Goal: Task Accomplishment & Management: Manage account settings

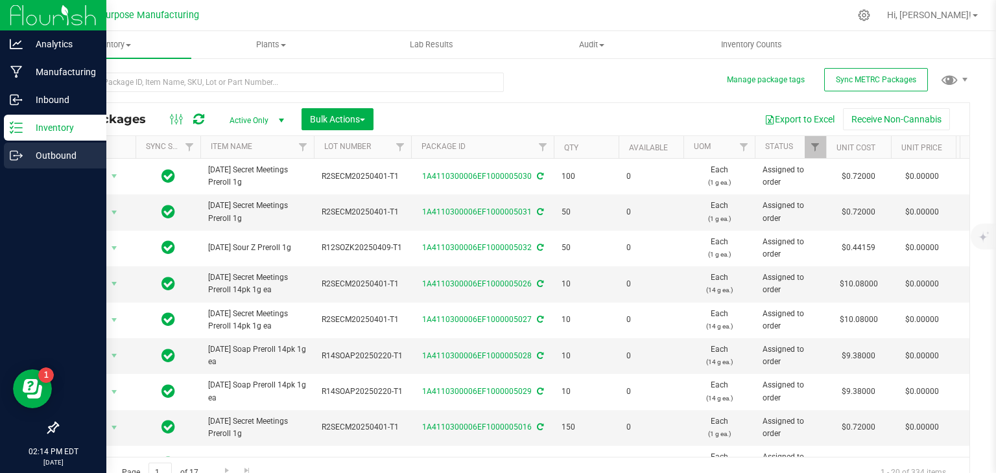
click at [21, 156] on icon at bounding box center [21, 157] width 2 height 2
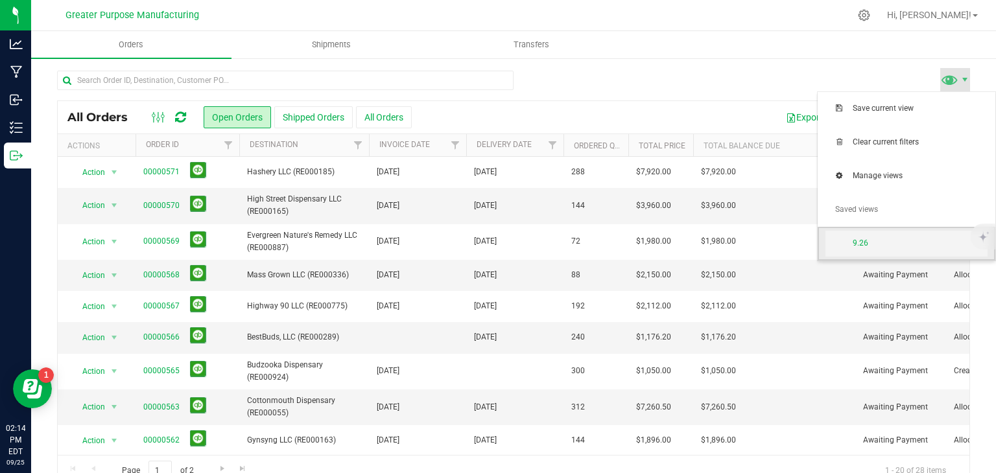
click at [877, 244] on span "9.26" at bounding box center [920, 243] width 135 height 11
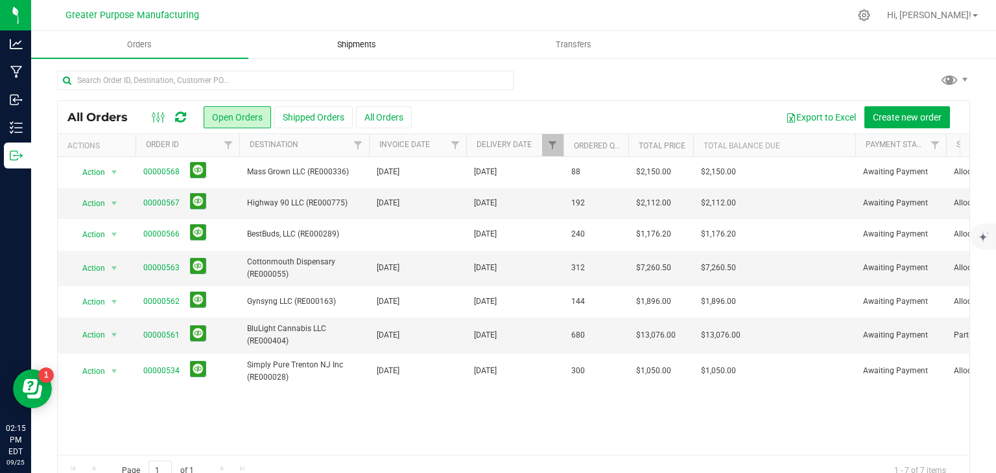
click at [370, 41] on span "Shipments" at bounding box center [357, 45] width 74 height 12
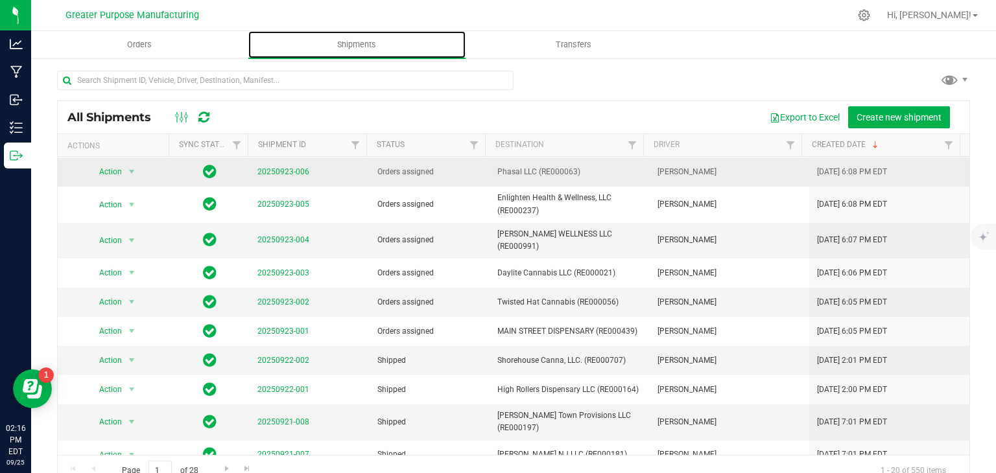
scroll to position [106, 0]
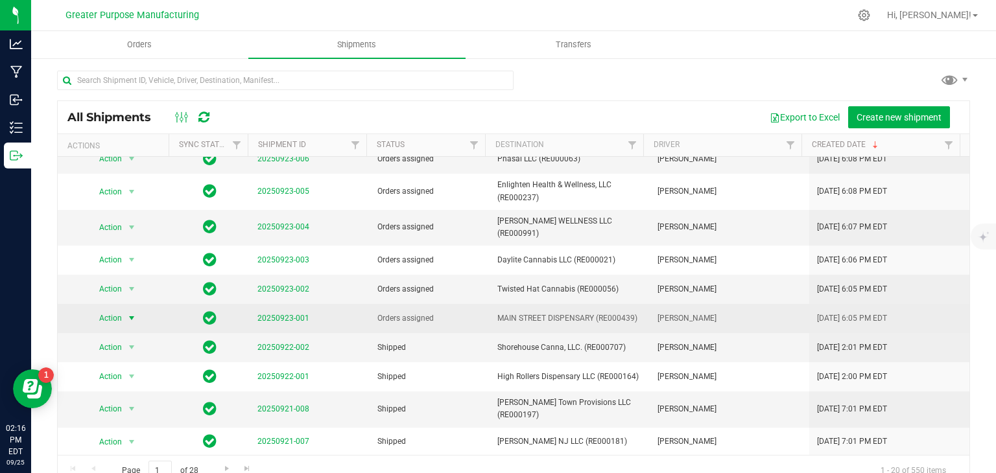
click at [128, 314] on span "select" at bounding box center [131, 318] width 10 height 10
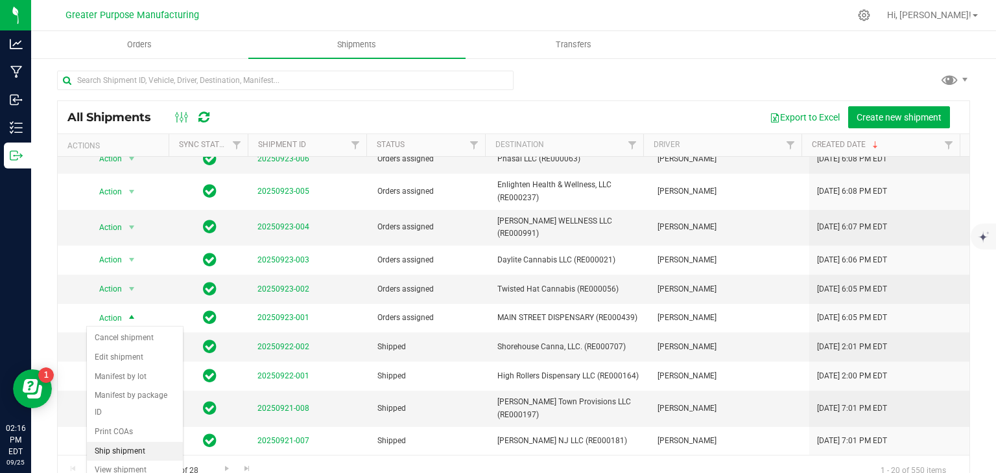
click at [119, 442] on li "Ship shipment" at bounding box center [135, 451] width 96 height 19
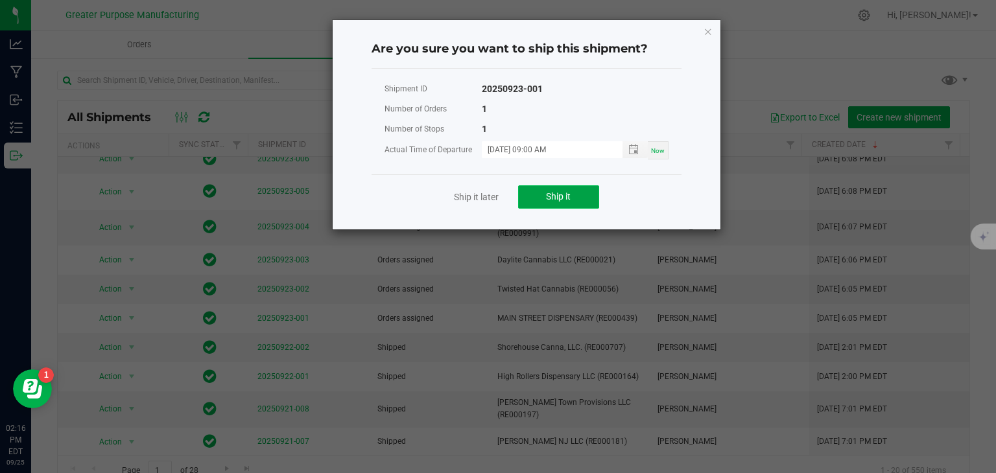
click at [568, 201] on span "Ship it" at bounding box center [558, 196] width 25 height 10
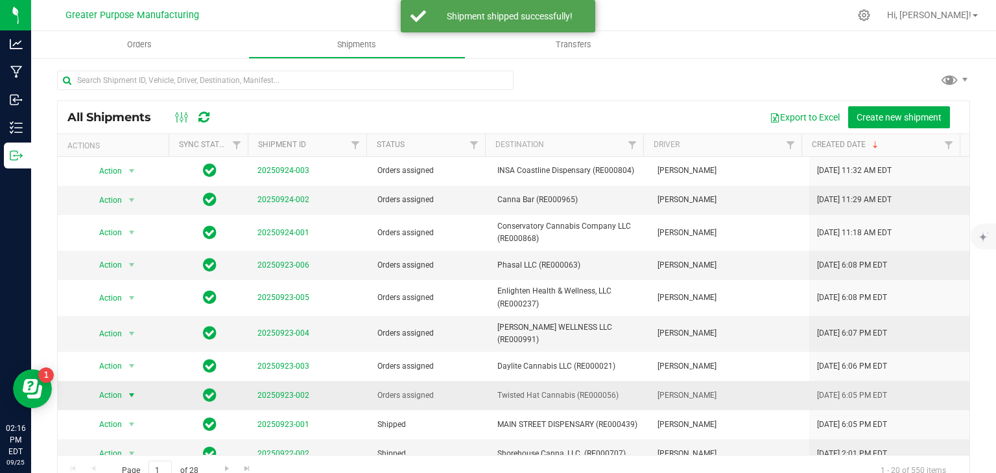
click at [126, 393] on span "select" at bounding box center [131, 395] width 10 height 10
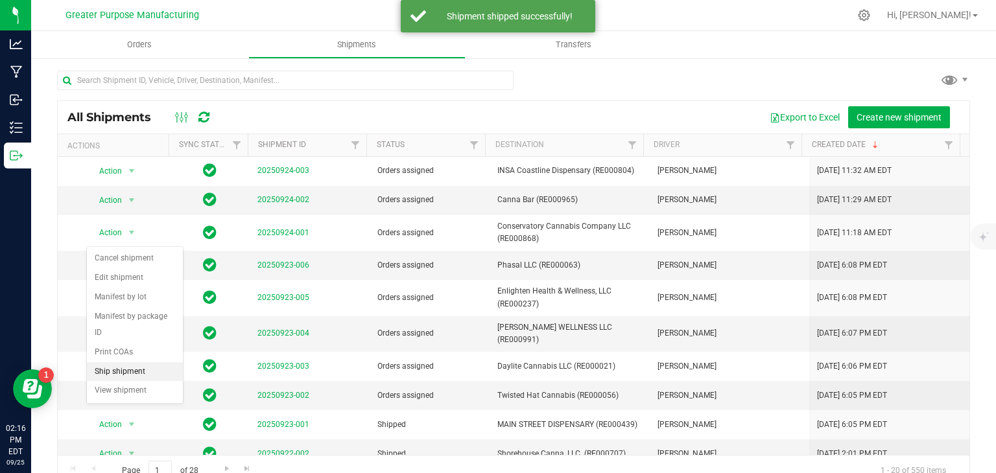
click at [145, 362] on li "Ship shipment" at bounding box center [135, 371] width 96 height 19
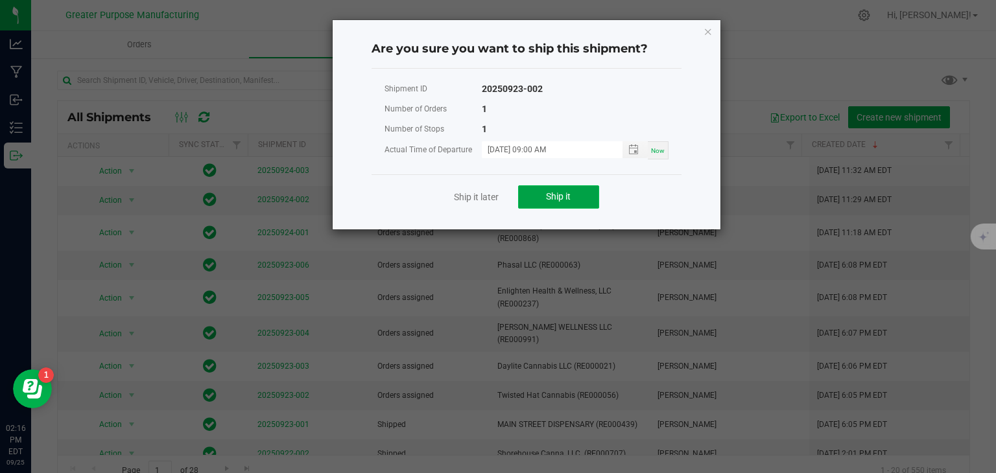
click at [534, 200] on button "Ship it" at bounding box center [558, 196] width 81 height 23
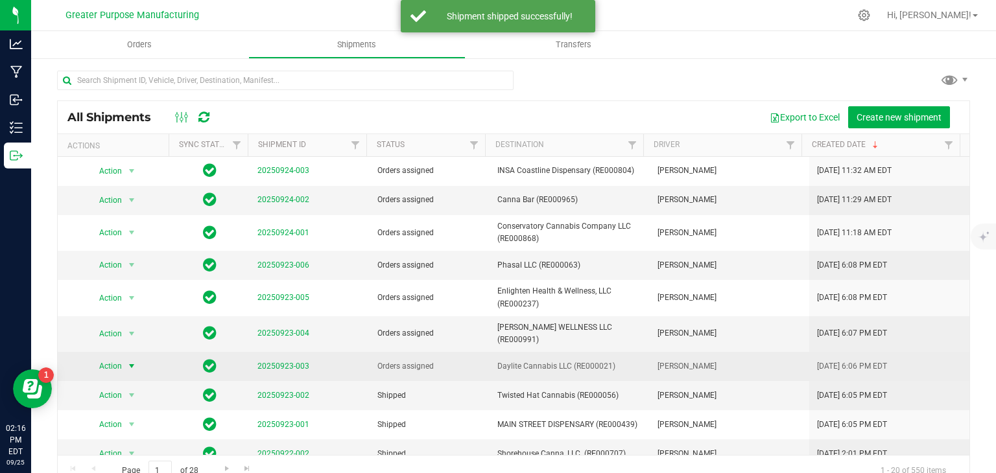
click at [128, 363] on span "select" at bounding box center [131, 366] width 10 height 10
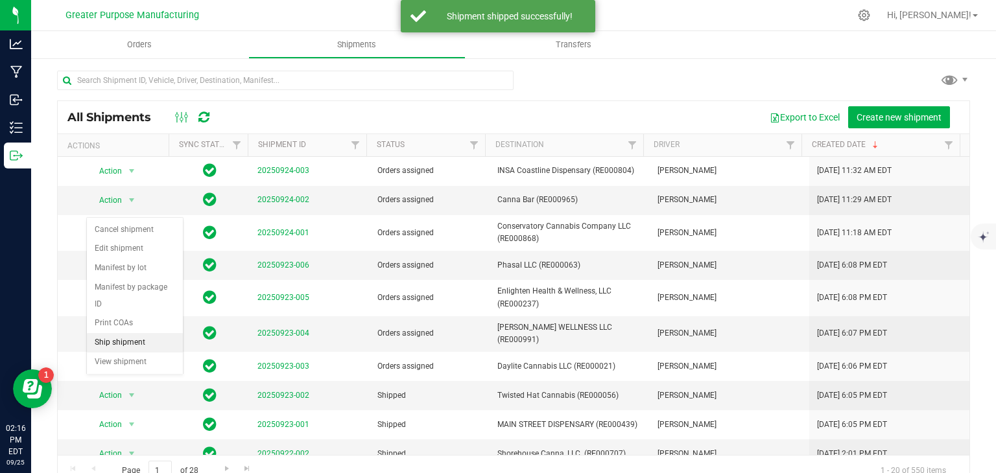
click at [135, 333] on li "Ship shipment" at bounding box center [135, 342] width 96 height 19
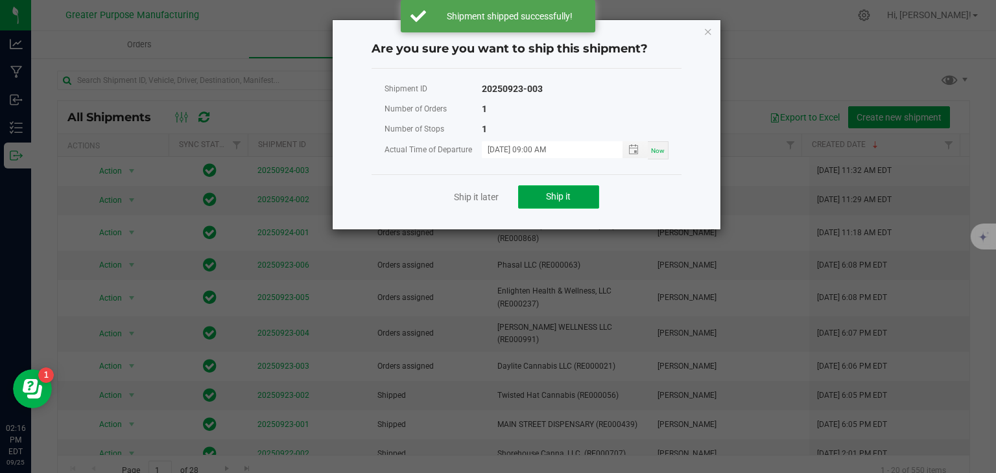
click at [550, 196] on span "Ship it" at bounding box center [558, 196] width 25 height 10
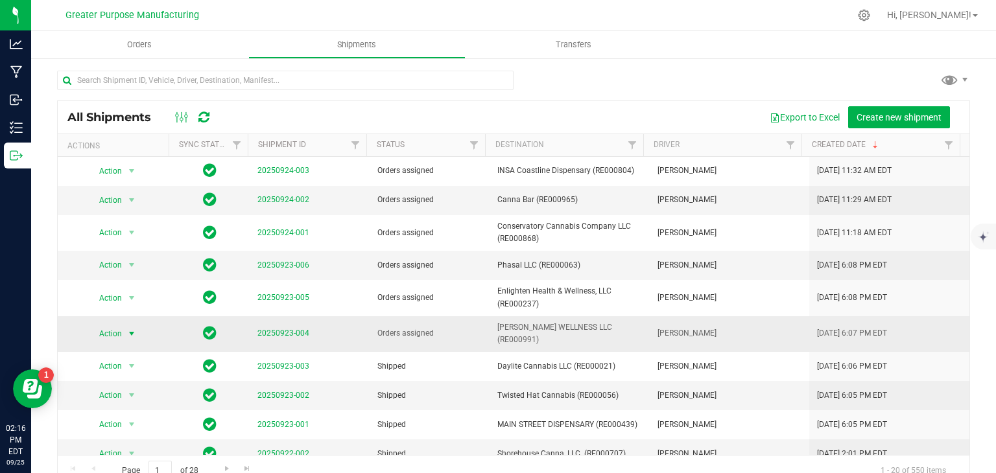
click at [126, 333] on span "select" at bounding box center [131, 334] width 10 height 10
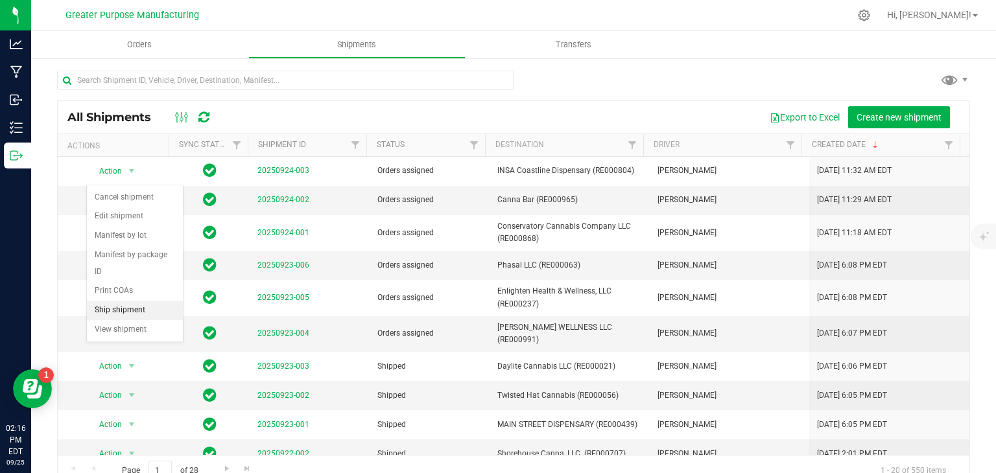
click at [153, 301] on li "Ship shipment" at bounding box center [135, 310] width 96 height 19
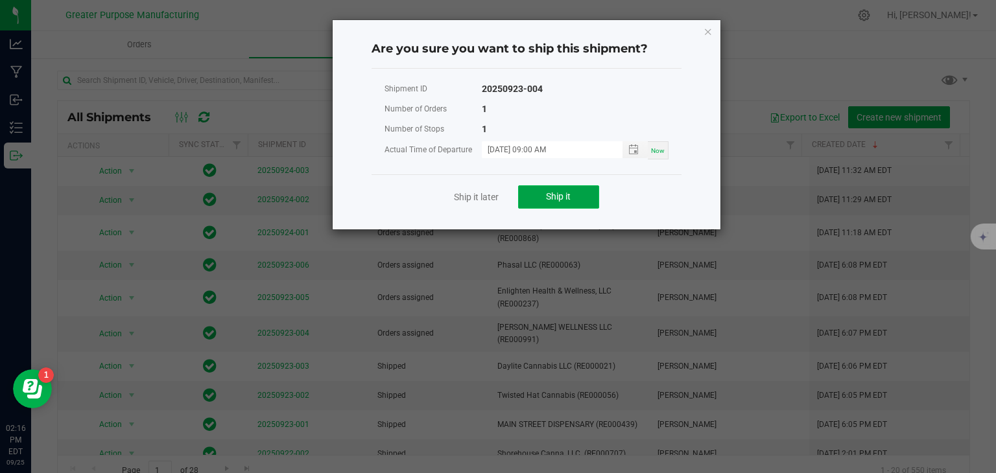
click at [536, 190] on button "Ship it" at bounding box center [558, 196] width 81 height 23
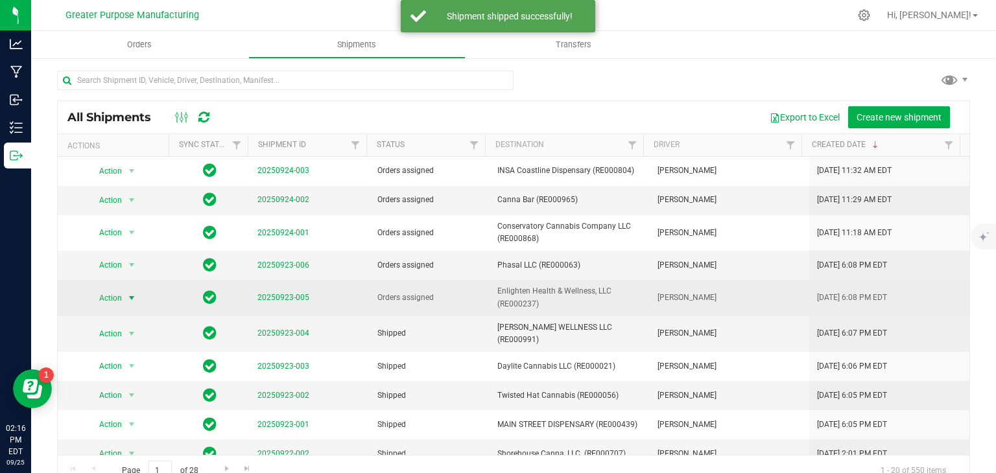
click at [131, 298] on span "select" at bounding box center [131, 298] width 10 height 10
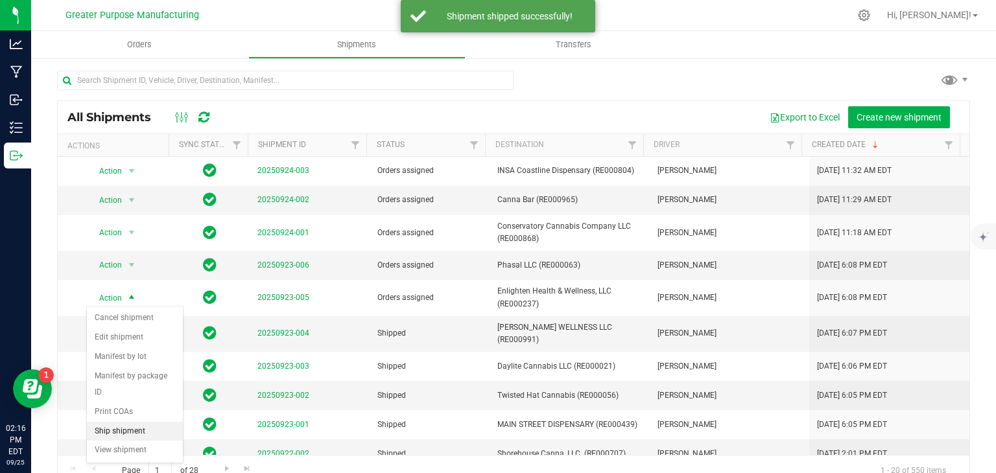
click at [141, 422] on li "Ship shipment" at bounding box center [135, 431] width 96 height 19
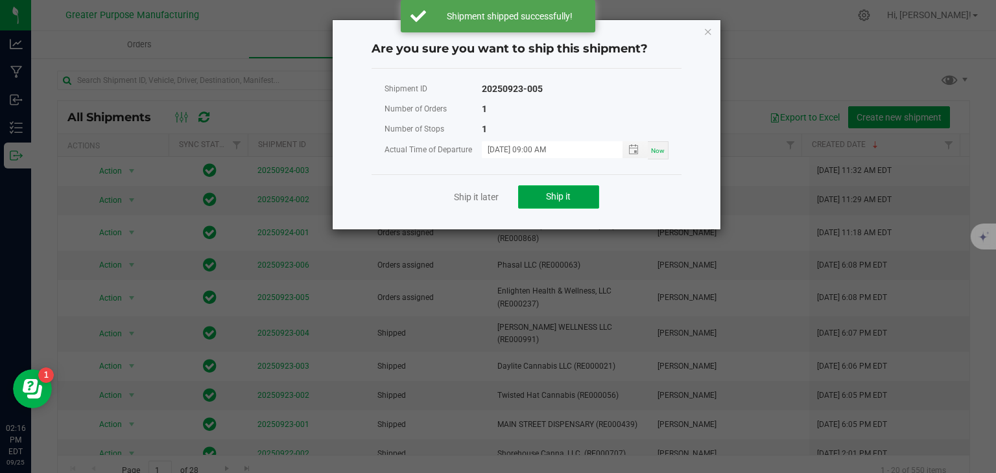
click at [552, 196] on span "Ship it" at bounding box center [558, 196] width 25 height 10
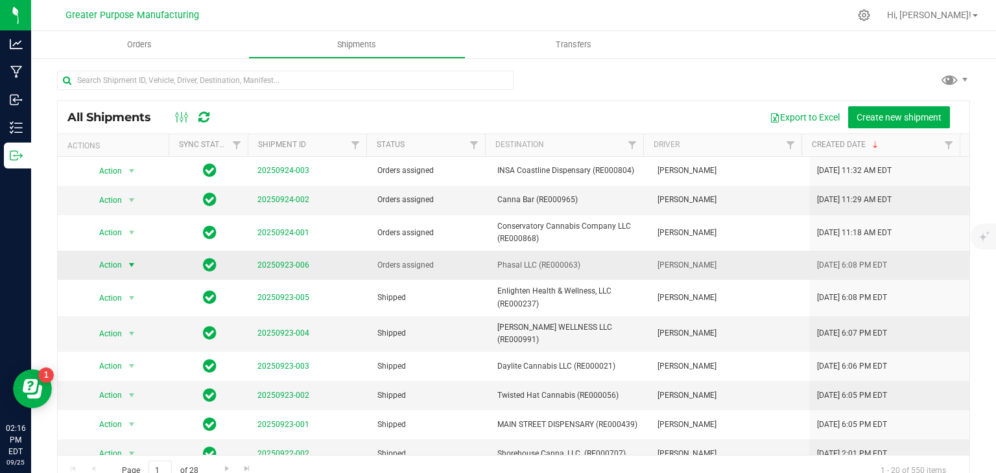
click at [135, 268] on span "select" at bounding box center [131, 265] width 16 height 18
click at [134, 390] on li "Ship shipment" at bounding box center [135, 399] width 96 height 19
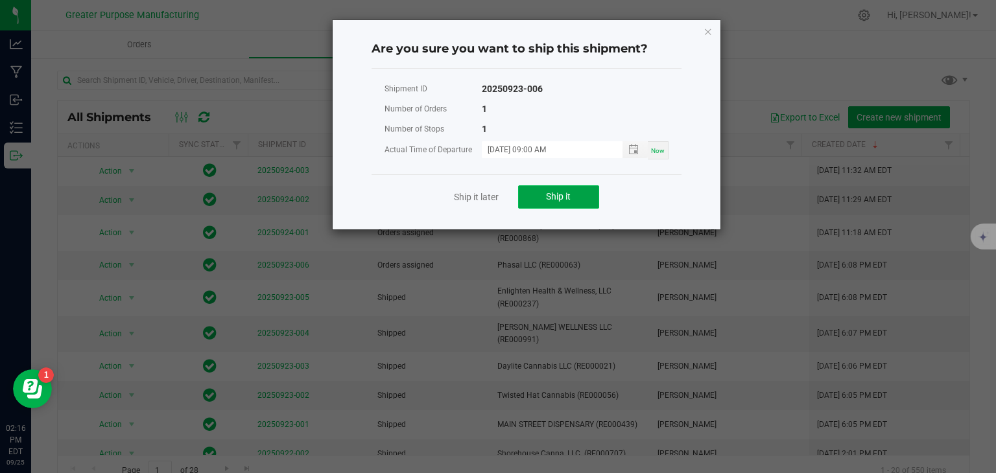
click at [560, 193] on span "Ship it" at bounding box center [558, 196] width 25 height 10
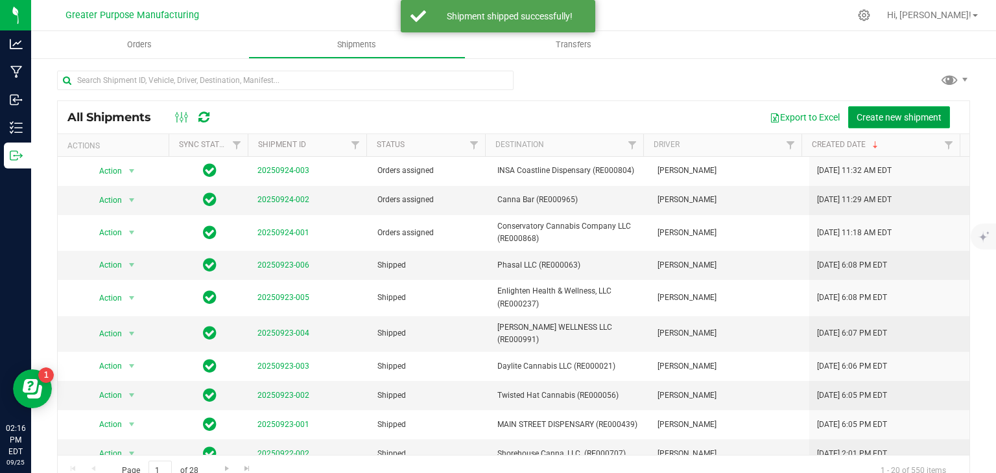
click at [878, 112] on span "Create new shipment" at bounding box center [898, 117] width 85 height 10
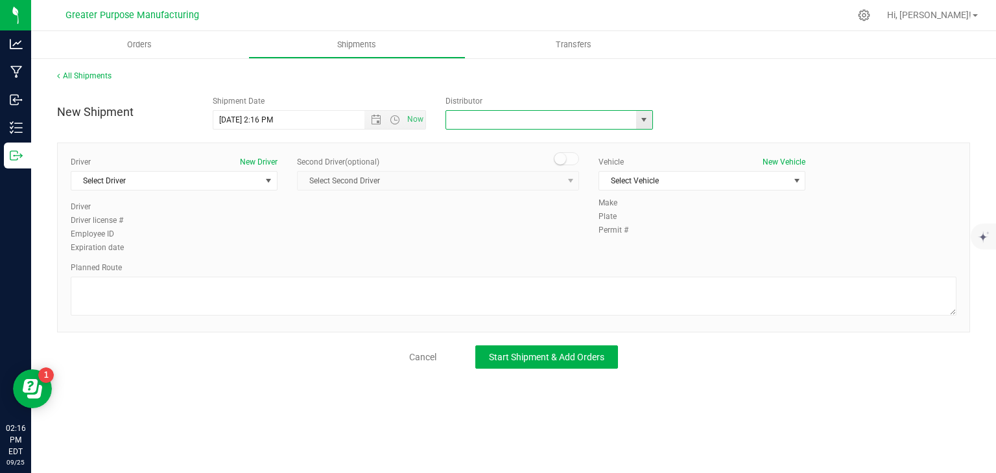
click at [472, 128] on input "text" at bounding box center [538, 120] width 184 height 18
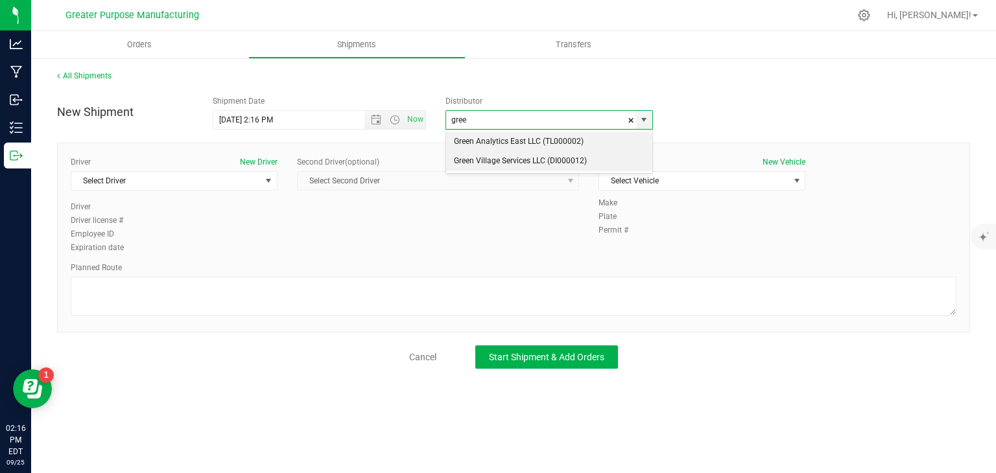
click at [464, 158] on li "Green Village Services LLC (DI000012)" at bounding box center [549, 161] width 206 height 19
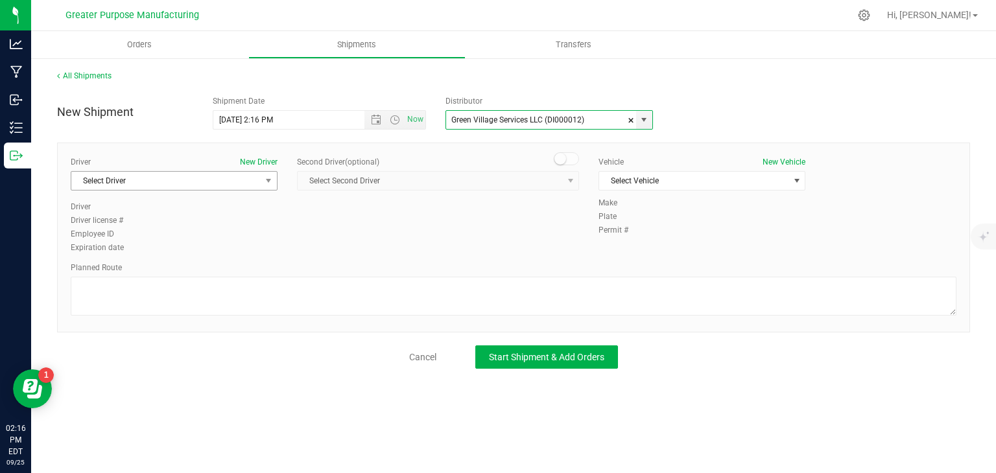
type input "Green Village Services LLC (DI000012)"
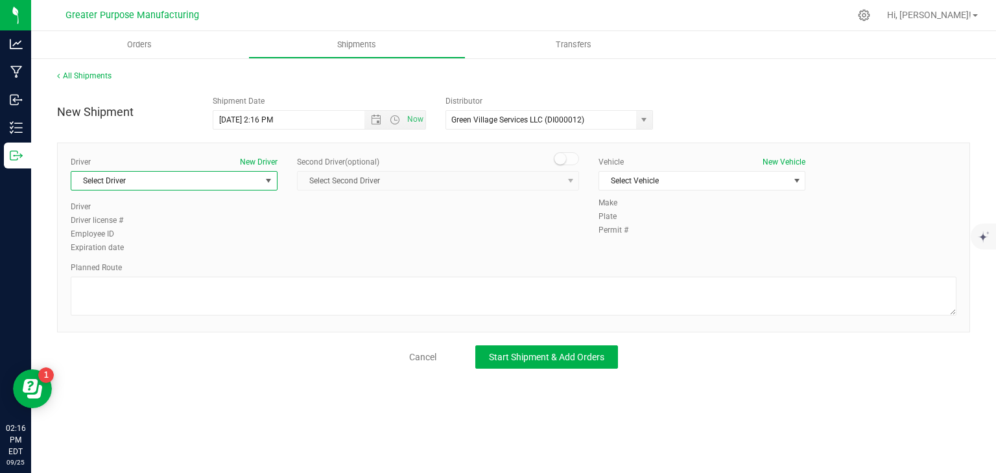
click at [237, 183] on span "Select Driver" at bounding box center [165, 181] width 189 height 18
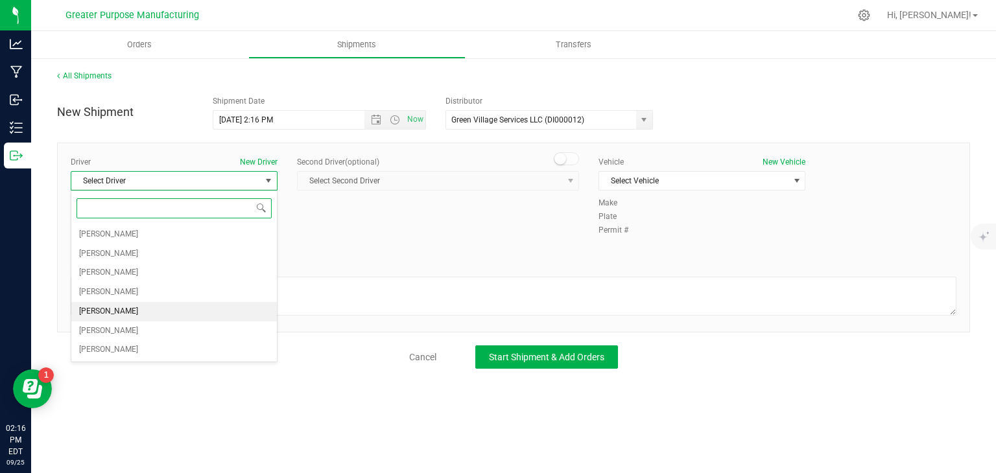
click at [130, 307] on span "[PERSON_NAME]" at bounding box center [108, 311] width 59 height 17
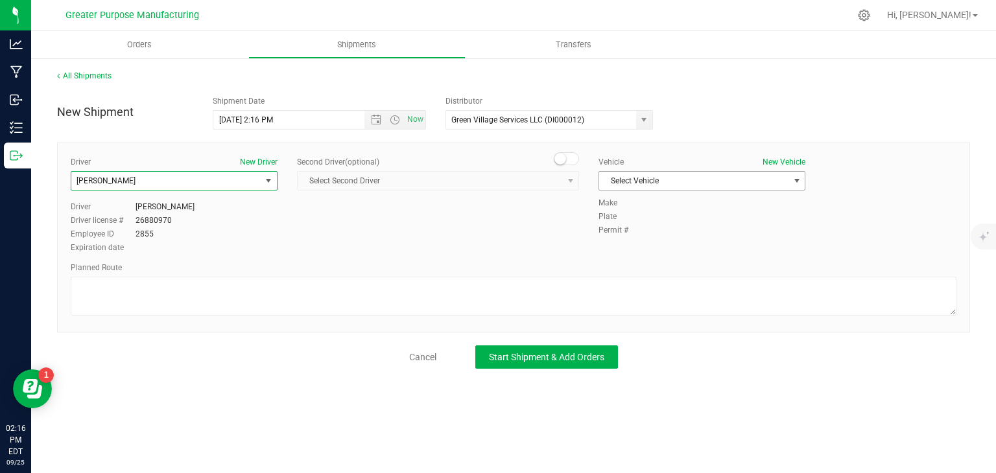
click at [635, 179] on span "Select Vehicle" at bounding box center [693, 181] width 189 height 18
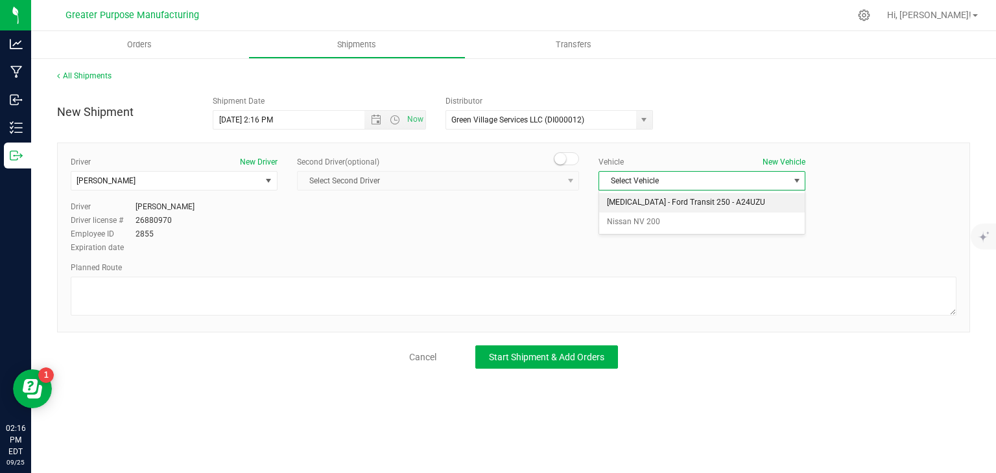
click at [645, 199] on li "[MEDICAL_DATA] - Ford Transit 250 - A24UZU" at bounding box center [702, 202] width 206 height 19
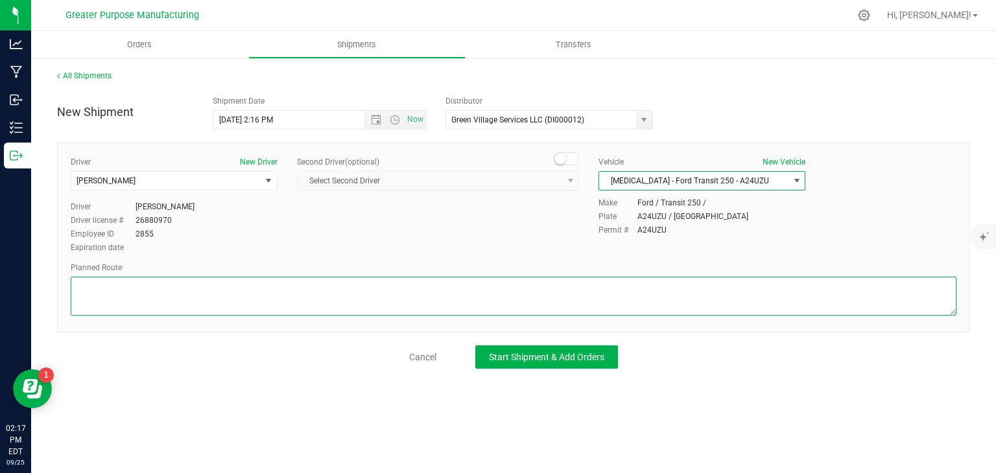
click at [483, 286] on textarea at bounding box center [514, 296] width 886 height 39
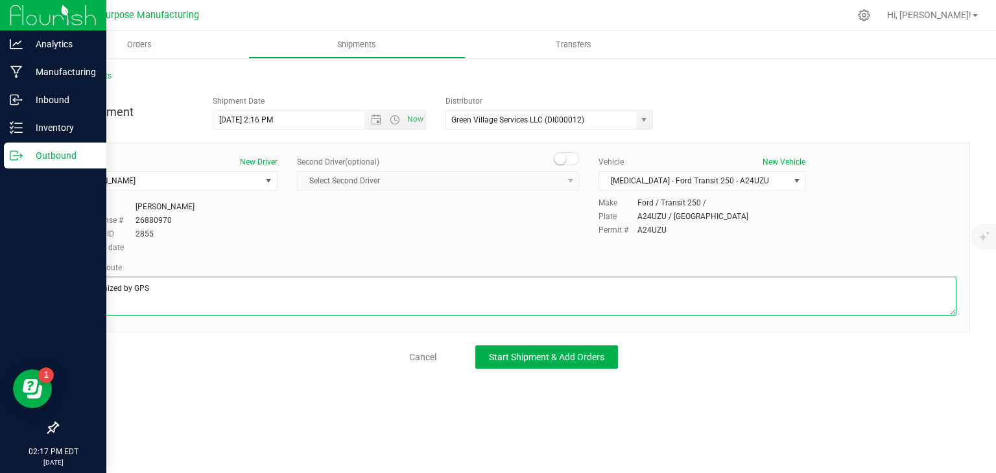
drag, startPoint x: 267, startPoint y: 277, endPoint x: 0, endPoint y: 301, distance: 268.2
click at [0, 301] on div "Analytics Manufacturing Inbound Inventory Outbound 02:17 PM EDT [DATE] 09/25 Gr…" at bounding box center [498, 236] width 996 height 473
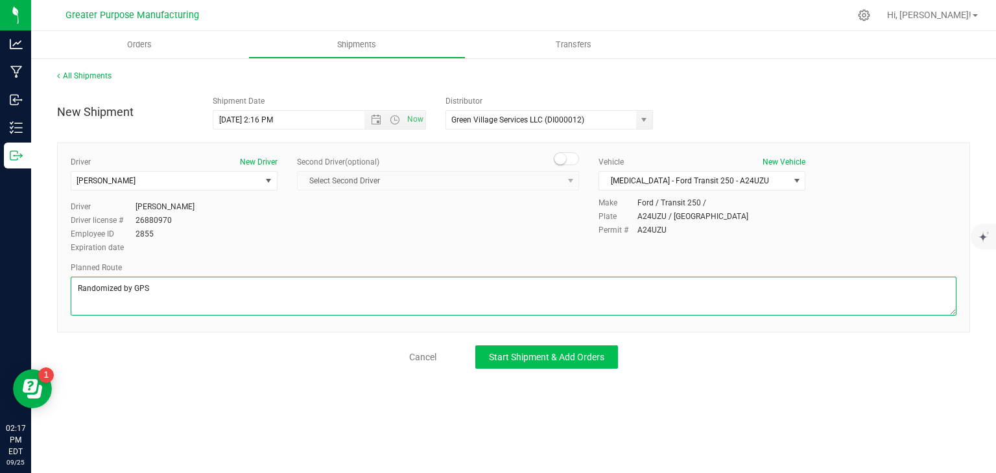
type textarea "Randomized by GPS"
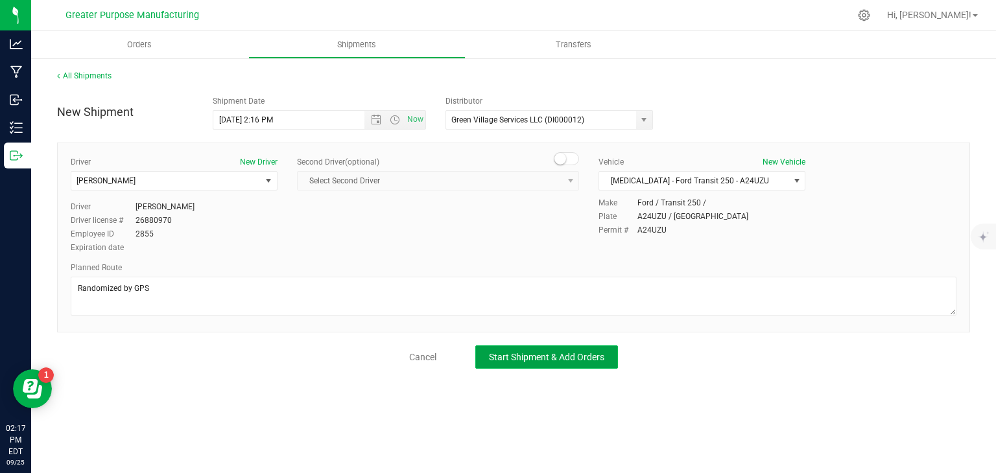
click at [532, 364] on button "Start Shipment & Add Orders" at bounding box center [546, 357] width 143 height 23
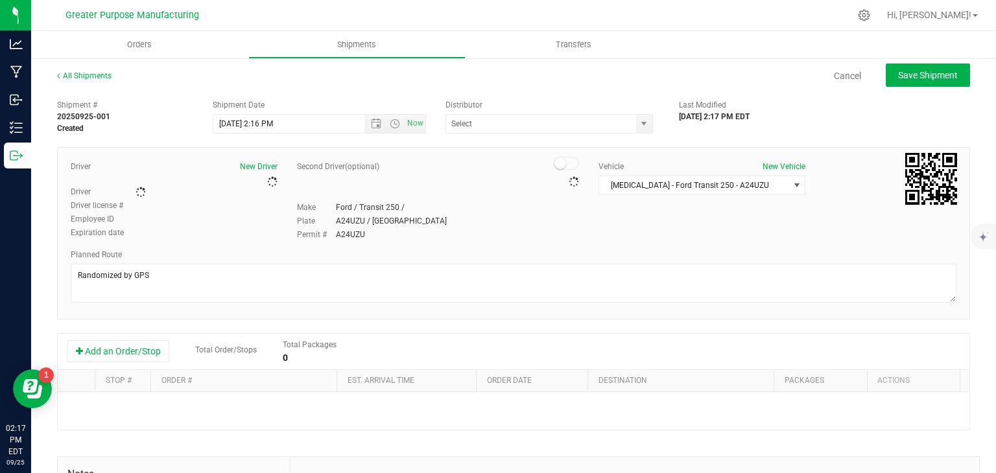
type input "Green Village Services LLC (DI000012)"
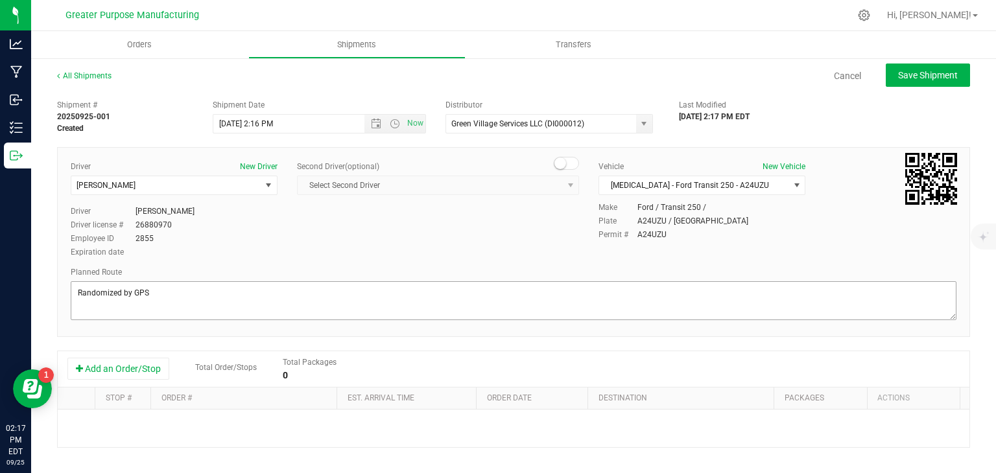
scroll to position [91, 0]
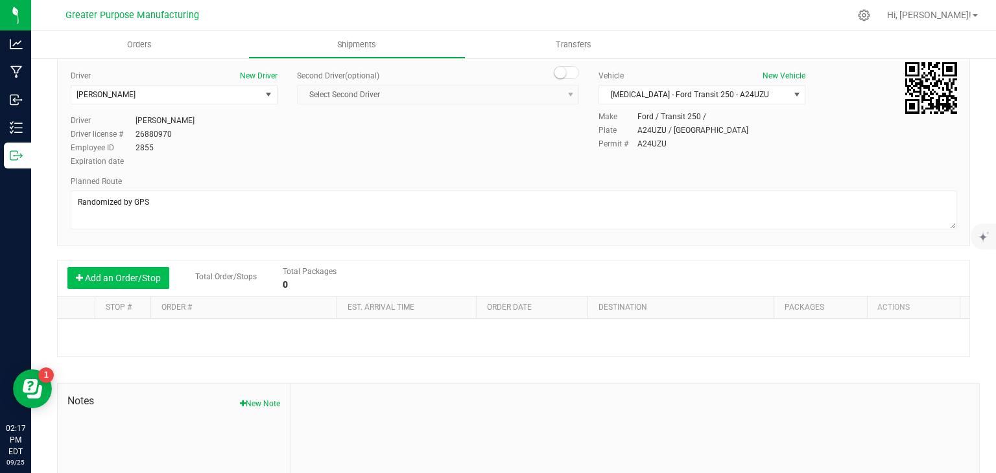
click at [119, 272] on button "Add an Order/Stop" at bounding box center [118, 278] width 102 height 22
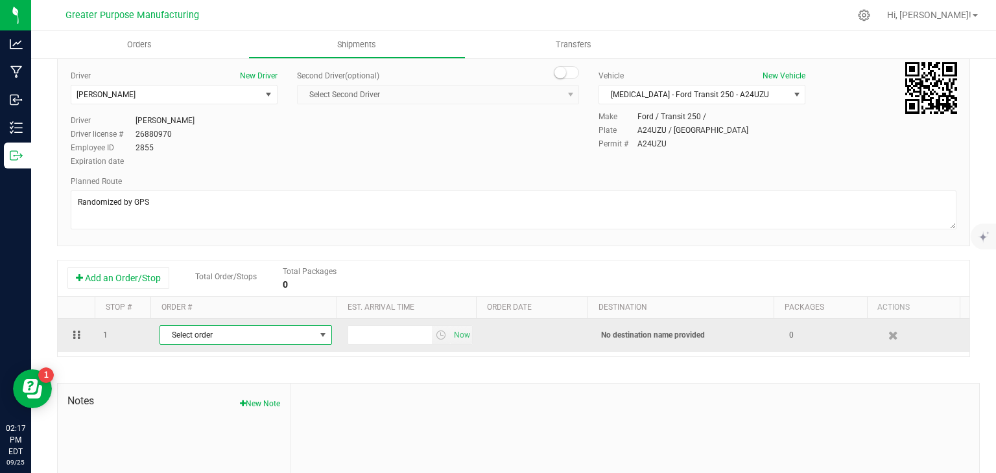
click at [212, 338] on span "Select order" at bounding box center [237, 335] width 155 height 18
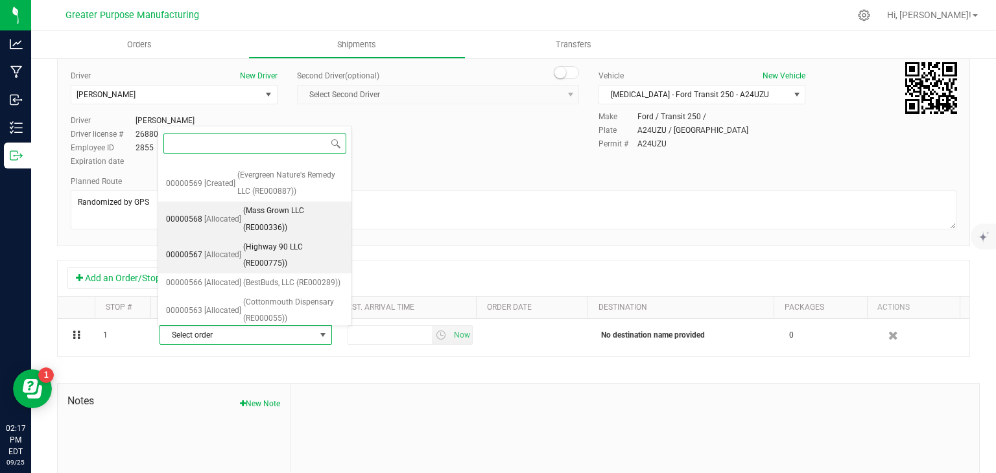
scroll to position [47, 0]
click at [265, 226] on span "(Mass Grown LLC (RE000336))" at bounding box center [293, 222] width 100 height 33
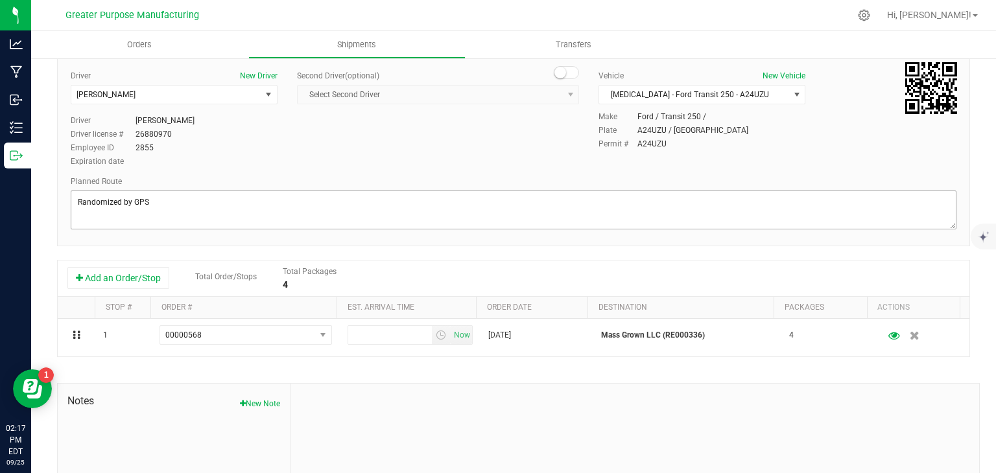
scroll to position [0, 0]
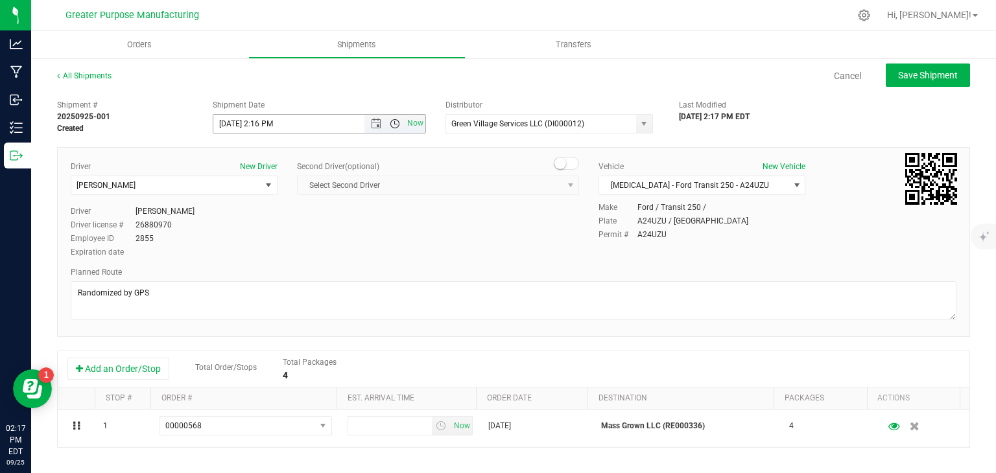
click at [390, 123] on span "Open the time view" at bounding box center [395, 124] width 10 height 10
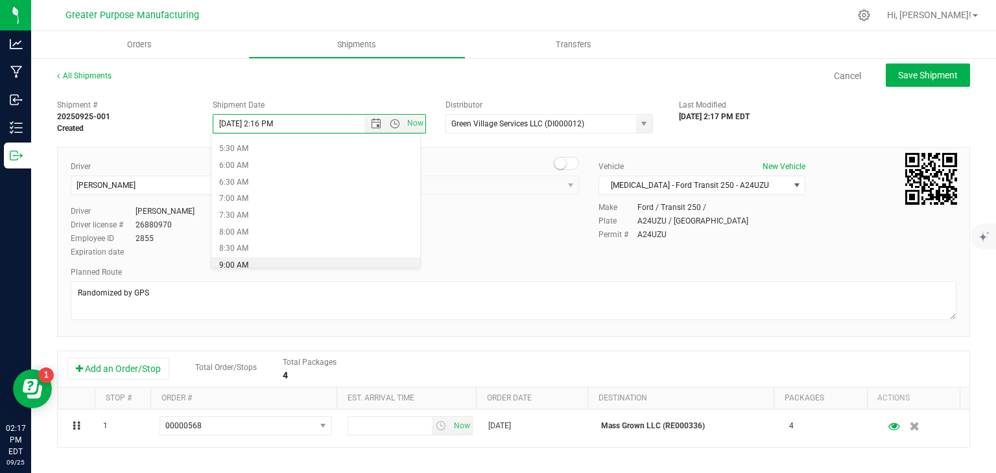
click at [276, 261] on li "9:00 AM" at bounding box center [315, 265] width 209 height 17
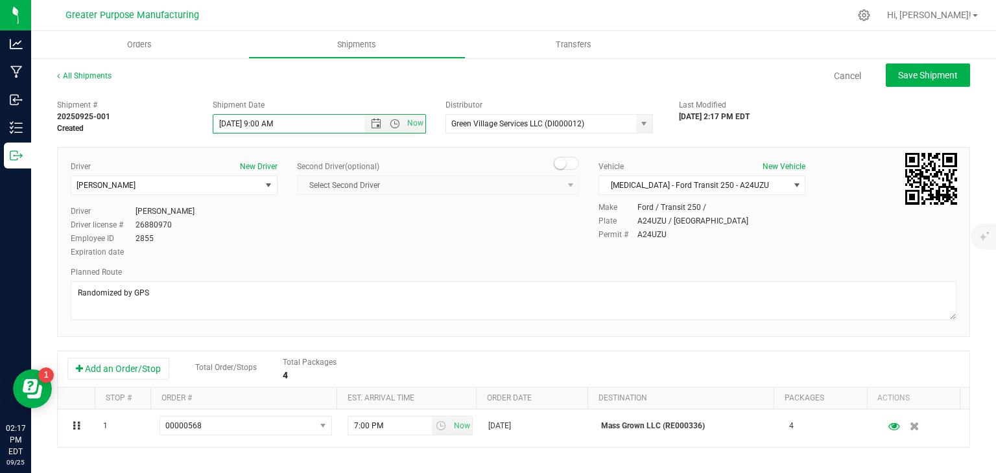
scroll to position [0, 0]
click at [926, 81] on button "Save Shipment" at bounding box center [928, 75] width 84 height 23
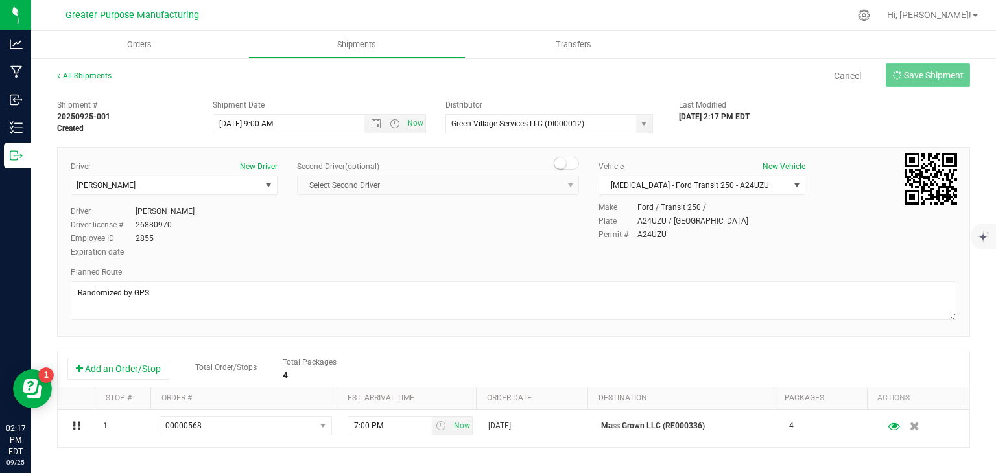
type input "[DATE] 1:00 PM"
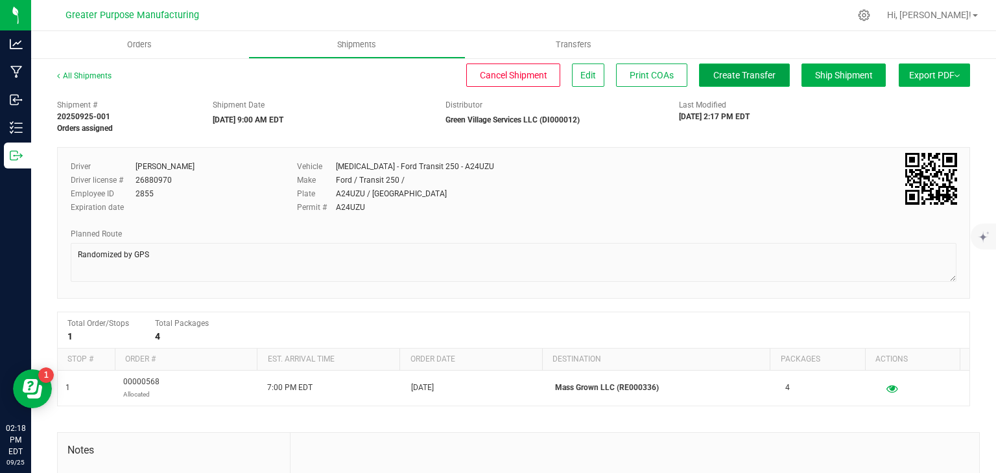
click at [746, 74] on span "Create Transfer" at bounding box center [744, 75] width 62 height 10
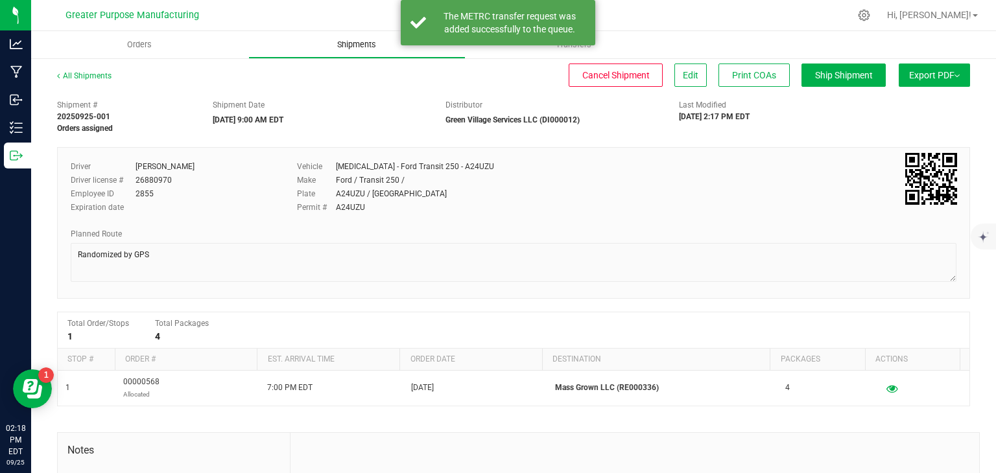
click at [366, 42] on span "Shipments" at bounding box center [357, 45] width 74 height 12
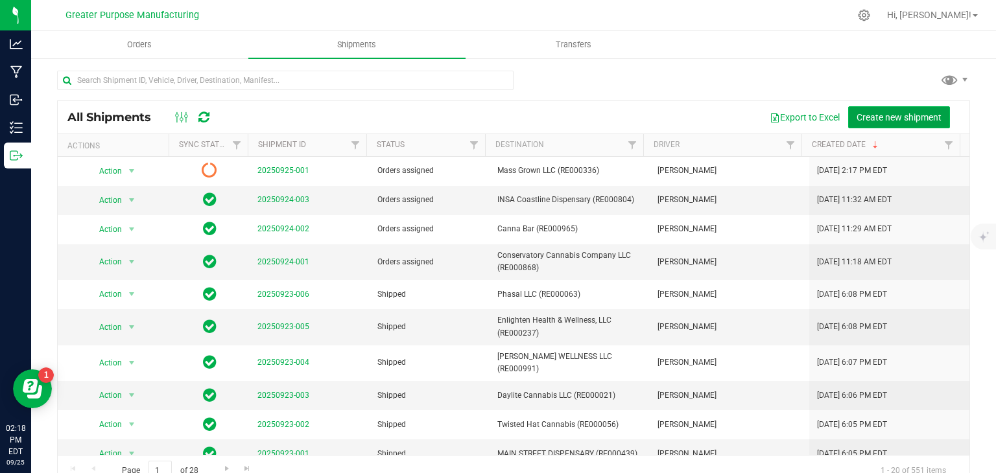
click at [884, 123] on span "Create new shipment" at bounding box center [898, 117] width 85 height 10
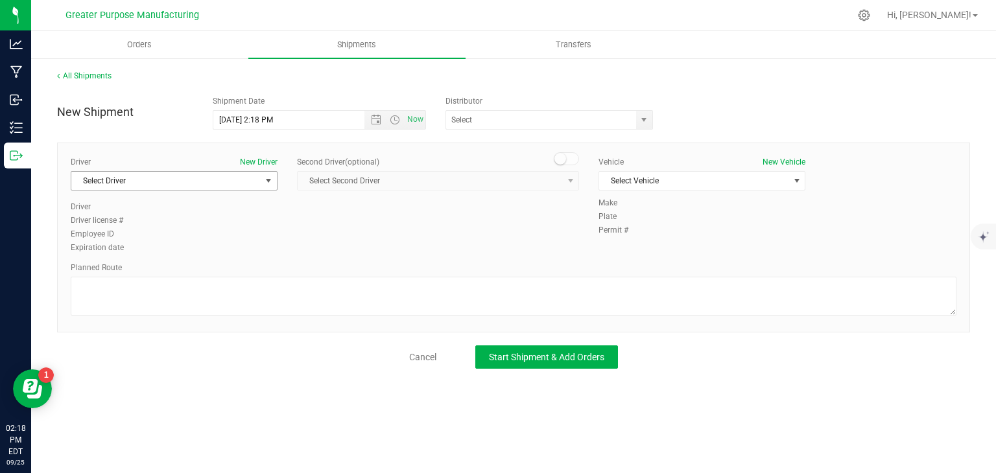
click at [255, 177] on span "Select Driver" at bounding box center [165, 181] width 189 height 18
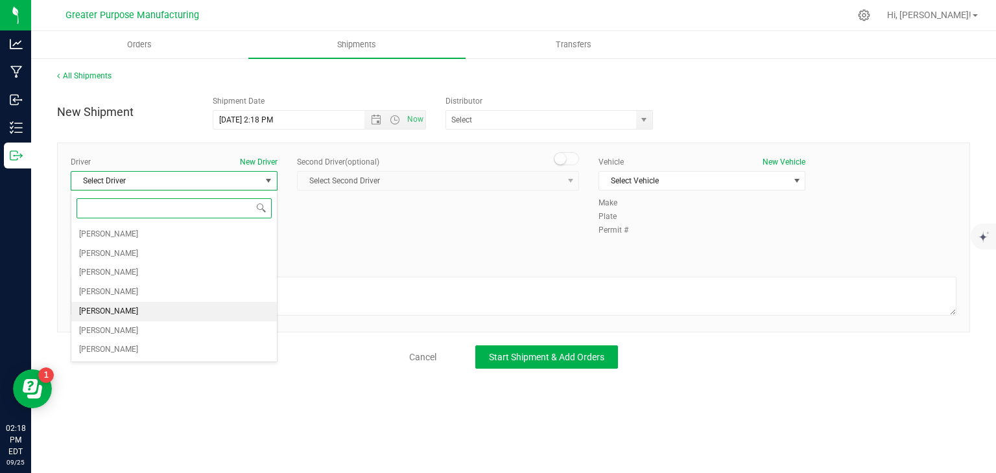
click at [117, 312] on span "[PERSON_NAME]" at bounding box center [108, 311] width 59 height 17
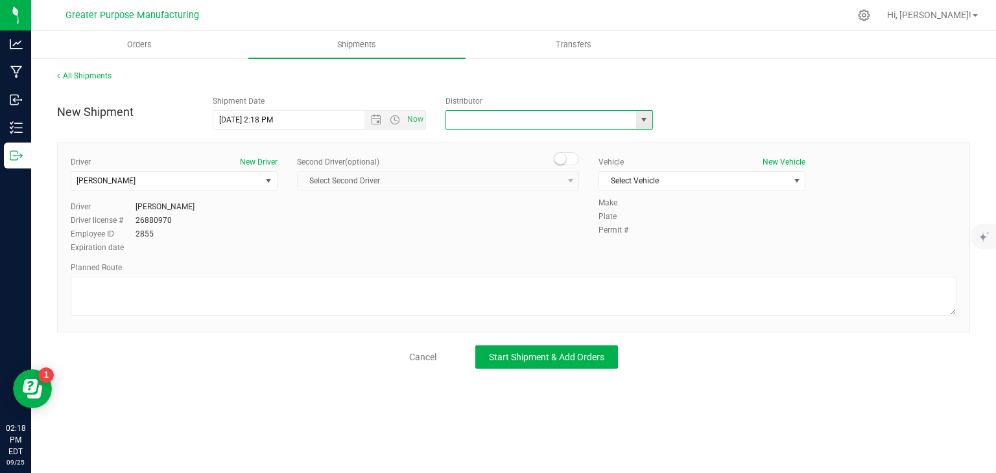
click at [498, 114] on input "text" at bounding box center [538, 120] width 184 height 18
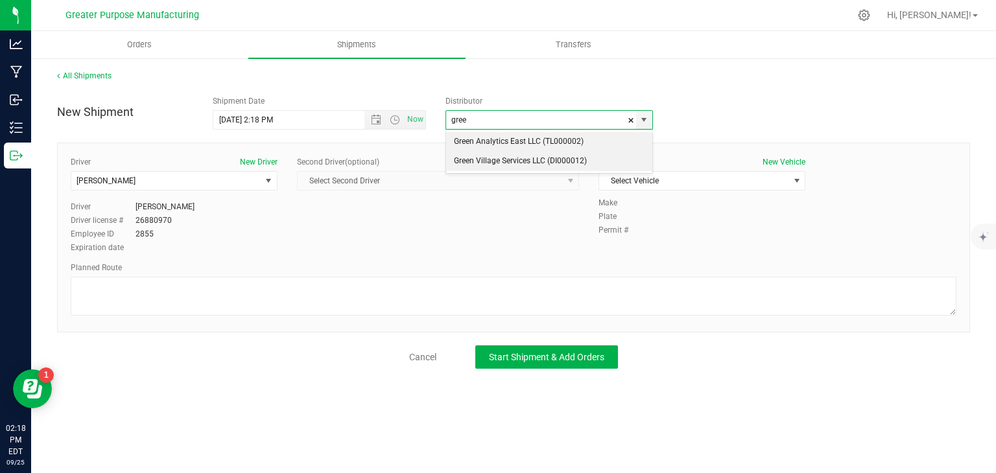
click at [486, 159] on li "Green Village Services LLC (DI000012)" at bounding box center [549, 161] width 206 height 19
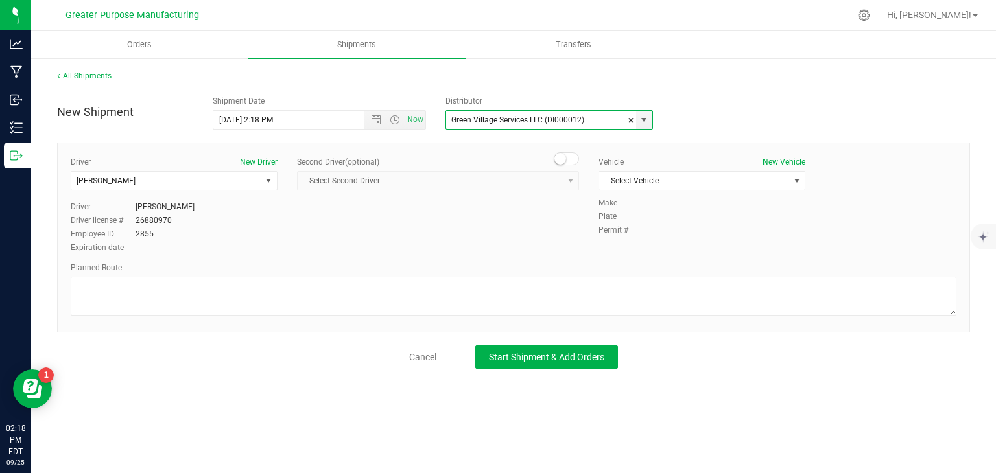
type input "Green Village Services LLC (DI000012)"
click at [643, 168] on div "Vehicle New Vehicle Select Vehicle Select Vehicle [MEDICAL_DATA] - Ford Transit…" at bounding box center [702, 176] width 226 height 41
click at [636, 172] on span "Select Vehicle" at bounding box center [693, 181] width 189 height 18
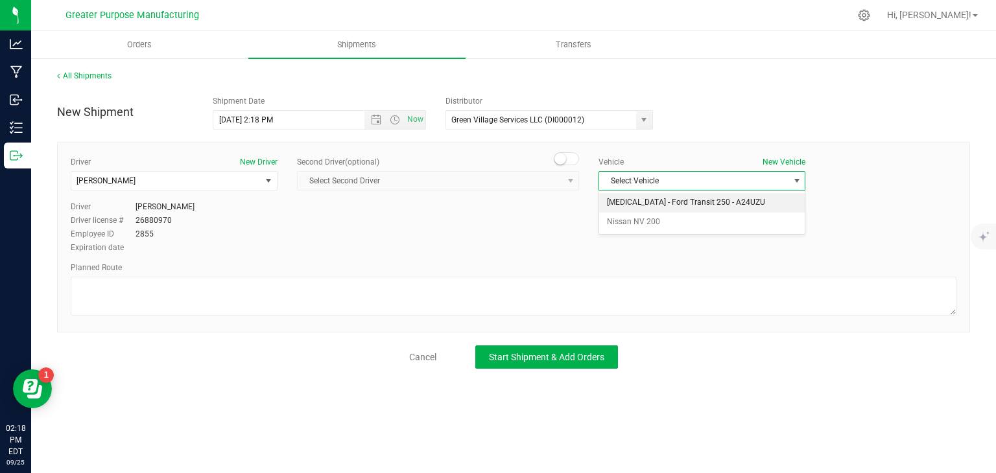
click at [637, 207] on li "[MEDICAL_DATA] - Ford Transit 250 - A24UZU" at bounding box center [702, 202] width 206 height 19
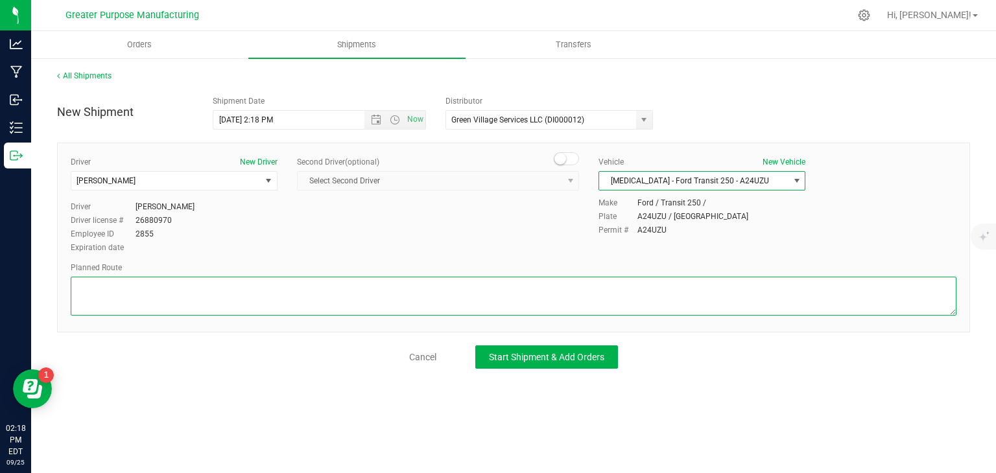
click at [528, 291] on textarea at bounding box center [514, 296] width 886 height 39
paste textarea "Randomized by GPS"
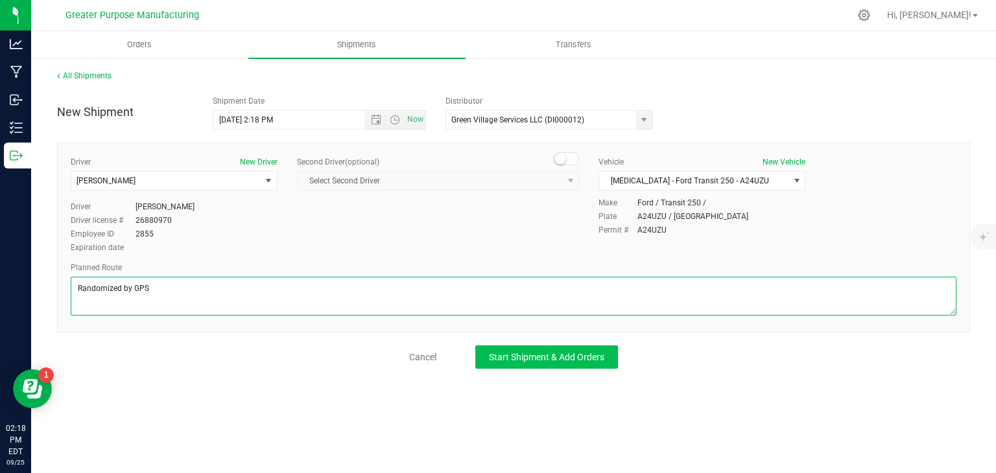
type textarea "Randomized by GPS"
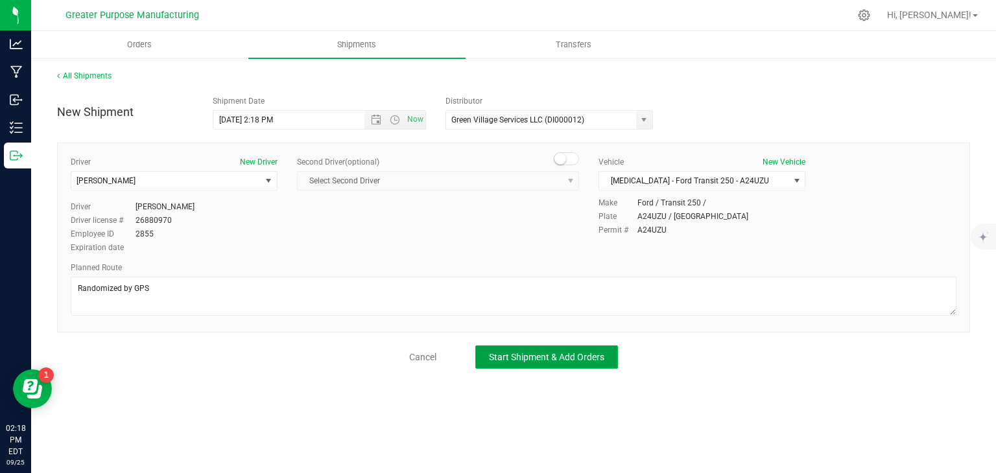
click at [508, 353] on span "Start Shipment & Add Orders" at bounding box center [546, 357] width 115 height 10
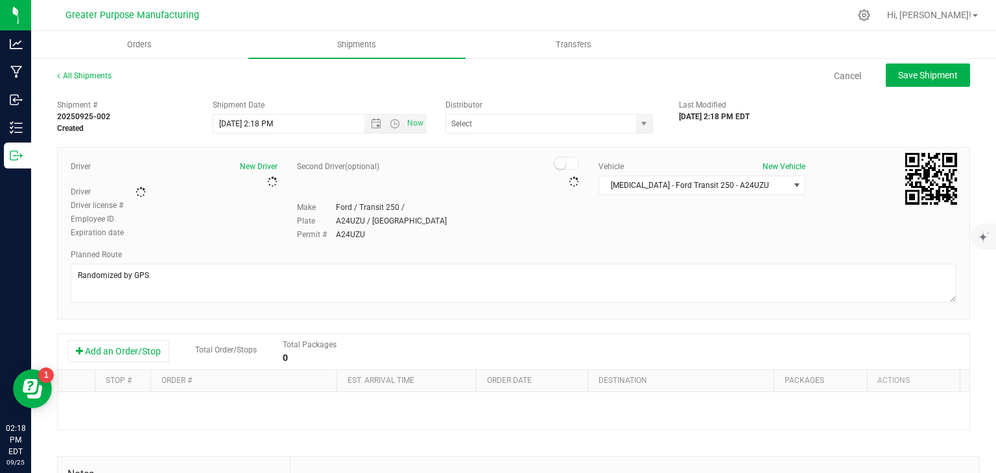
type input "Green Village Services LLC (DI000012)"
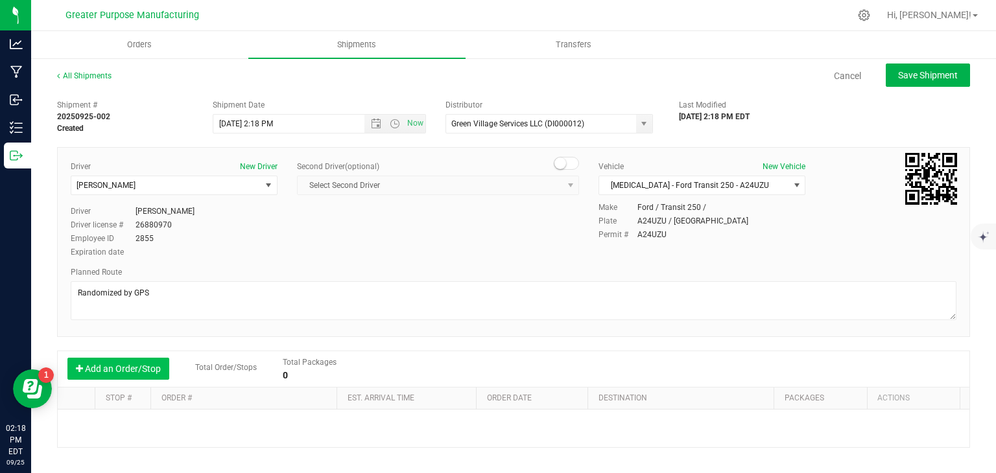
click at [143, 374] on button "Add an Order/Stop" at bounding box center [118, 369] width 102 height 22
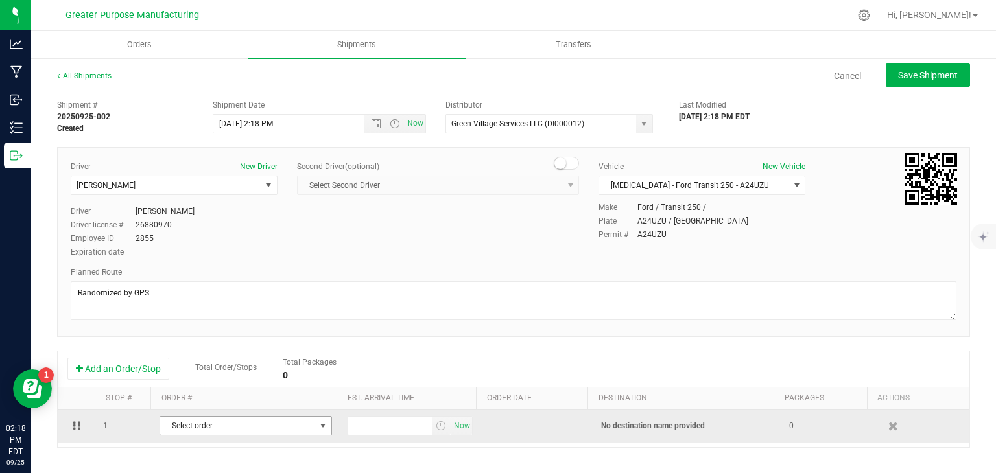
click at [245, 430] on span "Select order" at bounding box center [237, 426] width 155 height 18
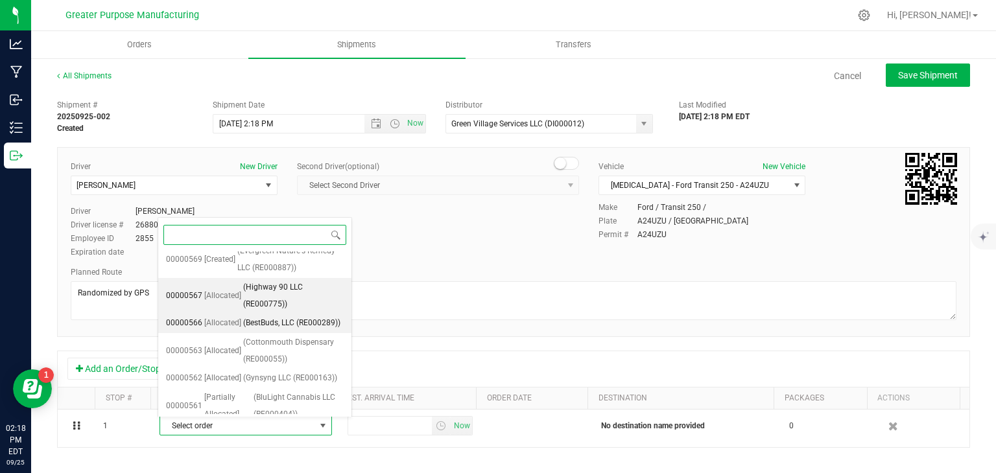
scroll to position [58, 0]
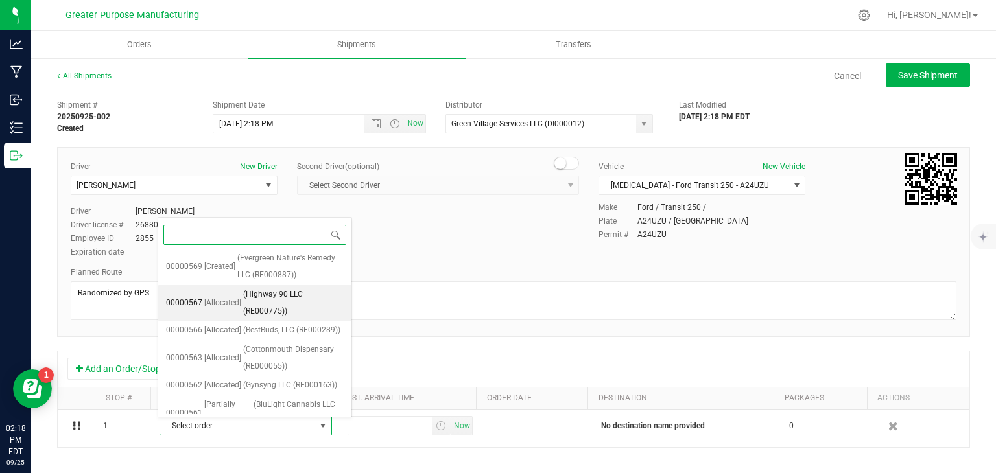
click at [269, 296] on span "(Highway 90 LLC (RE000775))" at bounding box center [293, 303] width 100 height 33
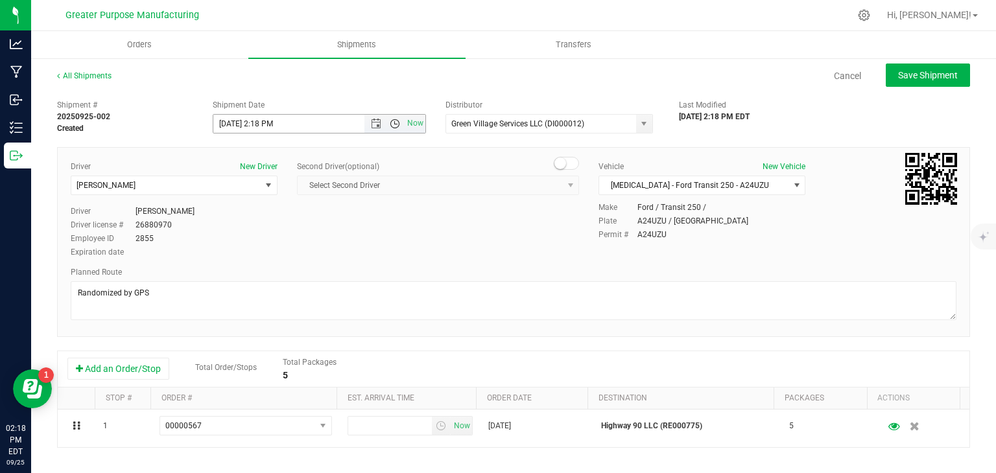
click at [393, 124] on span "Open the time view" at bounding box center [395, 124] width 10 height 10
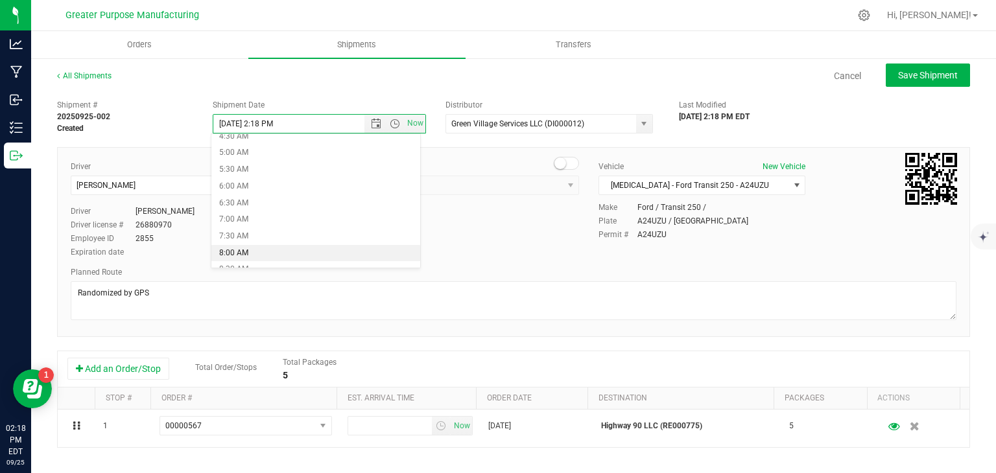
scroll to position [202, 0]
click at [259, 239] on li "9:00 AM" at bounding box center [315, 242] width 209 height 17
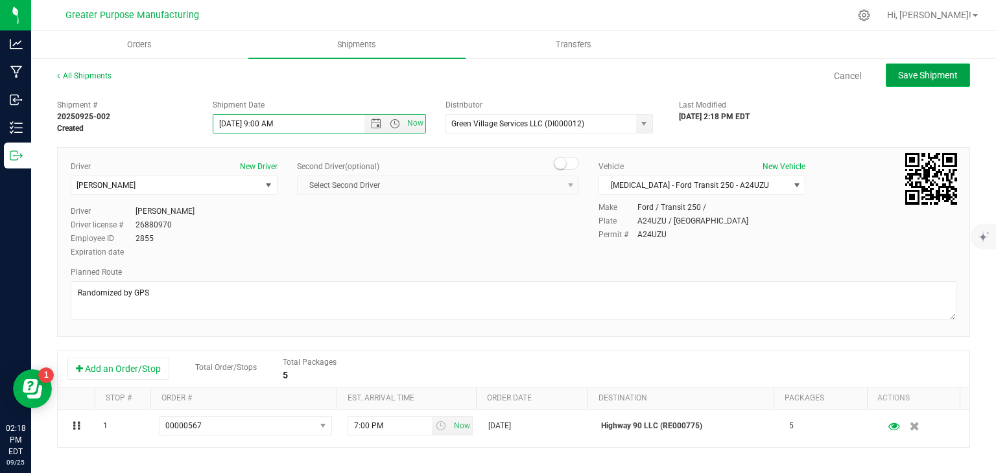
click at [904, 77] on span "Save Shipment" at bounding box center [928, 75] width 60 height 10
type input "[DATE] 1:00 PM"
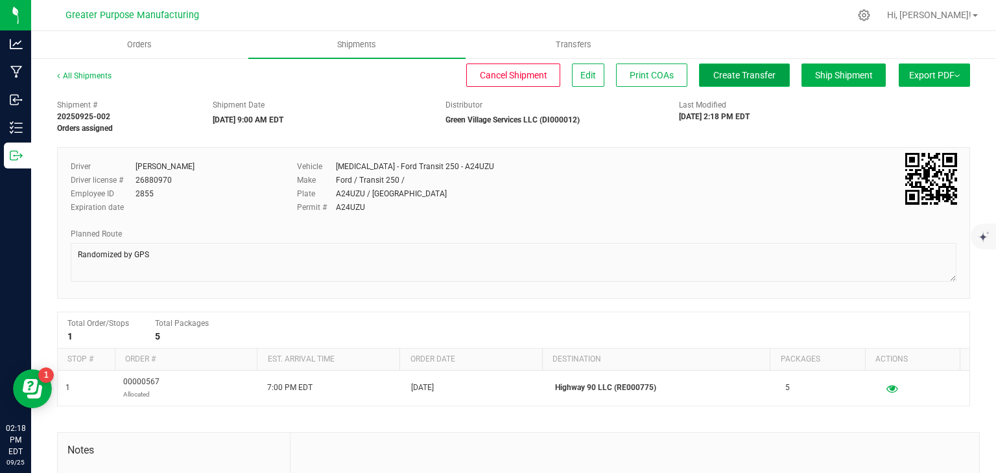
click at [743, 79] on span "Create Transfer" at bounding box center [744, 75] width 62 height 10
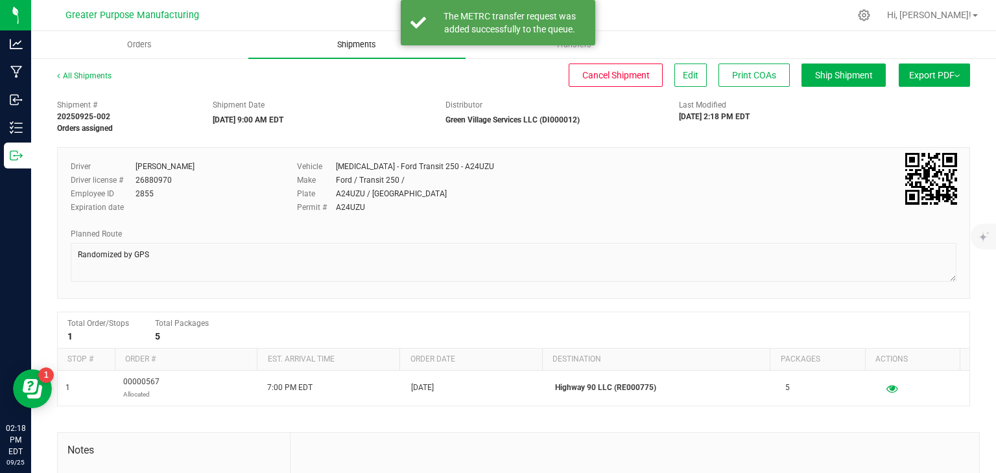
click at [363, 45] on span "Shipments" at bounding box center [357, 45] width 74 height 12
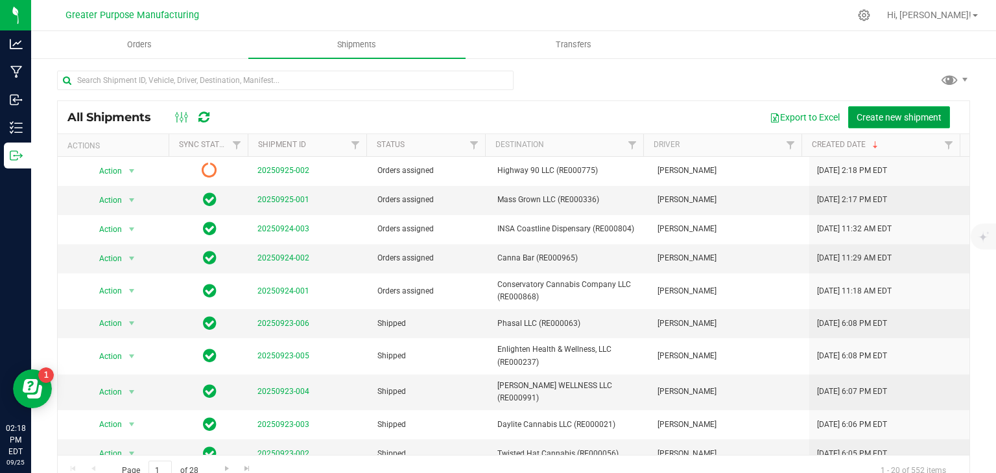
click at [889, 113] on span "Create new shipment" at bounding box center [898, 117] width 85 height 10
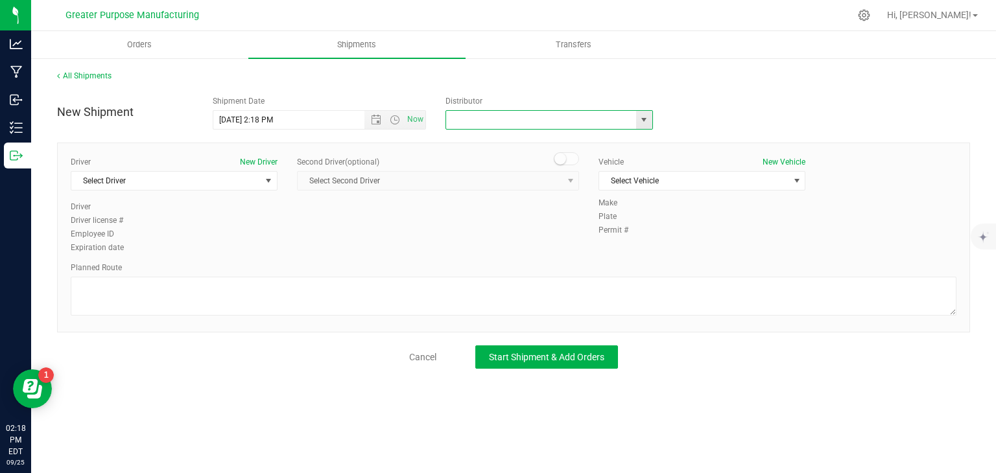
click at [483, 120] on input "text" at bounding box center [538, 120] width 184 height 18
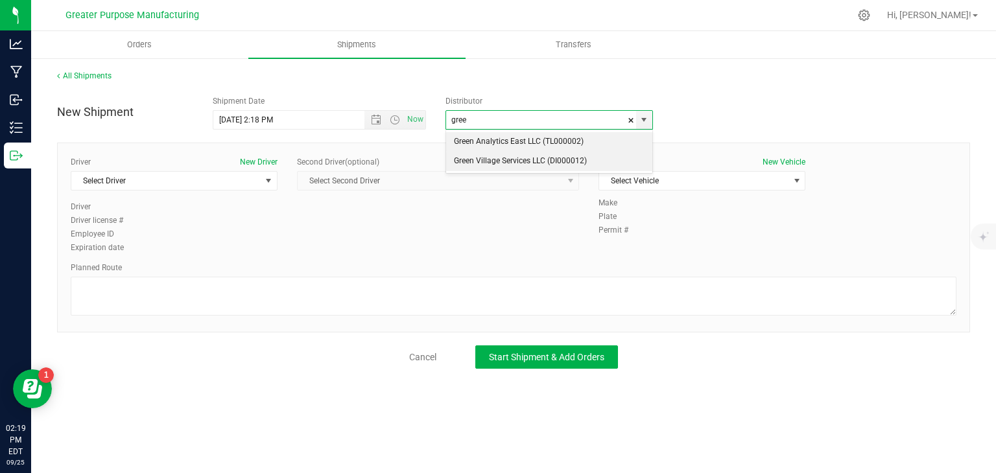
click at [480, 160] on li "Green Village Services LLC (DI000012)" at bounding box center [549, 161] width 206 height 19
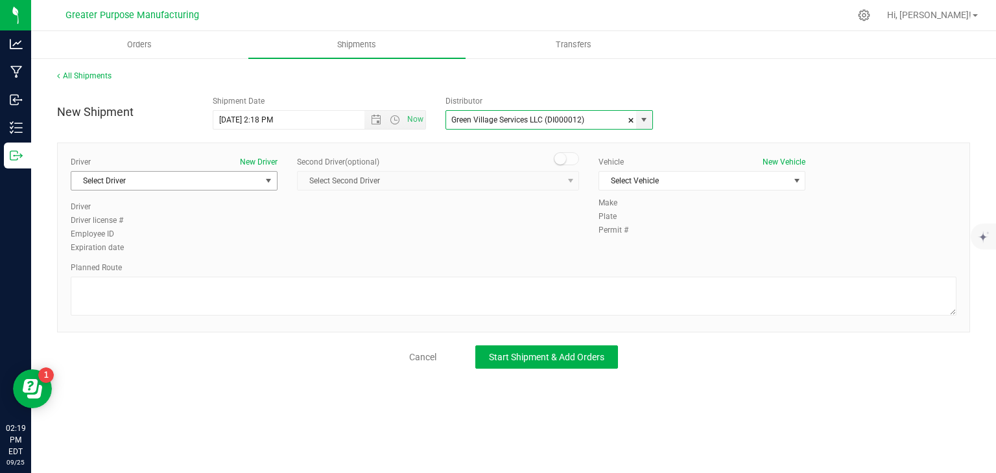
type input "Green Village Services LLC (DI000012)"
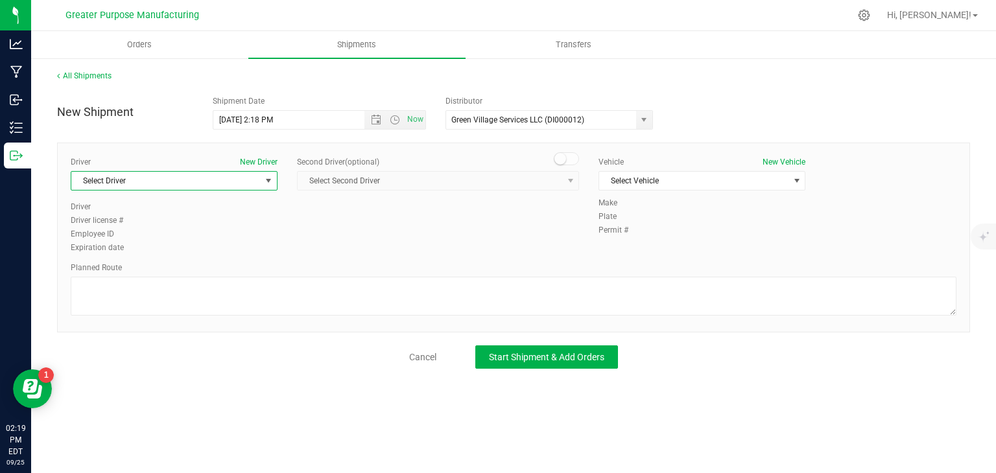
click at [247, 183] on span "Select Driver" at bounding box center [165, 181] width 189 height 18
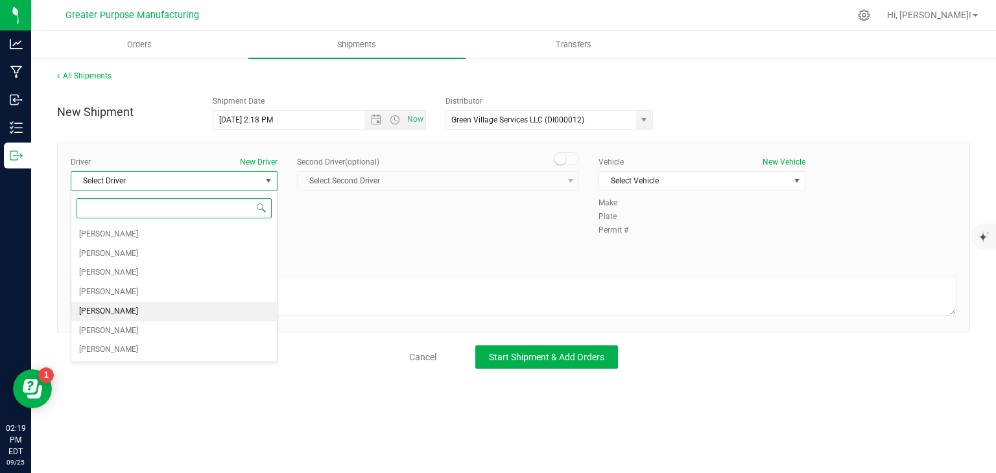
click at [115, 307] on span "[PERSON_NAME]" at bounding box center [108, 311] width 59 height 17
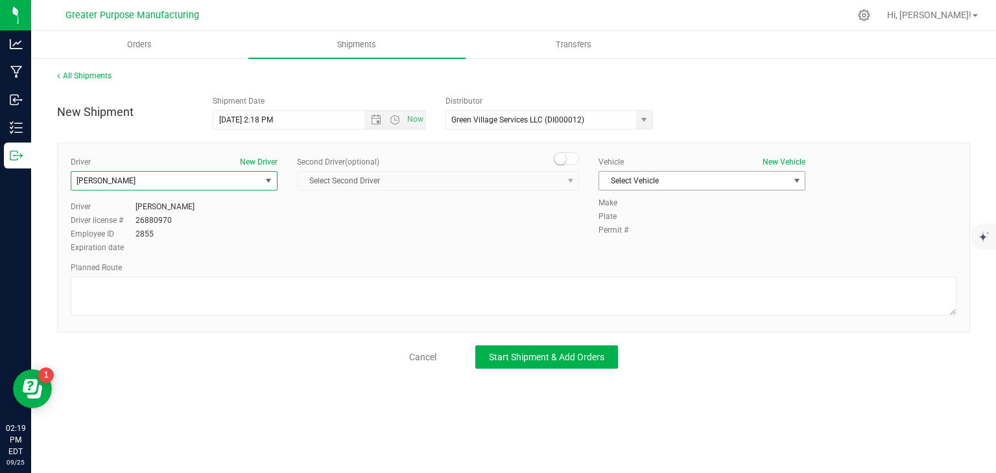
click at [614, 178] on span "Select Vehicle" at bounding box center [693, 181] width 189 height 18
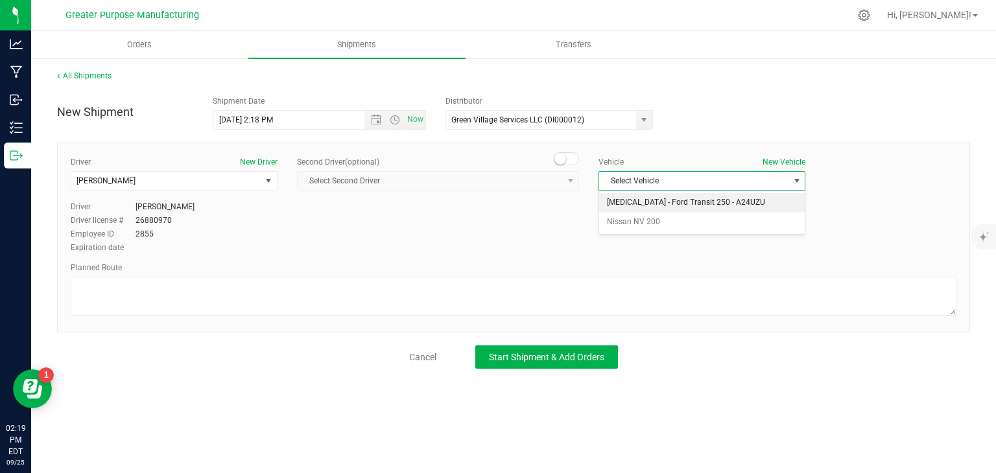
click at [611, 199] on li "[MEDICAL_DATA] - Ford Transit 250 - A24UZU" at bounding box center [702, 202] width 206 height 19
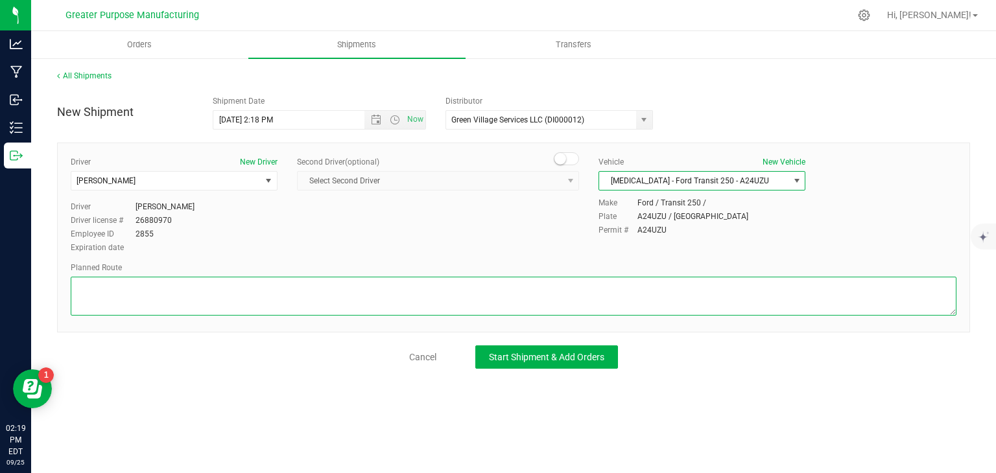
click at [510, 291] on textarea at bounding box center [514, 296] width 886 height 39
paste textarea "Randomized by GPS"
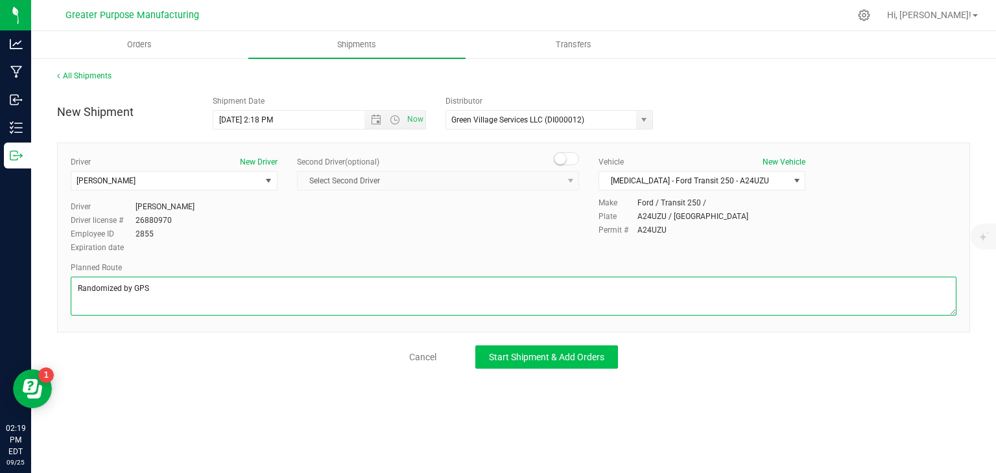
type textarea "Randomized by GPS"
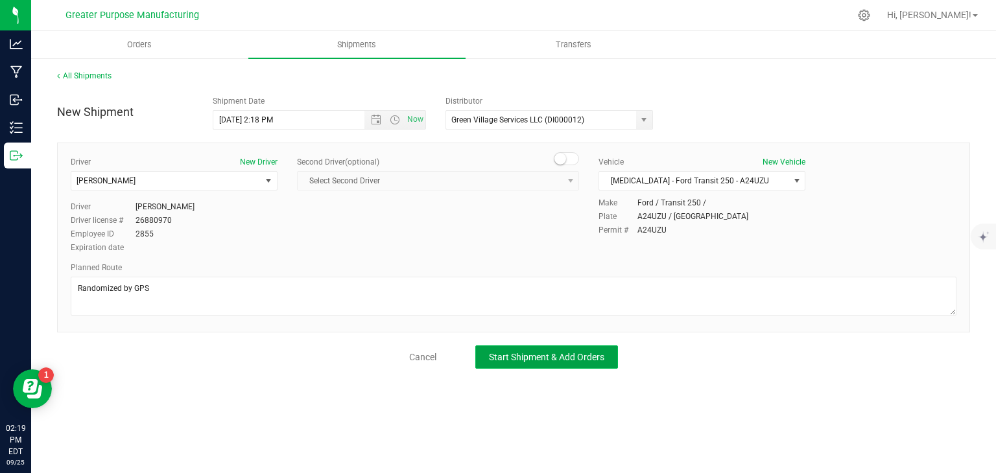
click at [545, 360] on span "Start Shipment & Add Orders" at bounding box center [546, 357] width 115 height 10
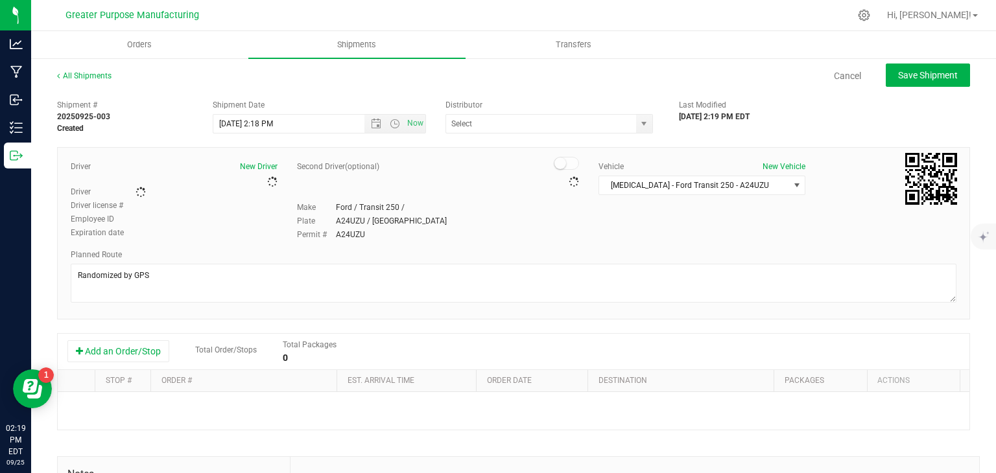
type input "Green Village Services LLC (DI000012)"
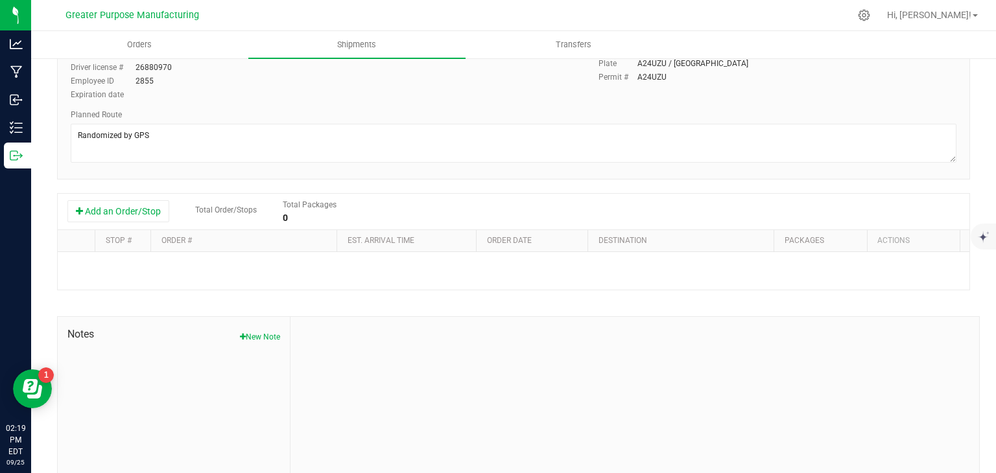
scroll to position [158, 0]
click at [154, 204] on button "Add an Order/Stop" at bounding box center [118, 211] width 102 height 22
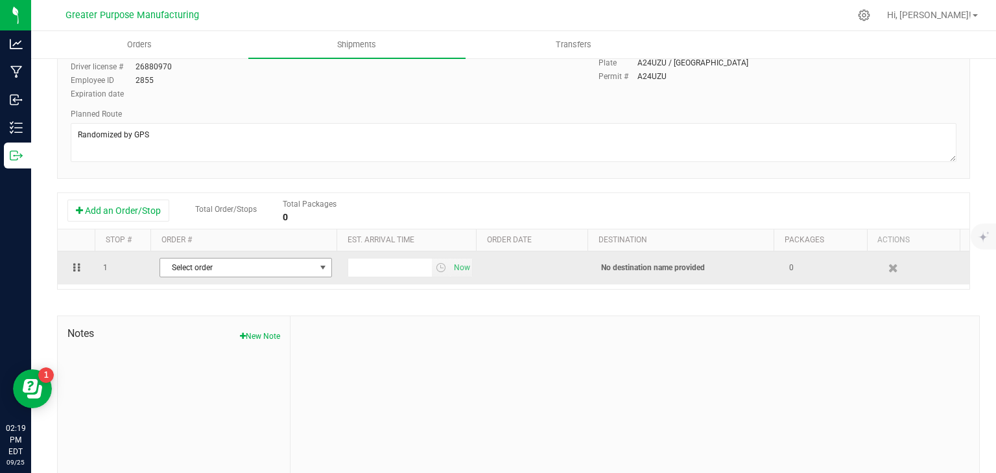
click at [240, 267] on span "Select order" at bounding box center [237, 268] width 155 height 18
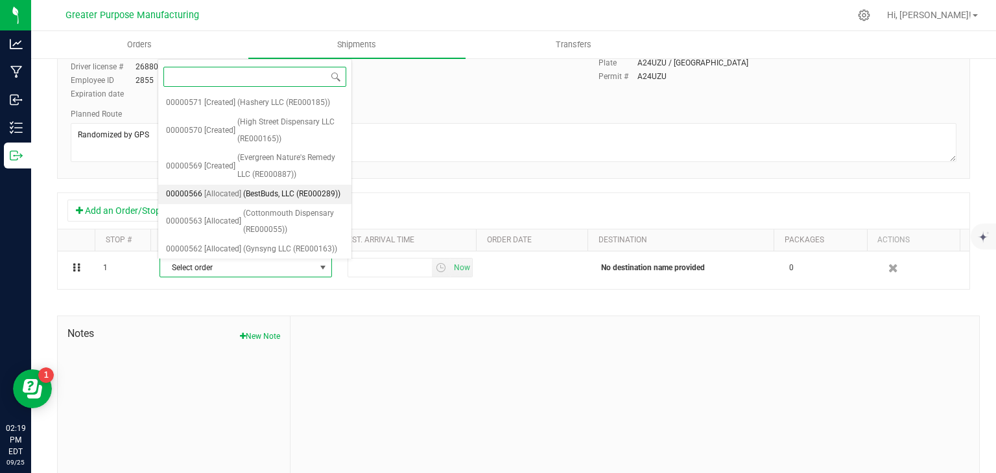
click at [280, 203] on span "(BestBuds, LLC (RE000289))" at bounding box center [291, 194] width 97 height 17
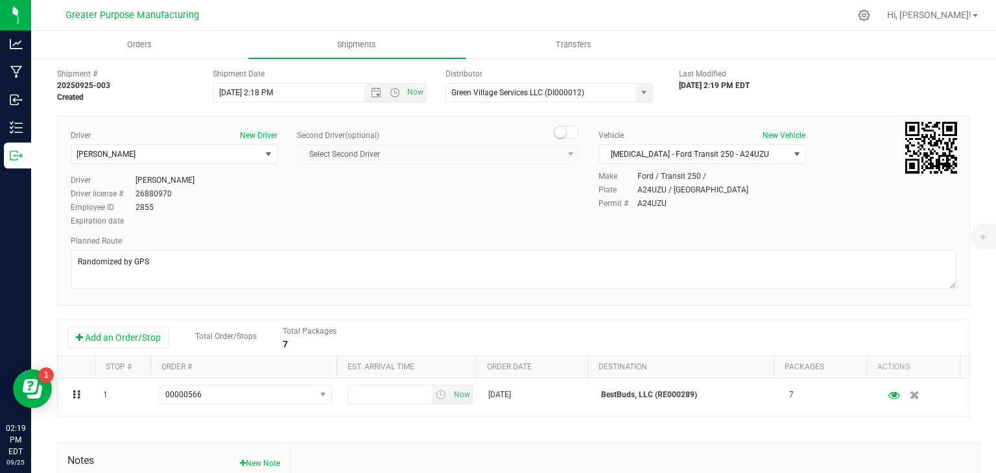
scroll to position [31, 0]
click at [390, 95] on span "Open the time view" at bounding box center [395, 93] width 10 height 10
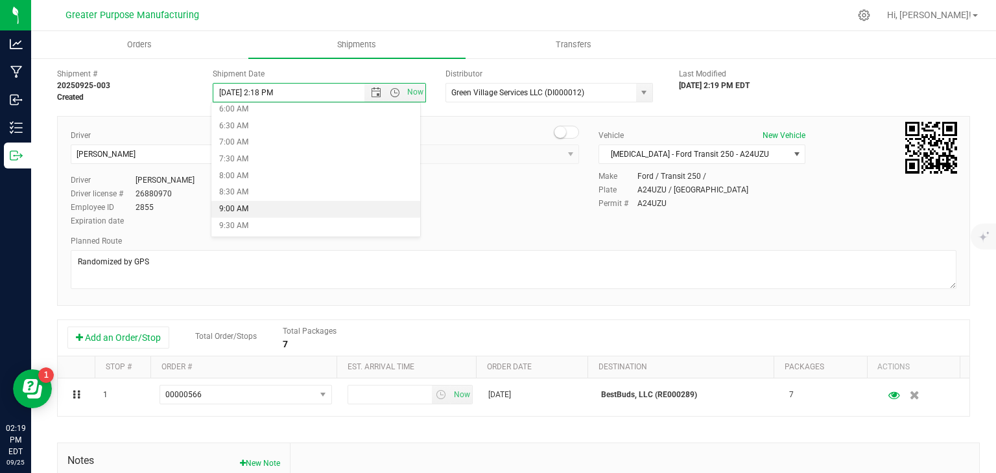
scroll to position [205, 0]
click at [296, 204] on li "9:00 AM" at bounding box center [315, 208] width 209 height 17
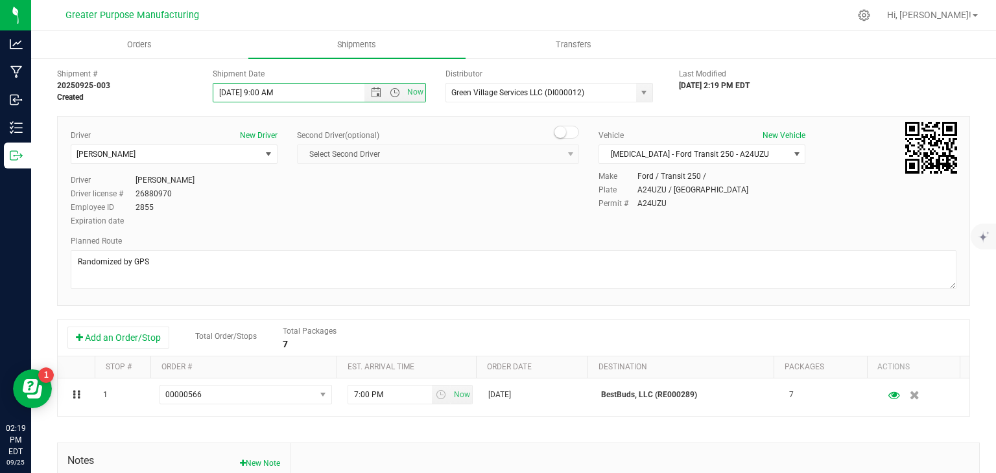
scroll to position [0, 0]
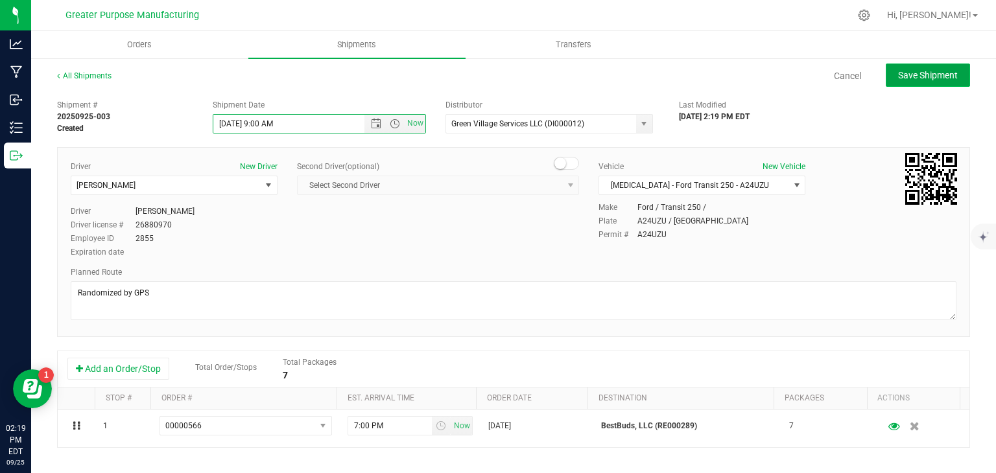
click at [921, 71] on span "Save Shipment" at bounding box center [928, 75] width 60 height 10
type input "[DATE] 1:00 PM"
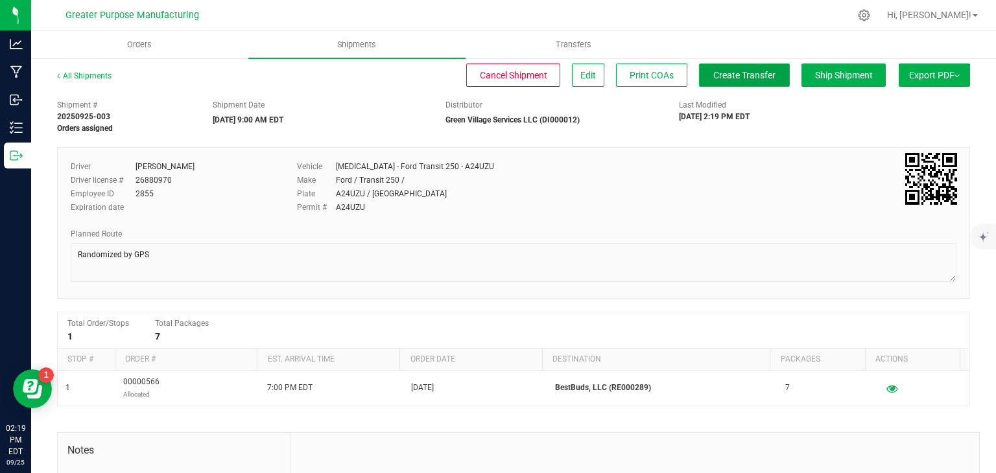
click at [722, 79] on span "Create Transfer" at bounding box center [744, 75] width 62 height 10
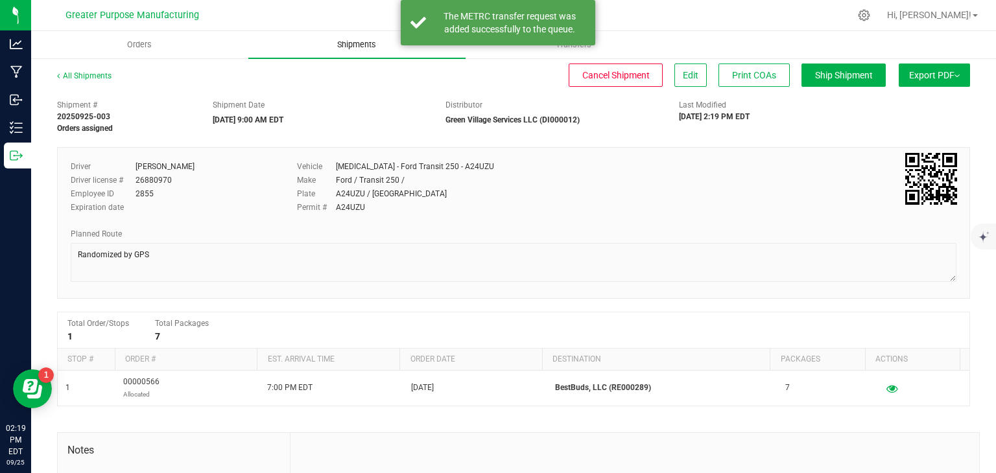
click at [352, 45] on span "Shipments" at bounding box center [357, 45] width 74 height 12
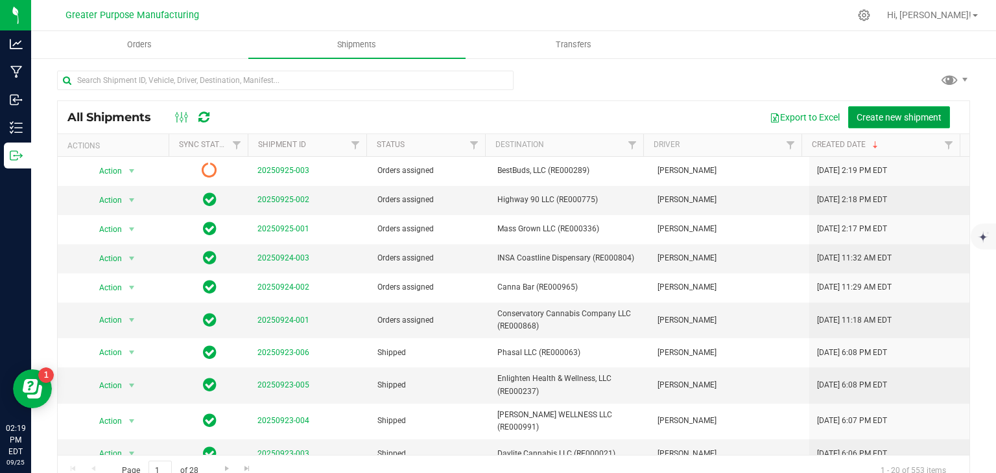
click at [874, 127] on button "Create new shipment" at bounding box center [899, 117] width 102 height 22
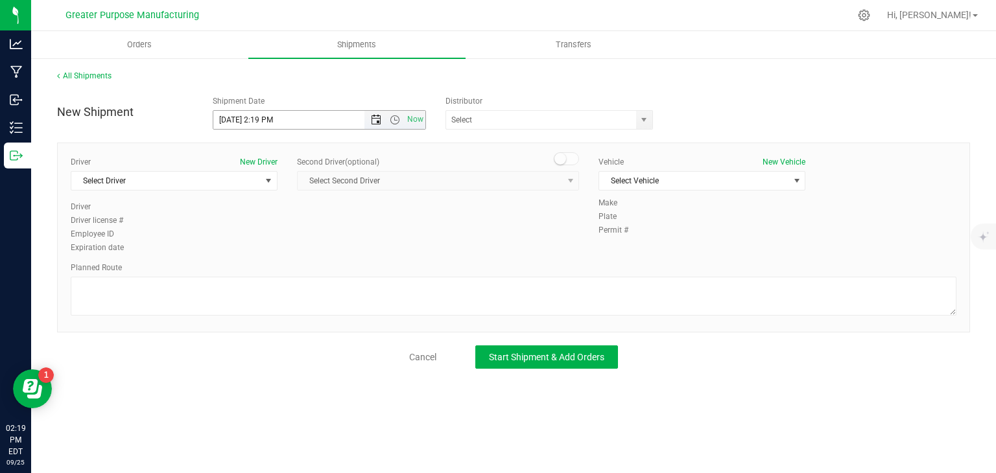
click at [374, 123] on span "Open the date view" at bounding box center [376, 120] width 10 height 10
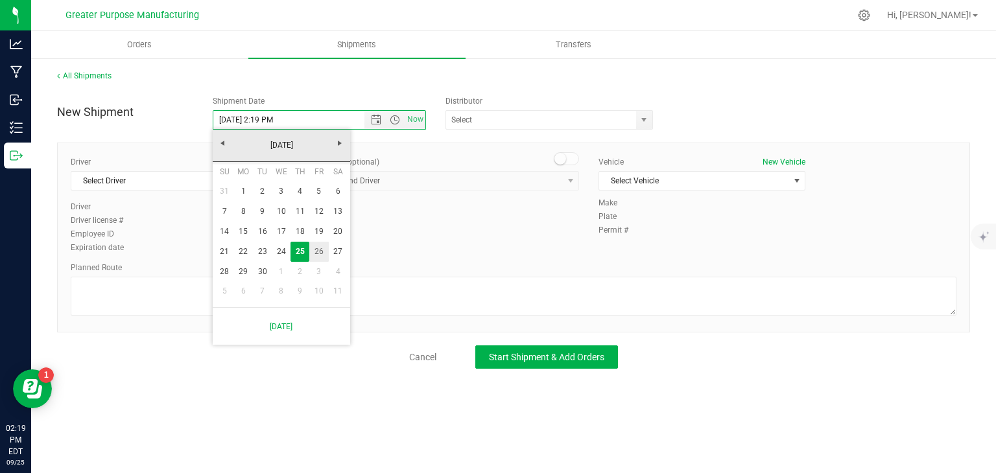
click at [317, 248] on link "26" at bounding box center [318, 252] width 19 height 20
type input "[DATE] 2:19 PM"
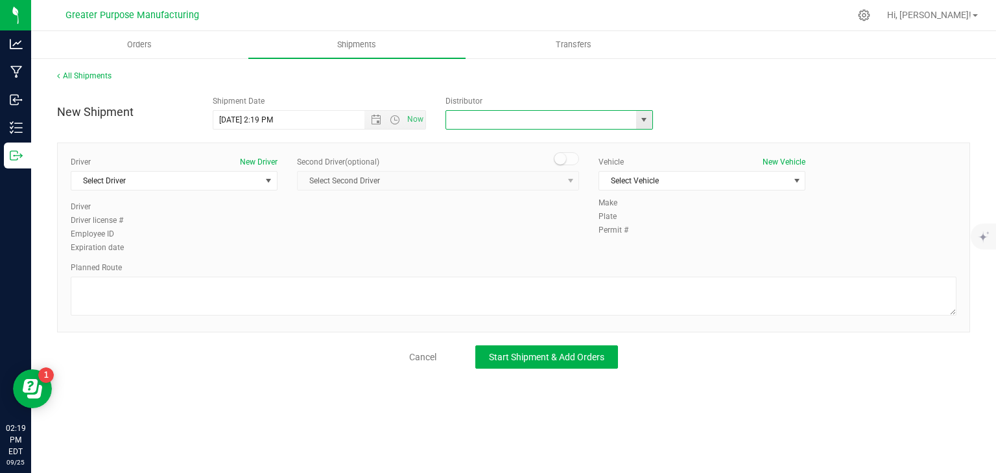
click at [457, 118] on input "text" at bounding box center [538, 120] width 184 height 18
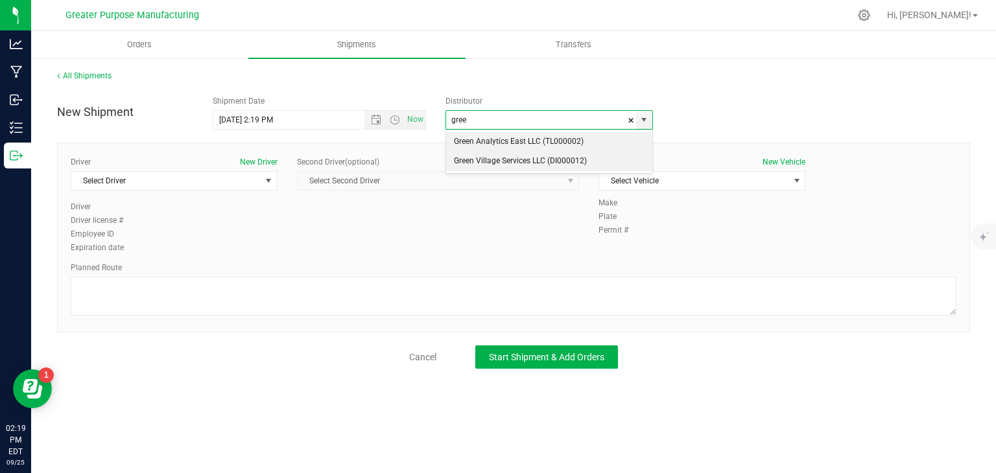
click at [476, 158] on li "Green Village Services LLC (DI000012)" at bounding box center [549, 161] width 206 height 19
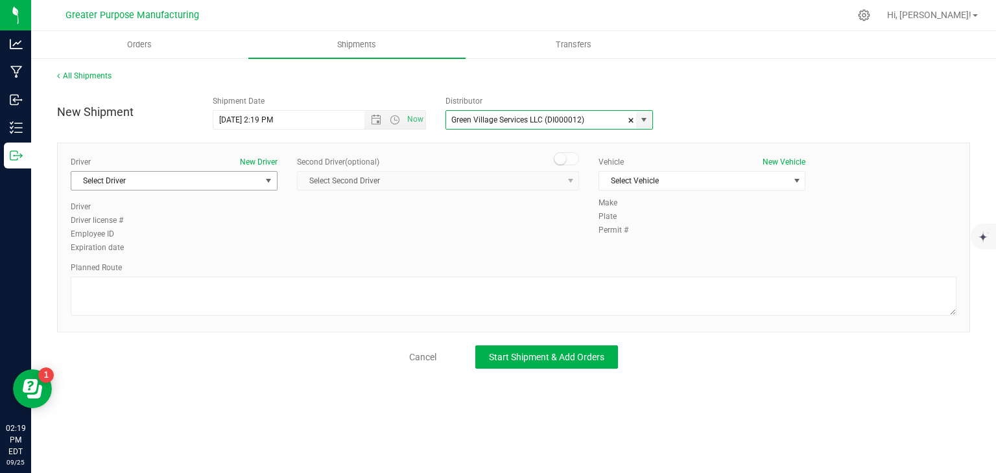
type input "Green Village Services LLC (DI000012)"
click at [221, 177] on span "Select Driver" at bounding box center [165, 181] width 189 height 18
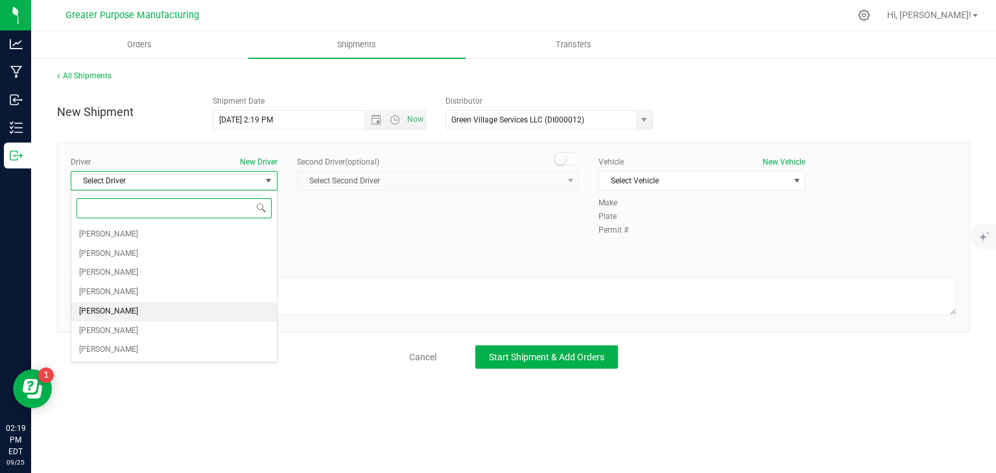
click at [136, 311] on li "[PERSON_NAME]" at bounding box center [174, 311] width 206 height 19
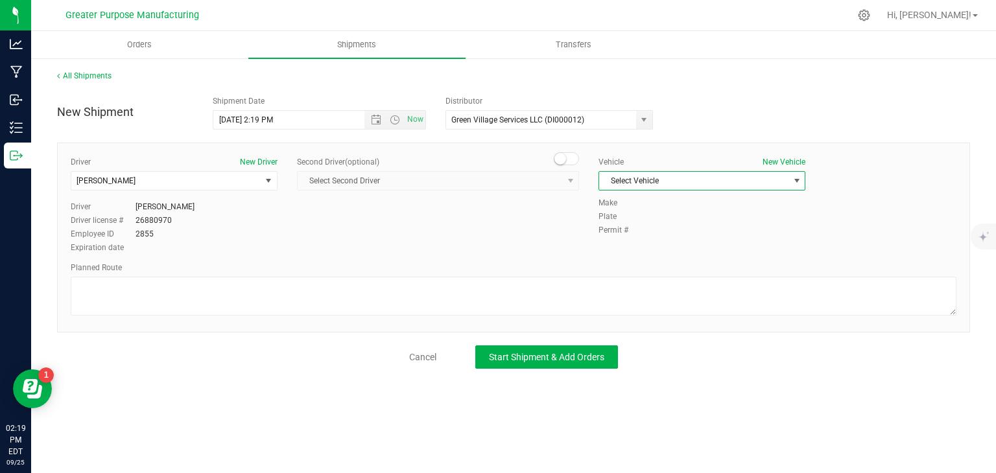
click at [661, 185] on span "Select Vehicle" at bounding box center [693, 181] width 189 height 18
click at [655, 208] on li "[MEDICAL_DATA] - Ford Transit 250 - A24UZU" at bounding box center [702, 202] width 206 height 19
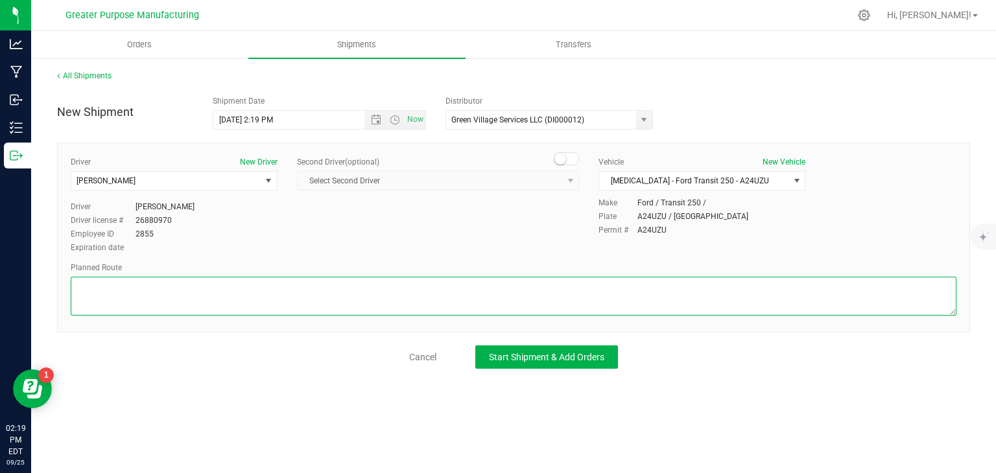
click at [537, 294] on textarea at bounding box center [514, 296] width 886 height 39
paste textarea "Randomized by GPS"
type textarea "Randomized by GPS"
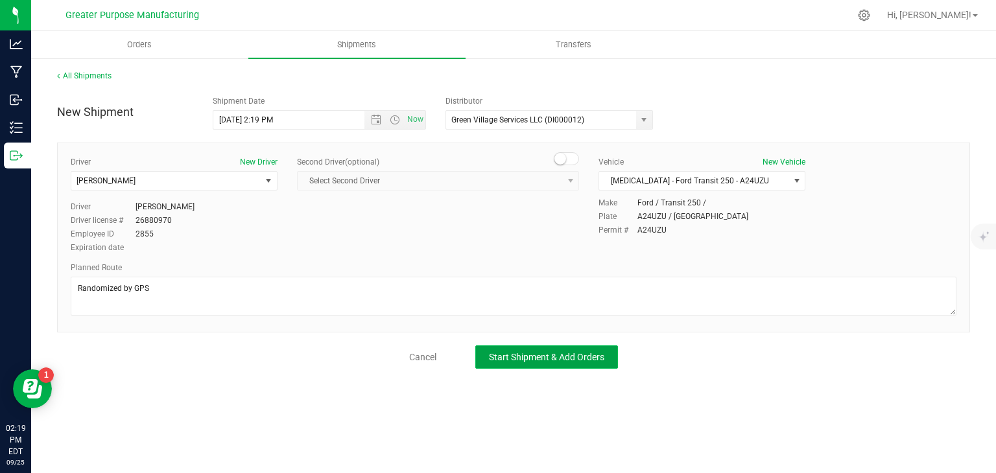
click at [569, 353] on span "Start Shipment & Add Orders" at bounding box center [546, 357] width 115 height 10
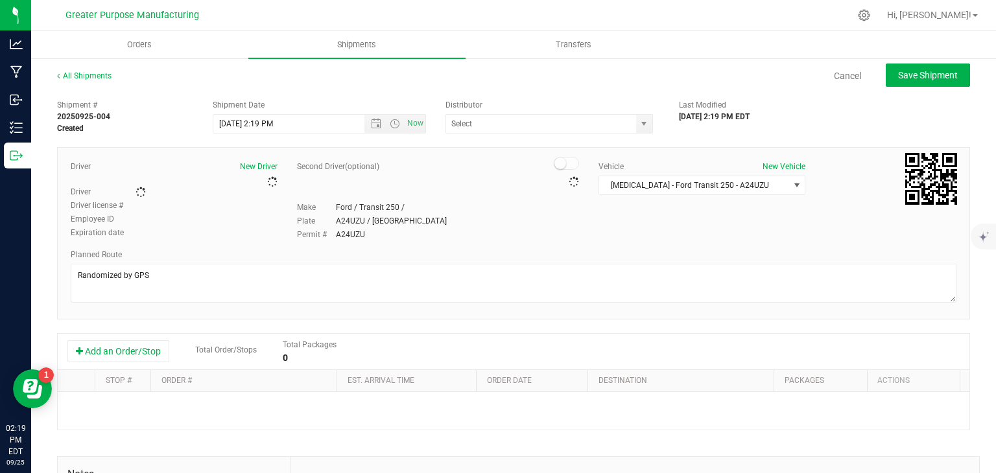
type input "Green Village Services LLC (DI000012)"
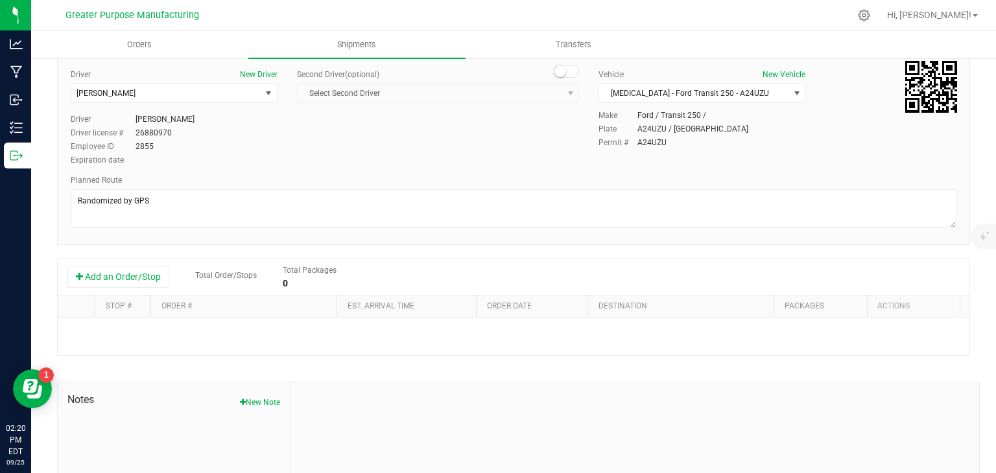
scroll to position [95, 0]
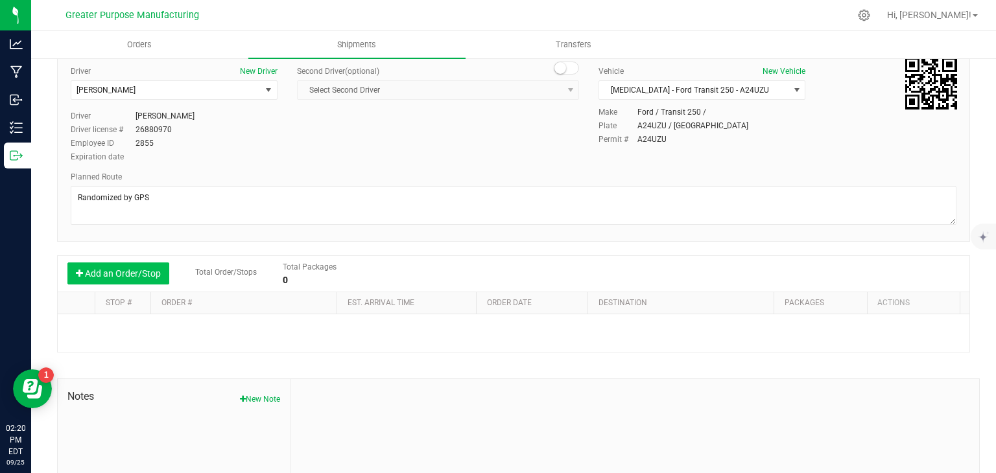
click at [136, 272] on button "Add an Order/Stop" at bounding box center [118, 274] width 102 height 22
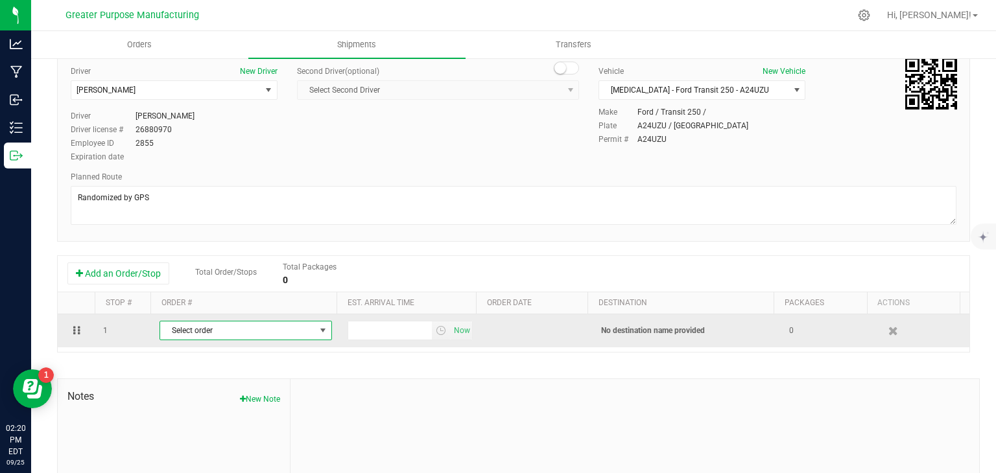
click at [202, 331] on span "Select order" at bounding box center [237, 331] width 155 height 18
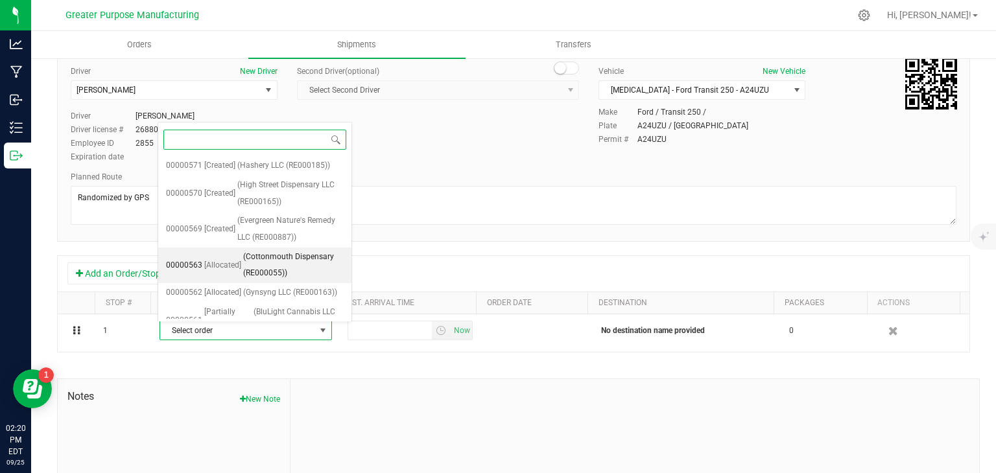
click at [259, 257] on span "(Cottonmouth Dispensary (RE000055))" at bounding box center [293, 265] width 100 height 33
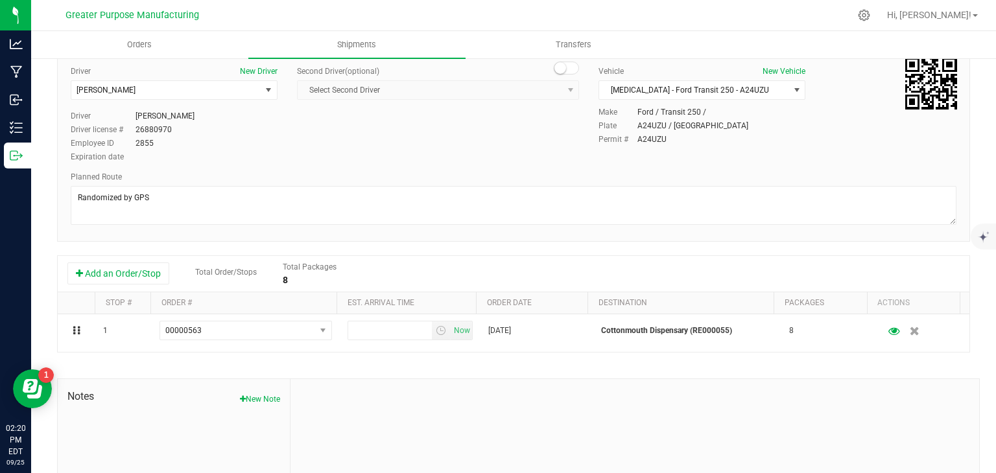
scroll to position [33, 0]
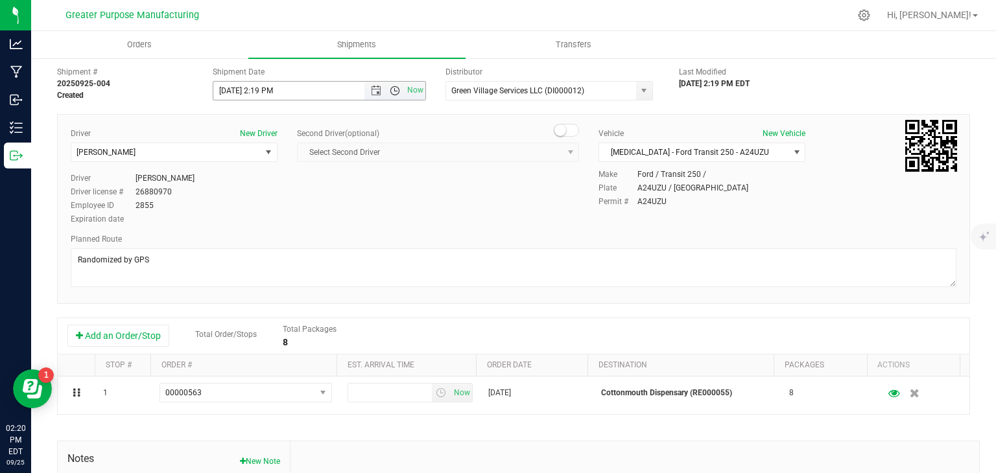
click at [394, 91] on span "Open the time view" at bounding box center [395, 91] width 10 height 10
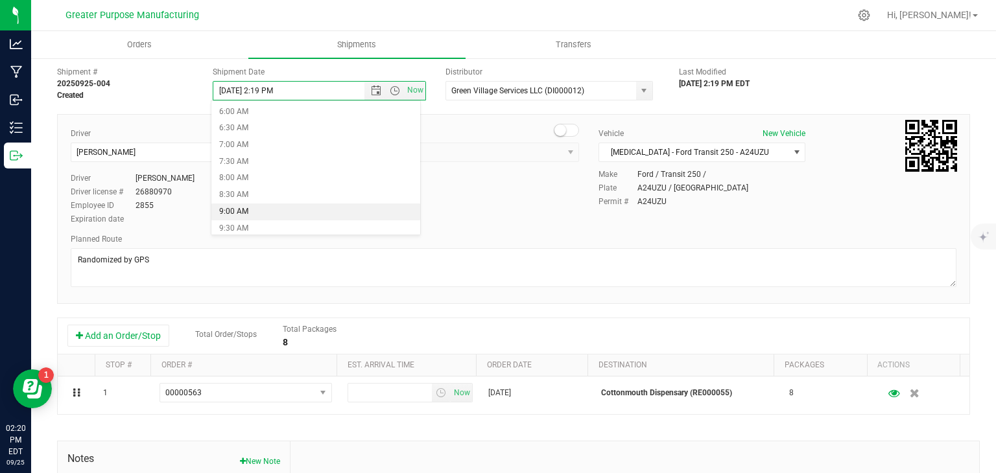
click at [305, 213] on li "9:00 AM" at bounding box center [315, 212] width 209 height 17
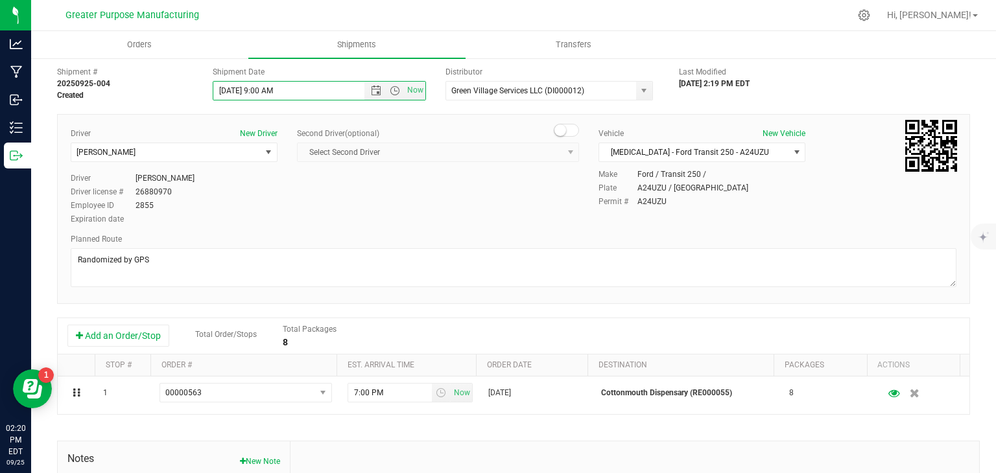
scroll to position [0, 0]
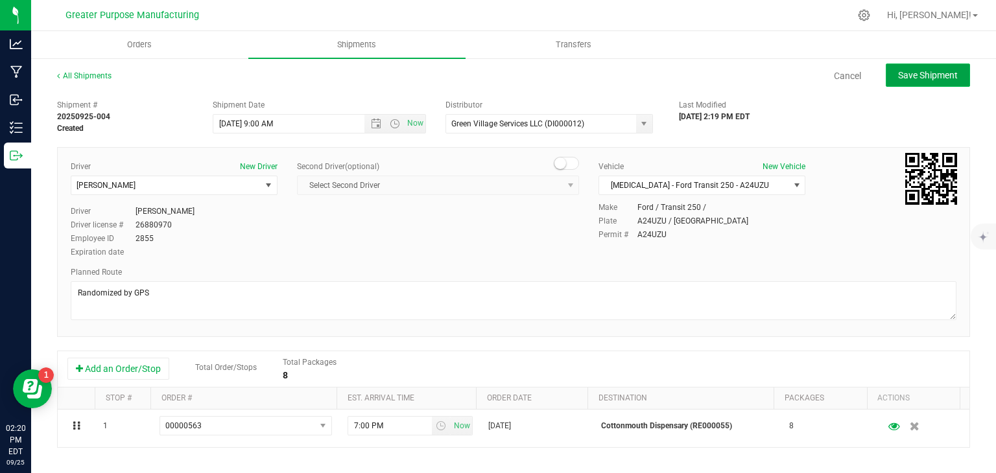
click at [914, 77] on span "Save Shipment" at bounding box center [928, 75] width 60 height 10
type input "[DATE] 1:00 PM"
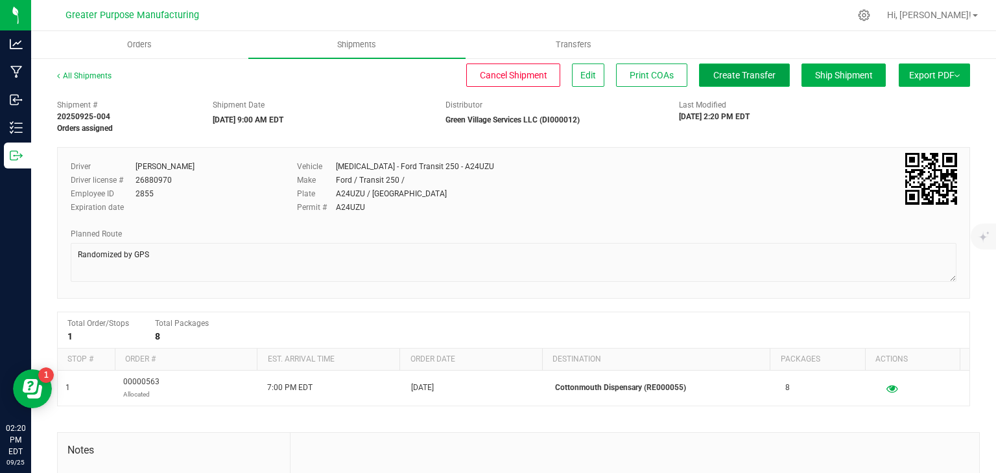
click at [751, 81] on button "Create Transfer" at bounding box center [744, 75] width 91 height 23
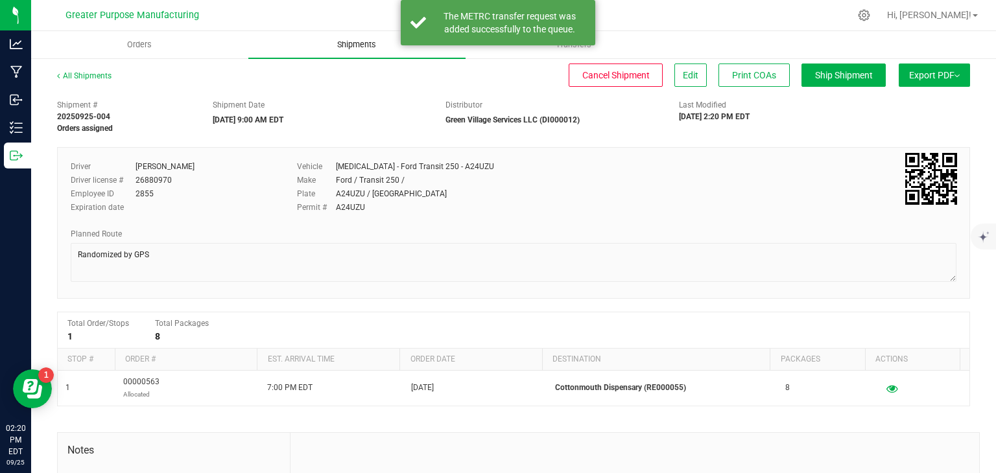
click at [342, 37] on uib-tab-heading "Shipments" at bounding box center [356, 44] width 217 height 27
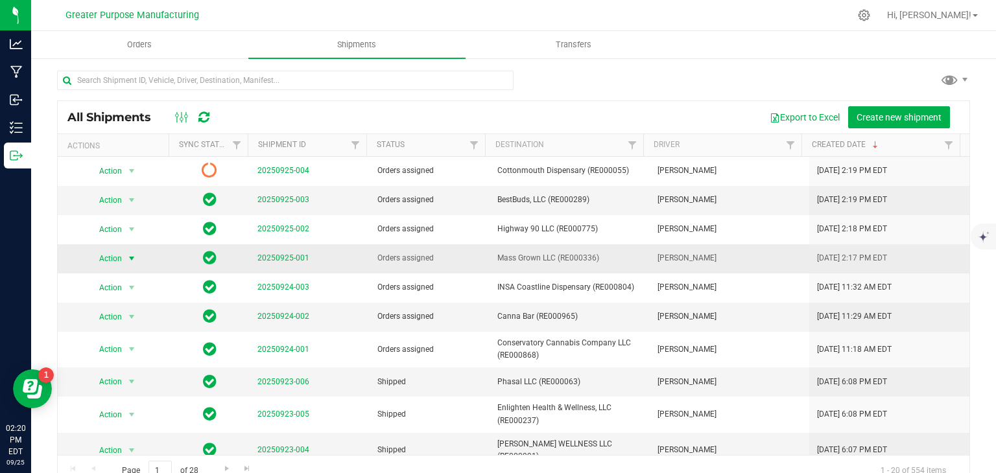
click at [132, 257] on span "select" at bounding box center [131, 259] width 10 height 10
click at [126, 301] on li "Edit shipment" at bounding box center [135, 298] width 96 height 19
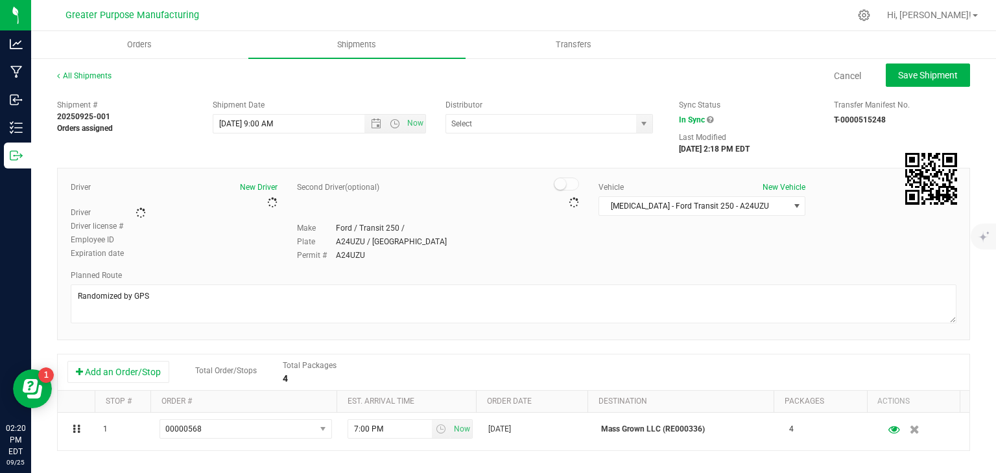
type input "Green Village Services LLC (DI000012)"
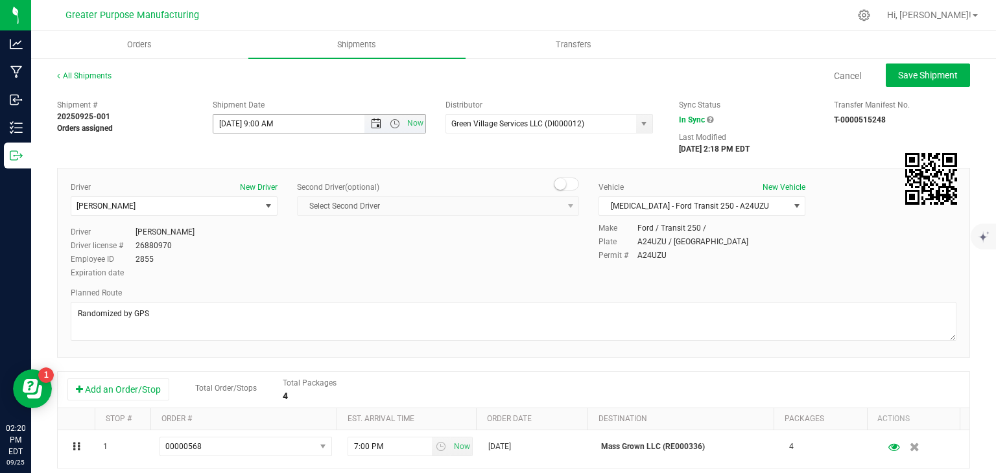
click at [373, 124] on span "Open the date view" at bounding box center [376, 124] width 10 height 10
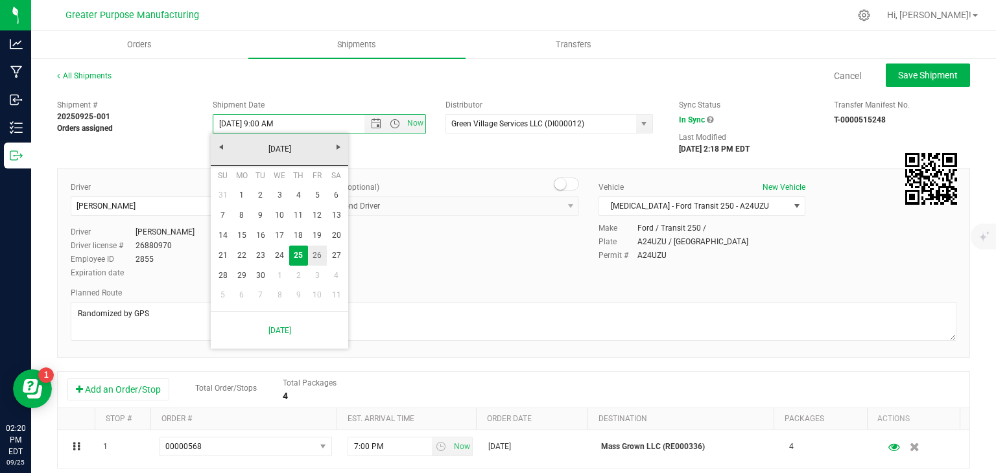
click at [317, 251] on link "26" at bounding box center [317, 256] width 19 height 20
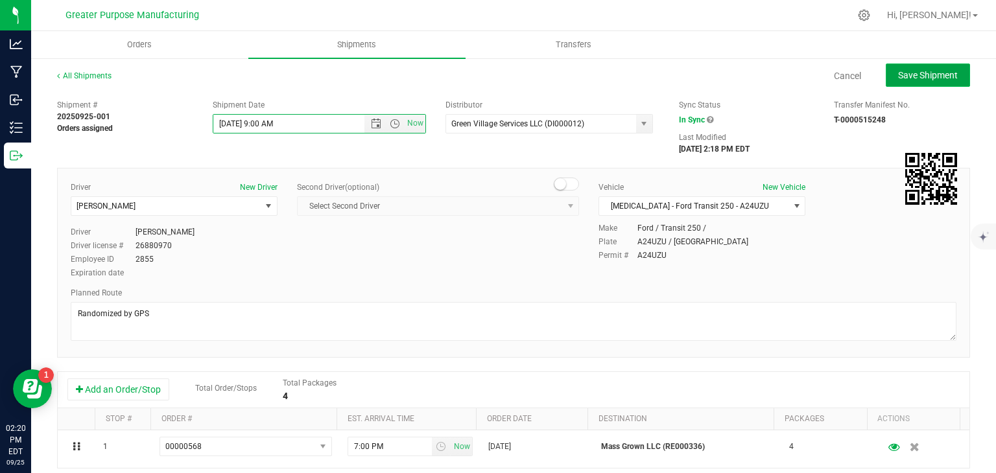
click at [898, 77] on span "Save Shipment" at bounding box center [928, 75] width 60 height 10
type input "[DATE] 1:00 PM"
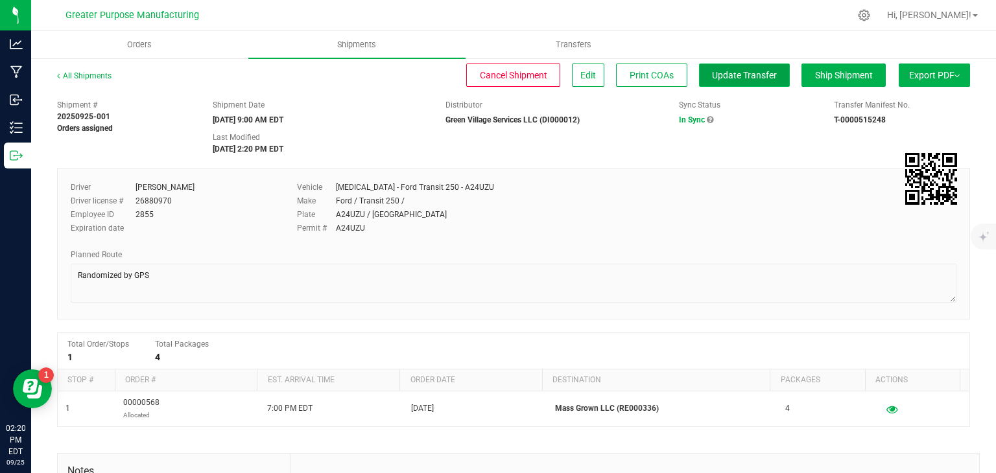
click at [730, 78] on span "Update Transfer" at bounding box center [744, 75] width 65 height 10
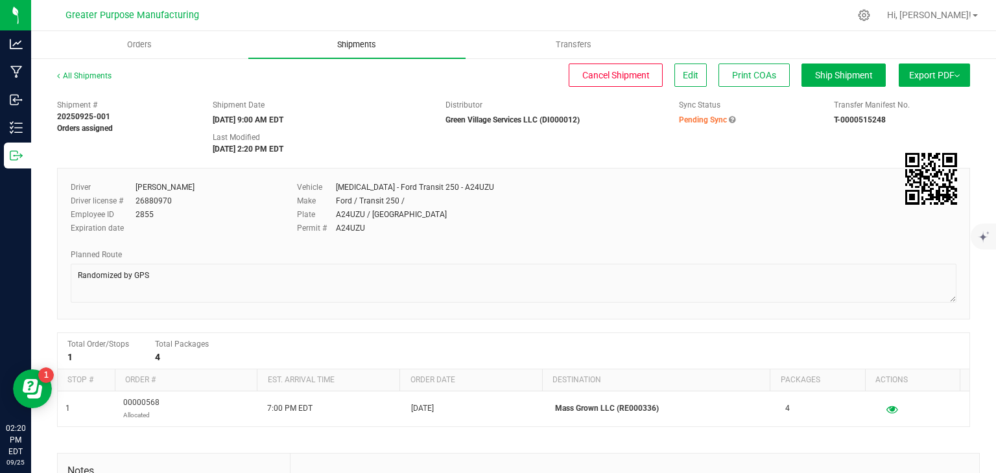
click at [348, 39] on span "Shipments" at bounding box center [357, 45] width 74 height 12
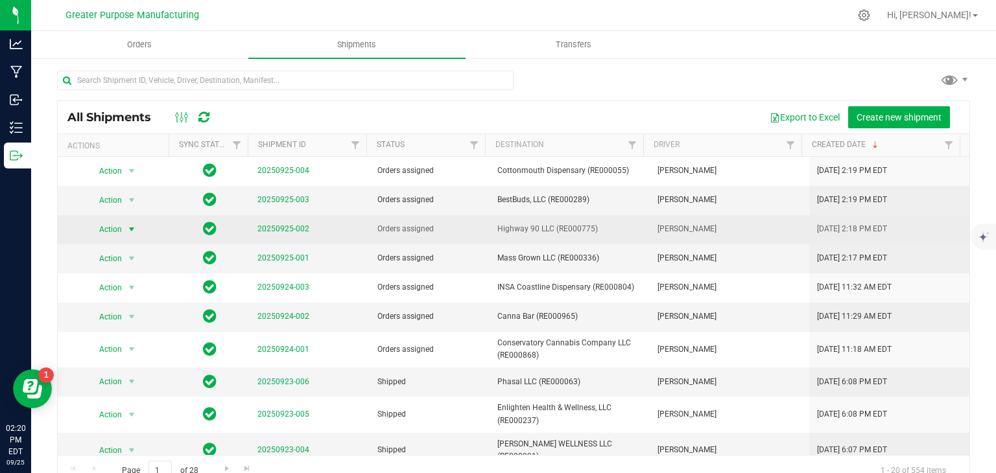
click at [128, 229] on span "select" at bounding box center [131, 229] width 10 height 10
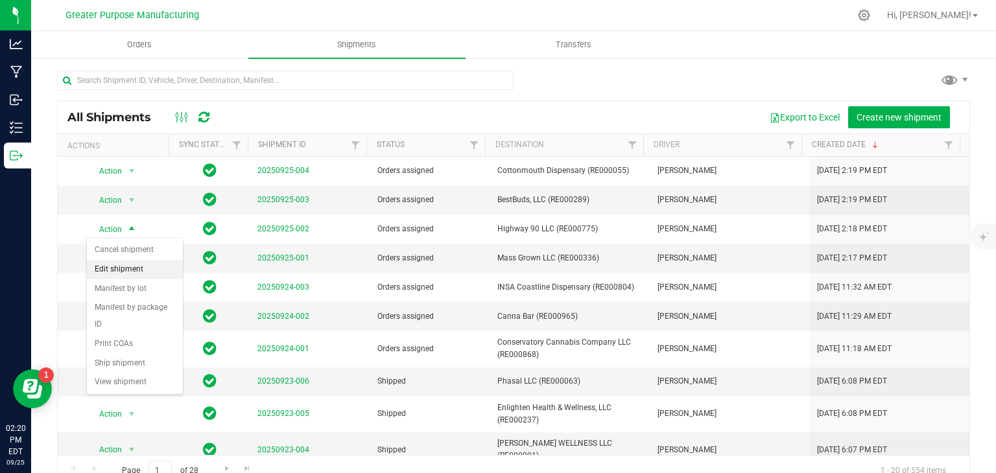
click at [131, 265] on li "Edit shipment" at bounding box center [135, 269] width 96 height 19
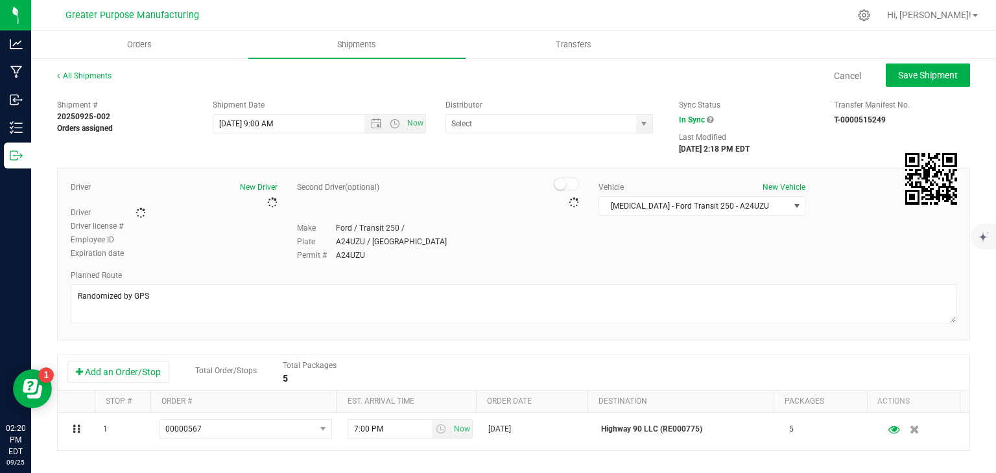
type input "Green Village Services LLC (DI000012)"
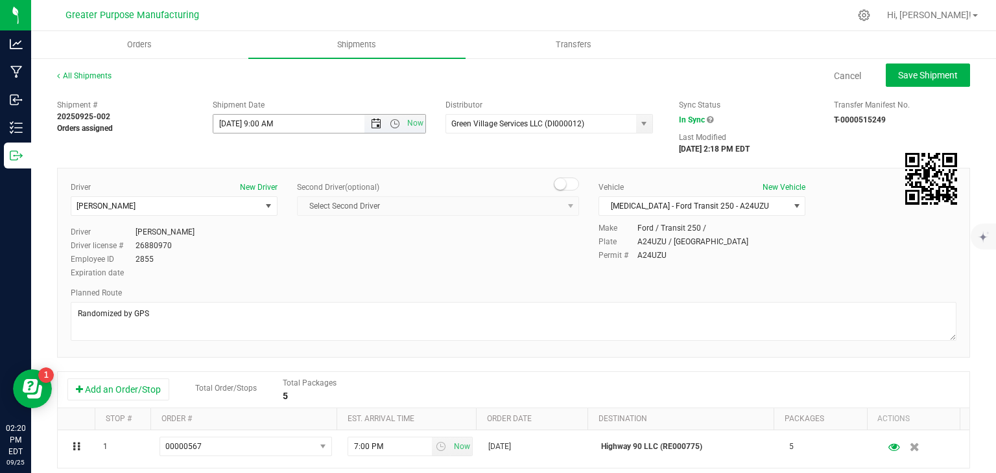
click at [371, 125] on span "Open the date view" at bounding box center [376, 124] width 10 height 10
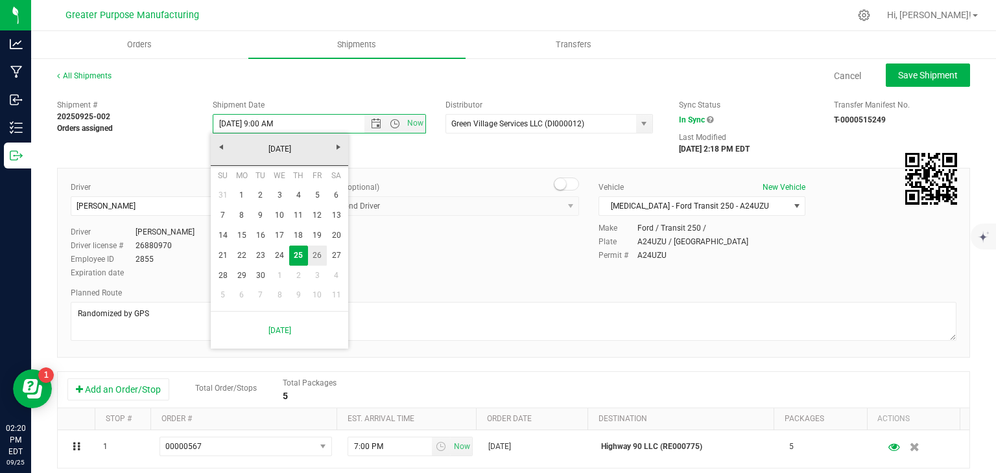
click at [310, 256] on link "26" at bounding box center [317, 256] width 19 height 20
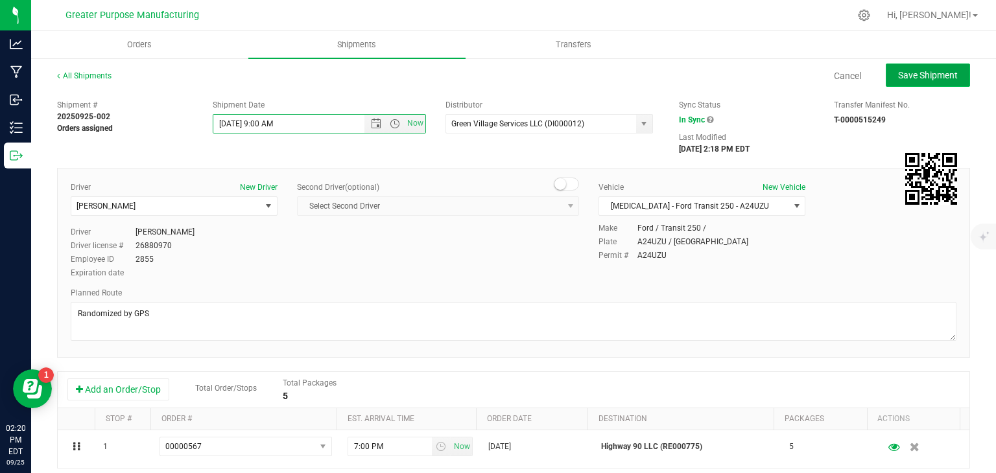
click at [930, 76] on span "Save Shipment" at bounding box center [928, 75] width 60 height 10
type input "[DATE] 1:00 PM"
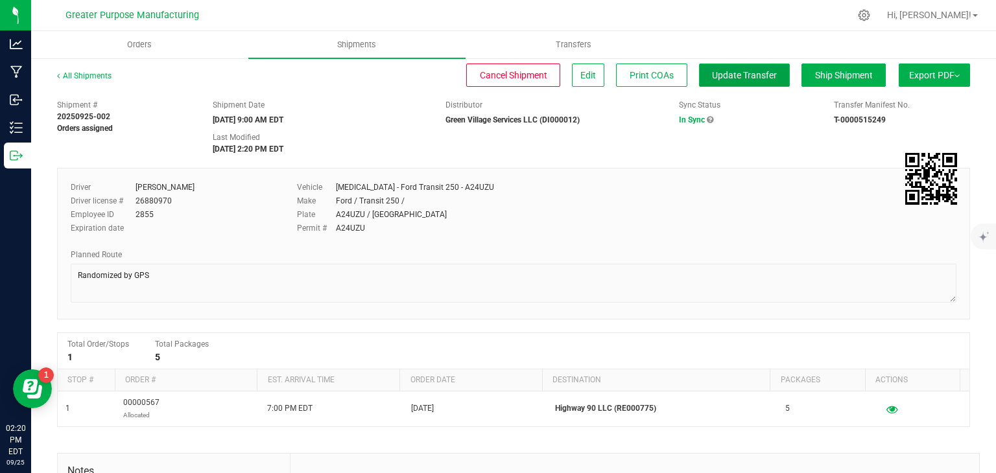
click at [737, 77] on span "Update Transfer" at bounding box center [744, 75] width 65 height 10
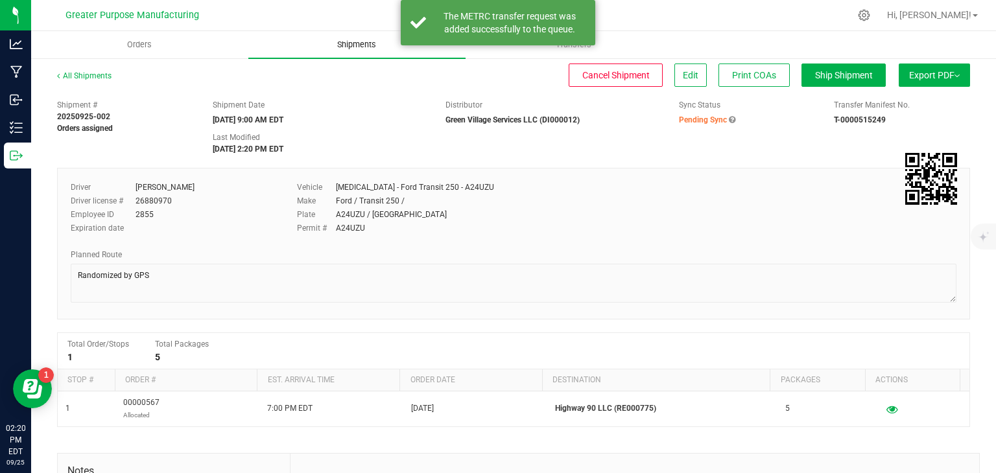
click at [345, 45] on span "Shipments" at bounding box center [357, 45] width 74 height 12
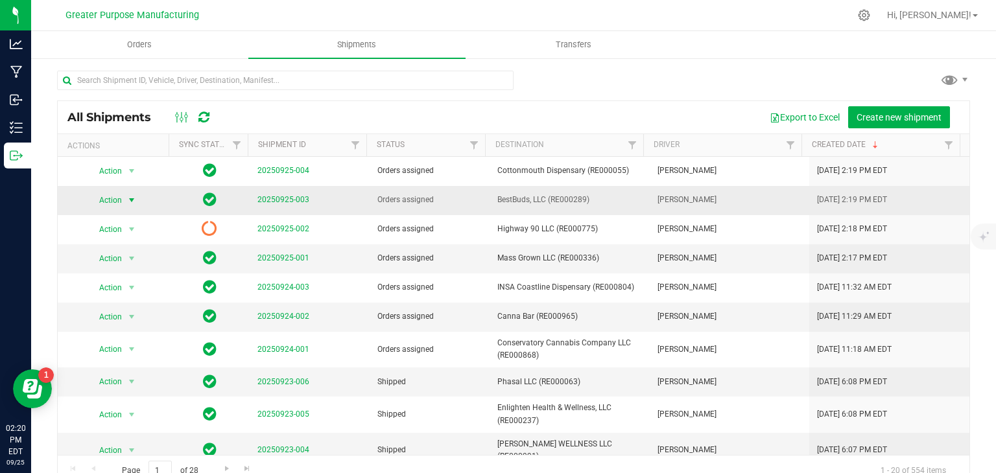
click at [128, 198] on span "select" at bounding box center [131, 200] width 10 height 10
click at [113, 246] on li "Edit shipment" at bounding box center [135, 240] width 96 height 19
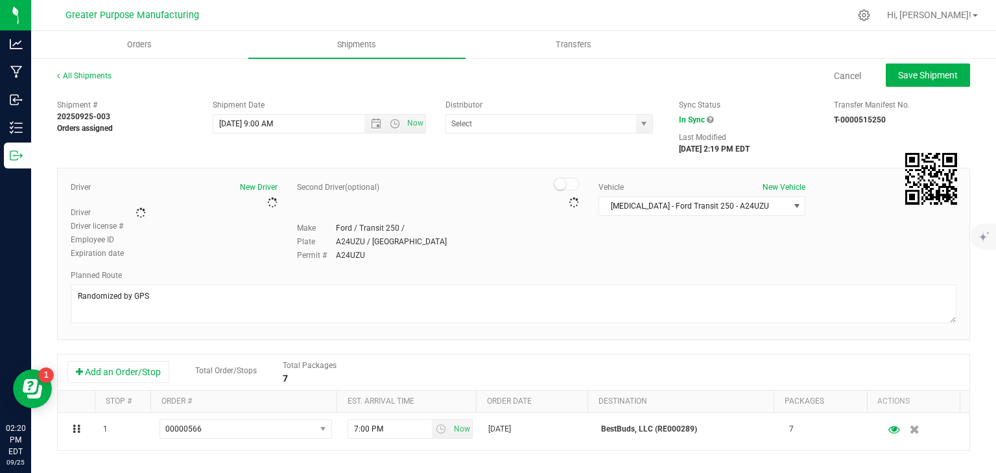
type input "Green Village Services LLC (DI000012)"
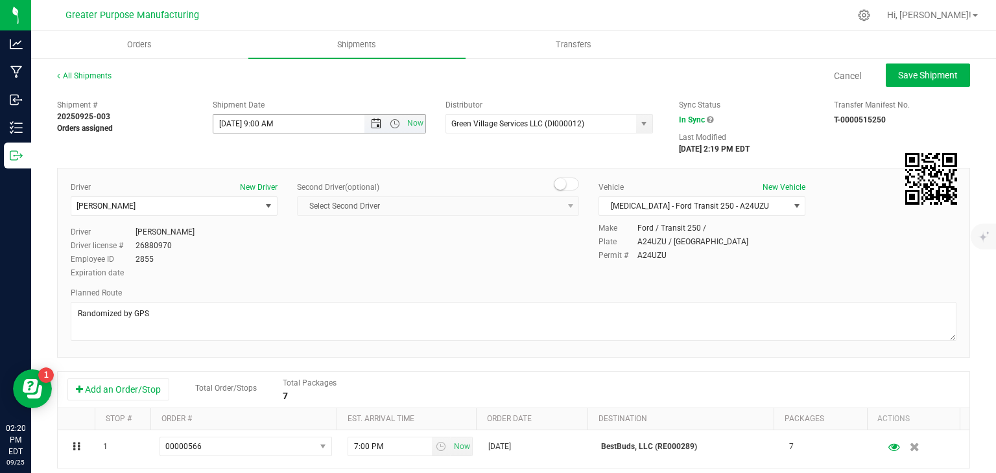
click at [373, 125] on span "Open the date view" at bounding box center [376, 124] width 10 height 10
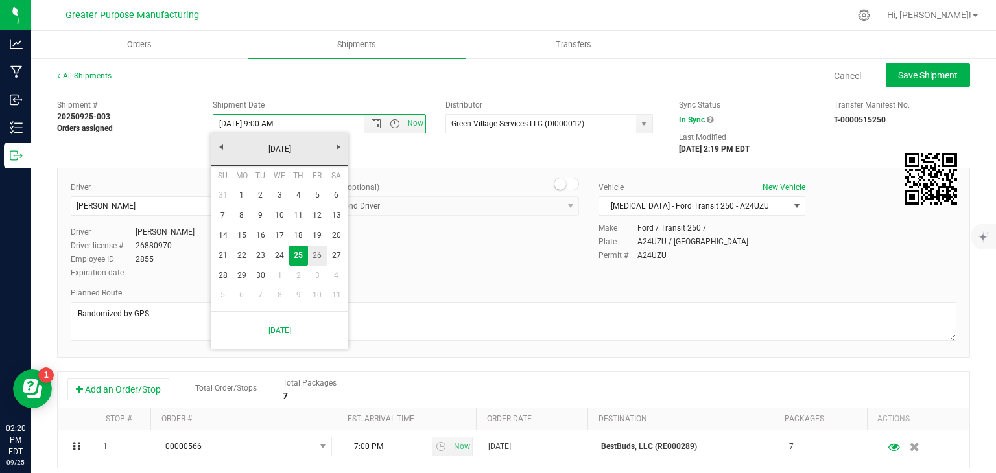
click at [316, 254] on link "26" at bounding box center [317, 256] width 19 height 20
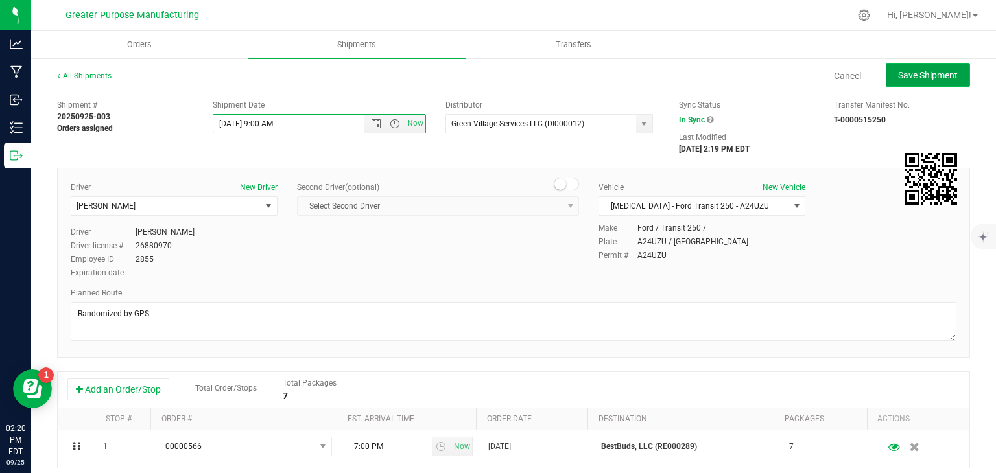
click at [915, 70] on span "Save Shipment" at bounding box center [928, 75] width 60 height 10
type input "[DATE] 1:00 PM"
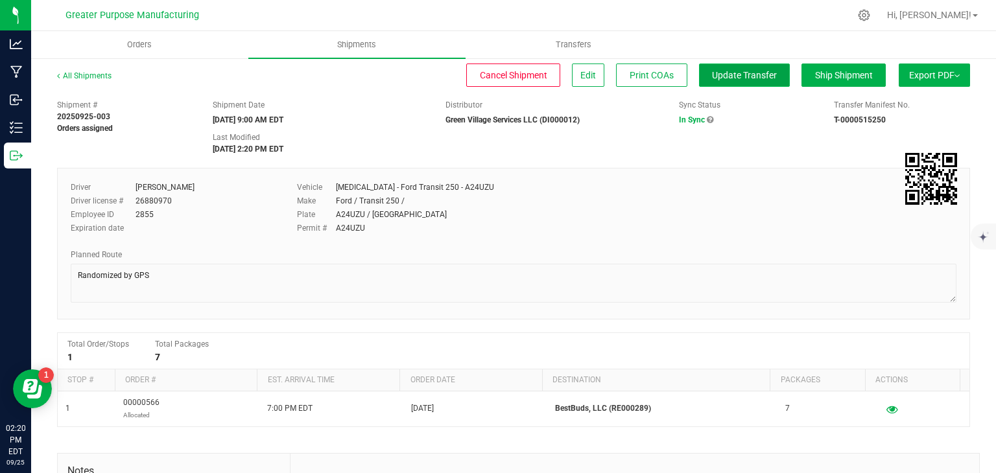
click at [737, 78] on span "Update Transfer" at bounding box center [744, 75] width 65 height 10
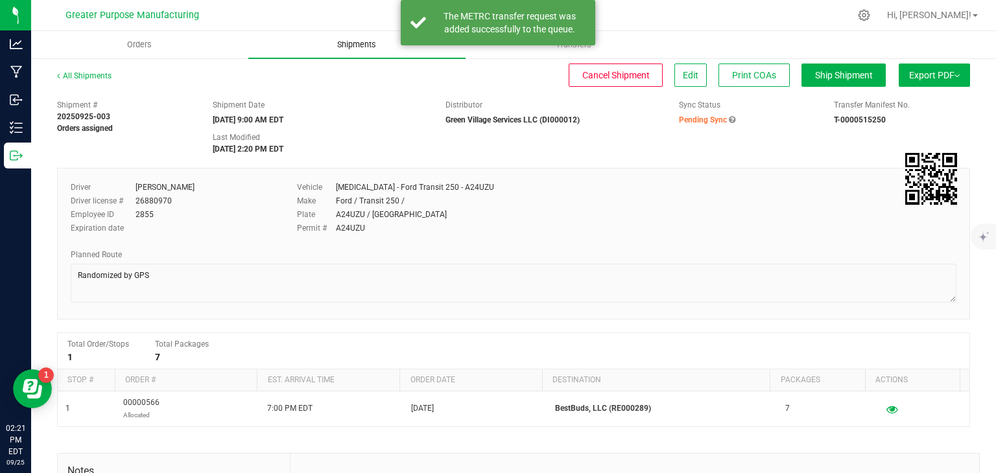
click at [362, 44] on span "Shipments" at bounding box center [357, 45] width 74 height 12
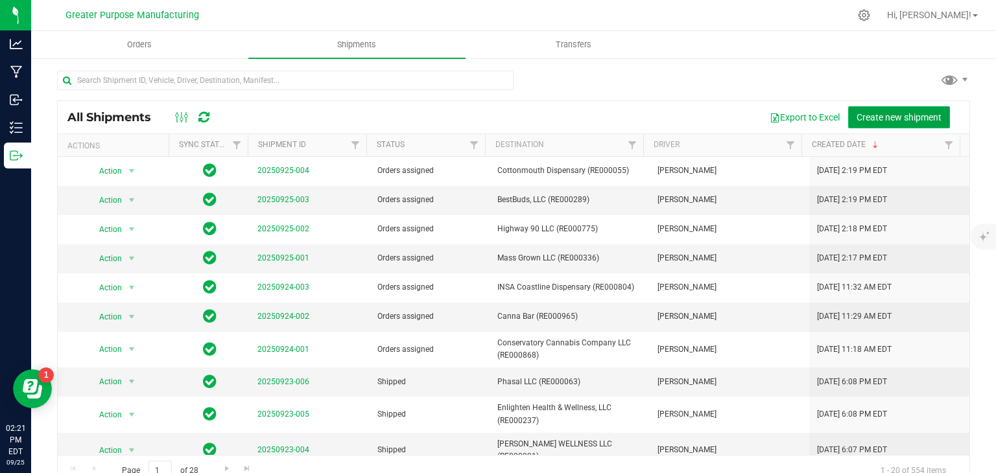
click at [879, 117] on span "Create new shipment" at bounding box center [898, 117] width 85 height 10
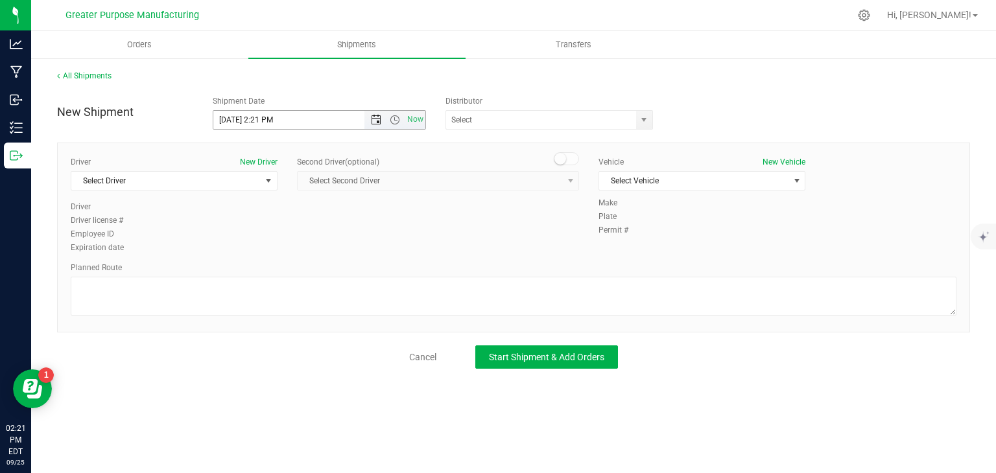
click at [379, 120] on span "Open the date view" at bounding box center [376, 120] width 10 height 10
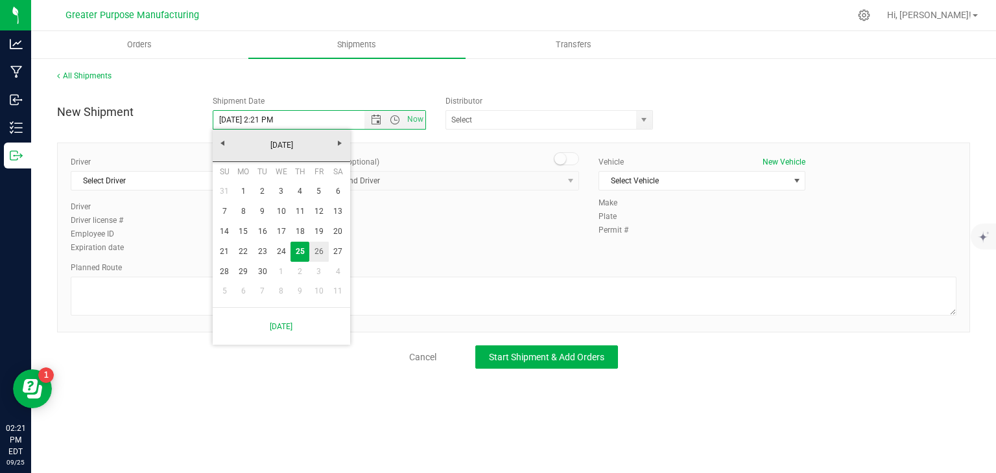
click at [315, 252] on link "26" at bounding box center [318, 252] width 19 height 20
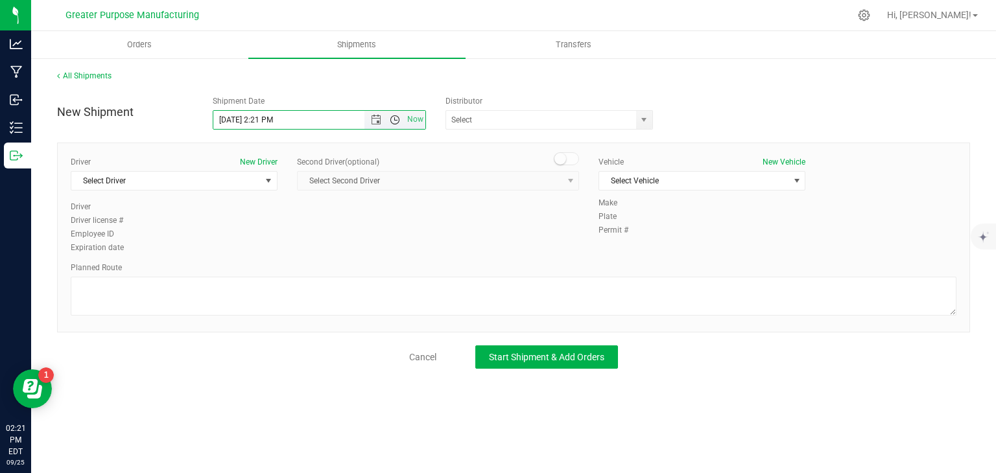
click at [392, 121] on span "Open the time view" at bounding box center [395, 120] width 10 height 10
click at [277, 231] on li "9:00 AM" at bounding box center [318, 231] width 211 height 17
type input "[DATE] 9:00 AM"
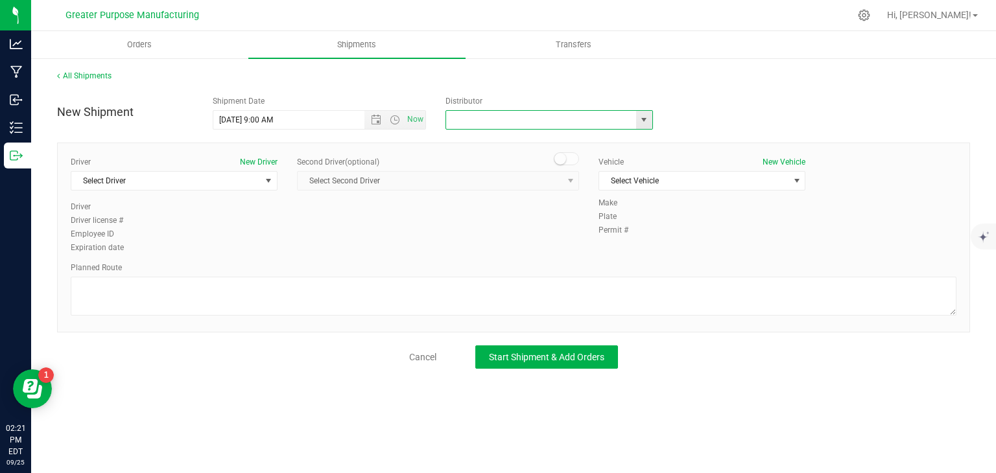
click at [497, 114] on input "text" at bounding box center [538, 120] width 184 height 18
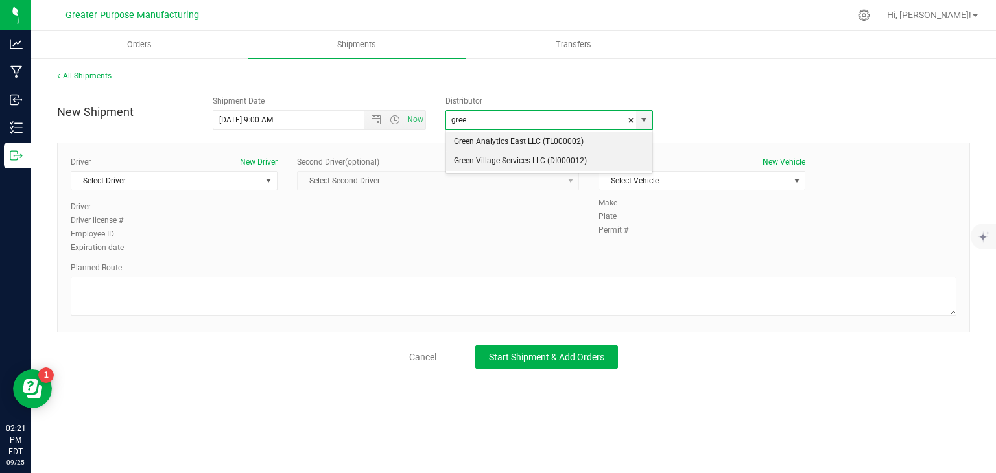
click at [488, 157] on li "Green Village Services LLC (DI000012)" at bounding box center [549, 161] width 206 height 19
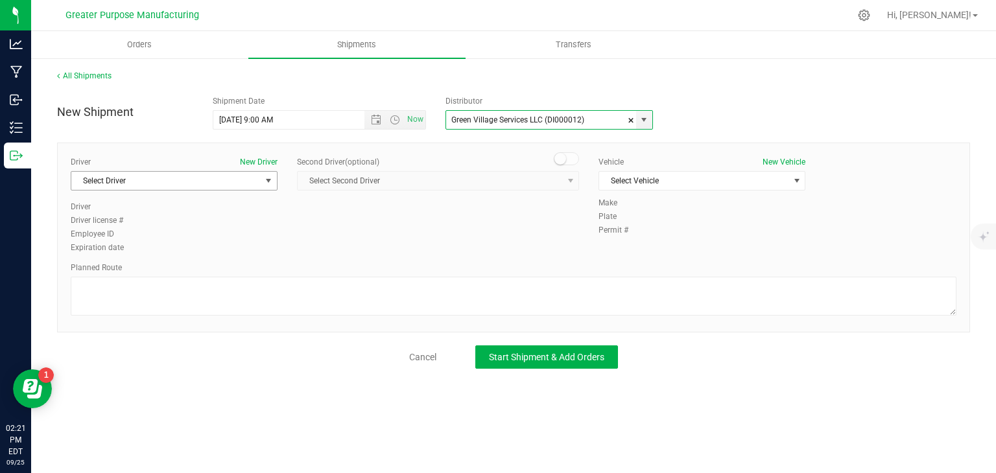
type input "Green Village Services LLC (DI000012)"
click at [256, 183] on span "Select Driver" at bounding box center [165, 181] width 189 height 18
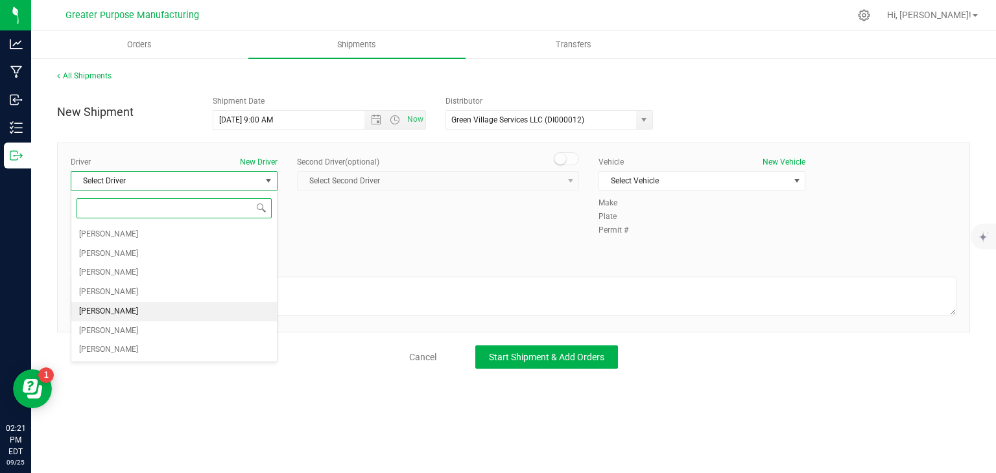
click at [172, 309] on li "[PERSON_NAME]" at bounding box center [174, 311] width 206 height 19
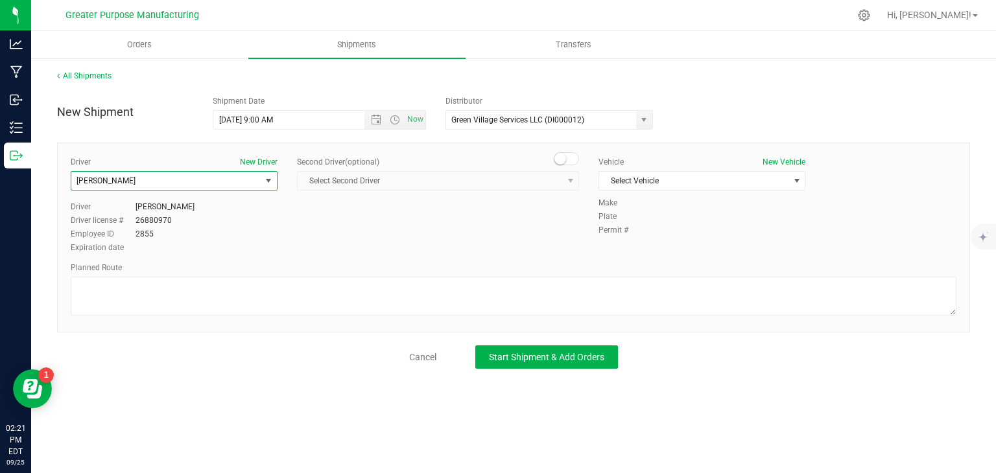
click at [622, 170] on div "Vehicle New Vehicle Select Vehicle Select Vehicle [MEDICAL_DATA] - Ford Transit…" at bounding box center [702, 176] width 226 height 41
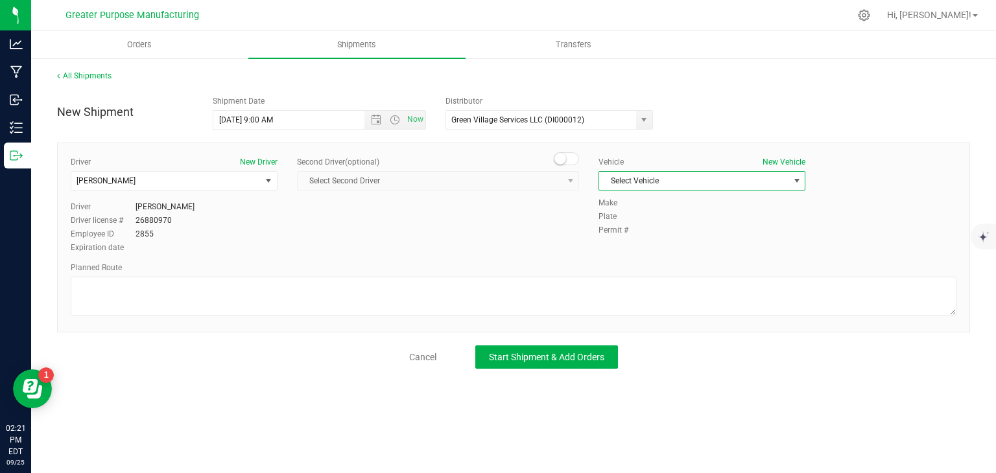
click at [616, 177] on span "Select Vehicle" at bounding box center [693, 181] width 189 height 18
click at [625, 206] on li "[MEDICAL_DATA] - Ford Transit 250 - A24UZU" at bounding box center [702, 202] width 206 height 19
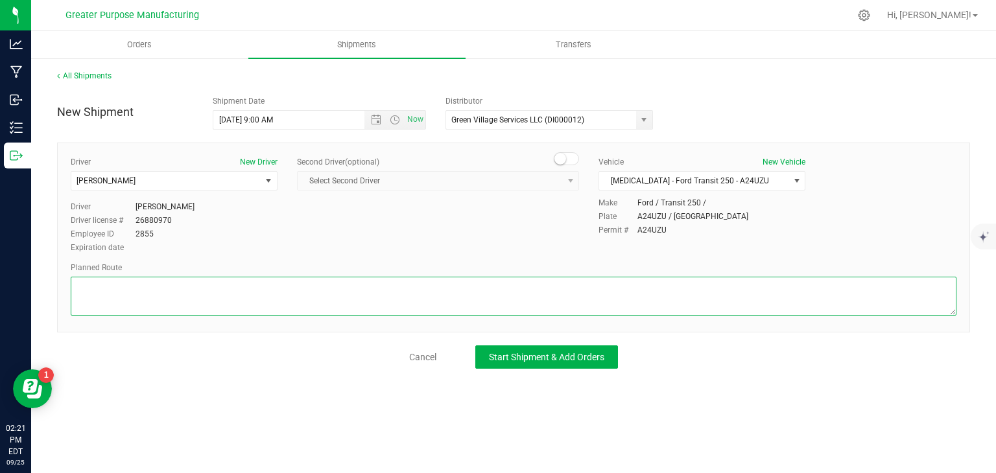
click at [548, 289] on textarea at bounding box center [514, 296] width 886 height 39
paste textarea "Randomized by GPS"
type textarea "Randomized by GPS"
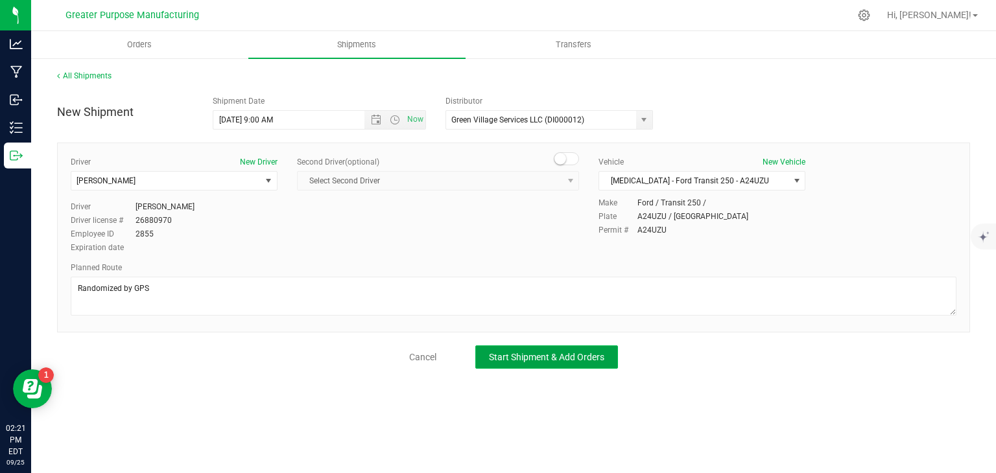
click at [529, 357] on span "Start Shipment & Add Orders" at bounding box center [546, 357] width 115 height 10
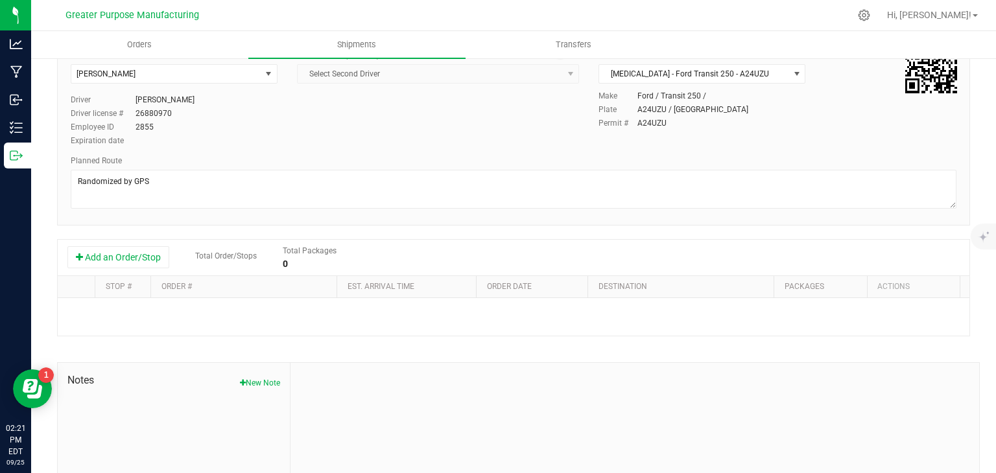
scroll to position [112, 0]
click at [153, 265] on button "Add an Order/Stop" at bounding box center [118, 257] width 102 height 22
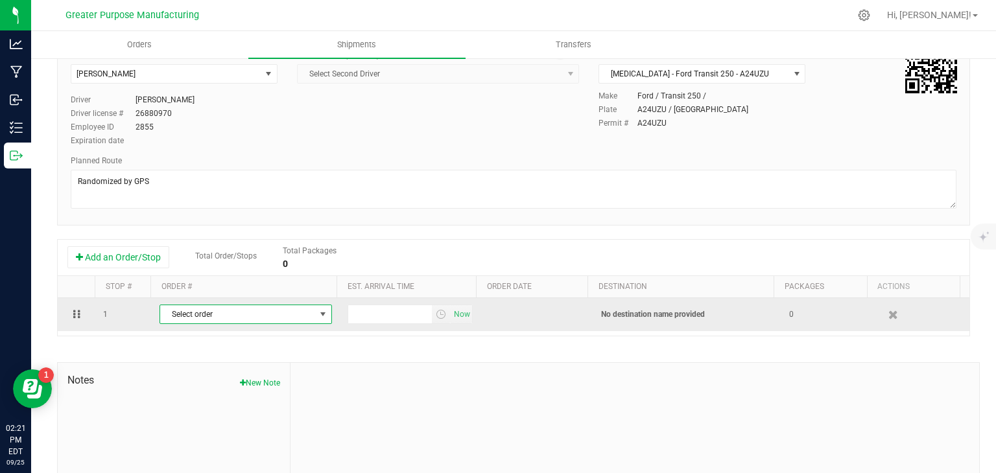
click at [255, 314] on span "Select order" at bounding box center [237, 314] width 155 height 18
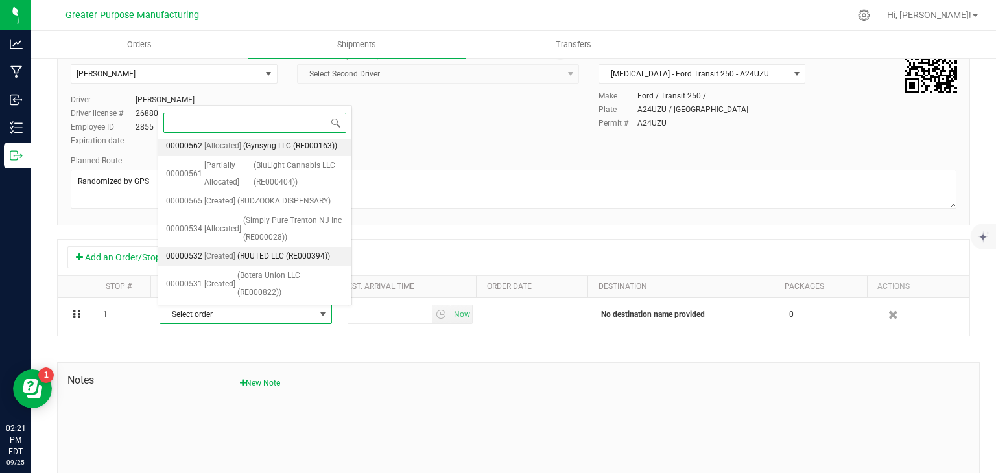
scroll to position [108, 0]
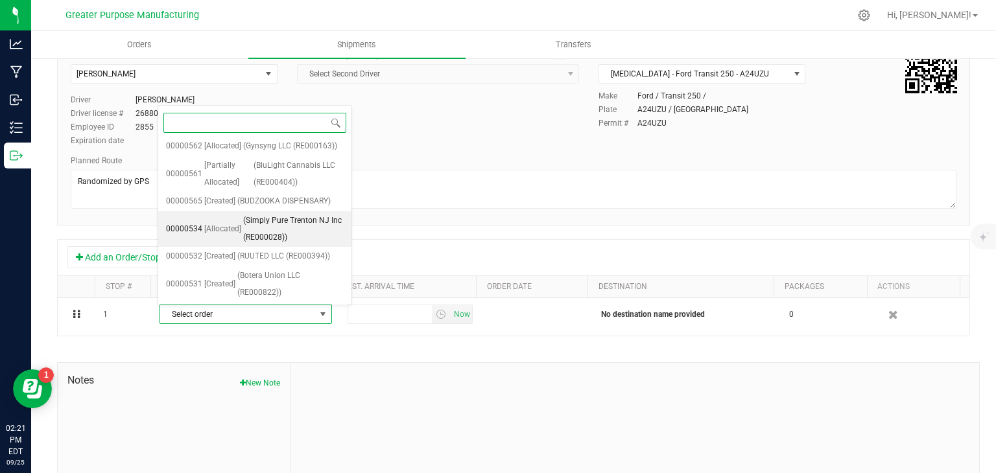
click at [290, 237] on span "(Simply Pure Trenton NJ Inc (RE000028))" at bounding box center [293, 229] width 100 height 33
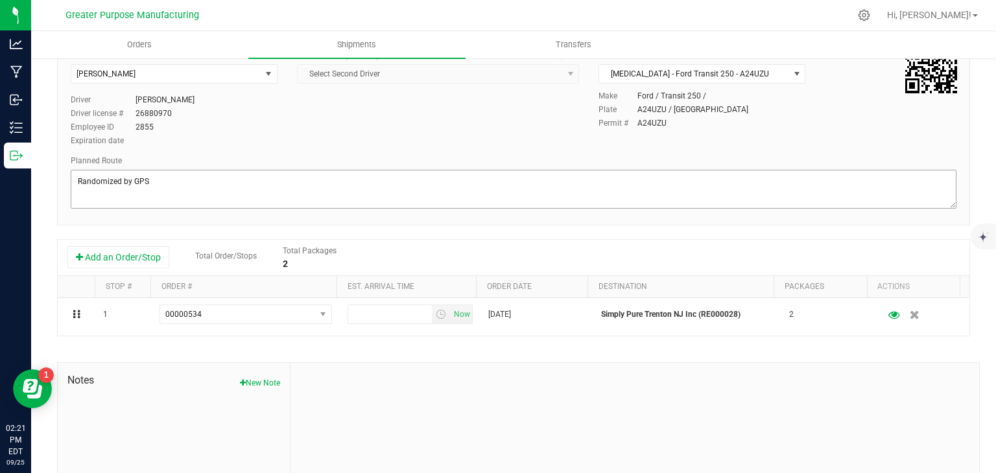
scroll to position [0, 0]
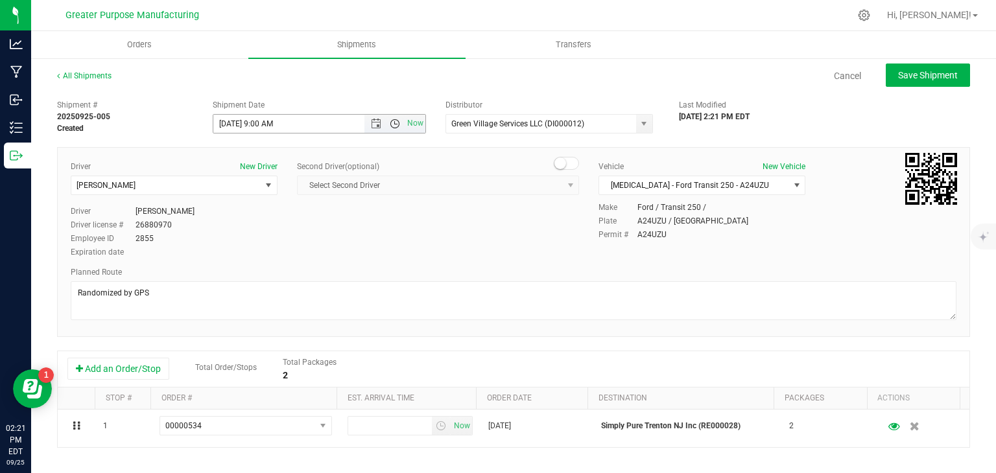
click at [392, 124] on span "Open the time view" at bounding box center [395, 124] width 10 height 10
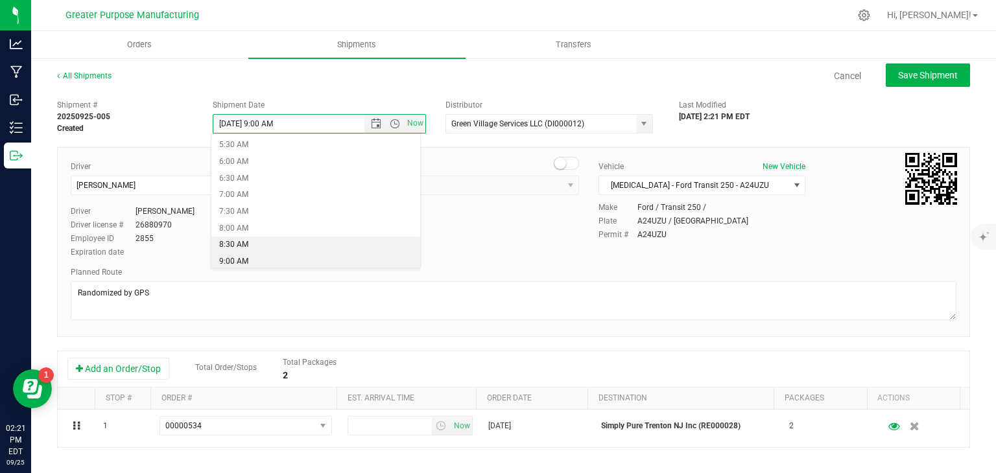
click at [316, 250] on li "8:30 AM" at bounding box center [315, 245] width 209 height 17
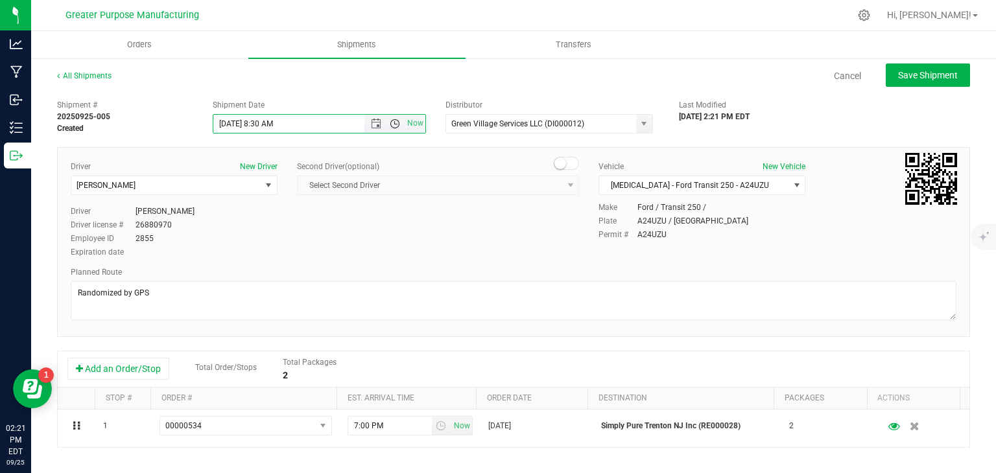
click at [392, 123] on span "Open the time view" at bounding box center [395, 124] width 10 height 10
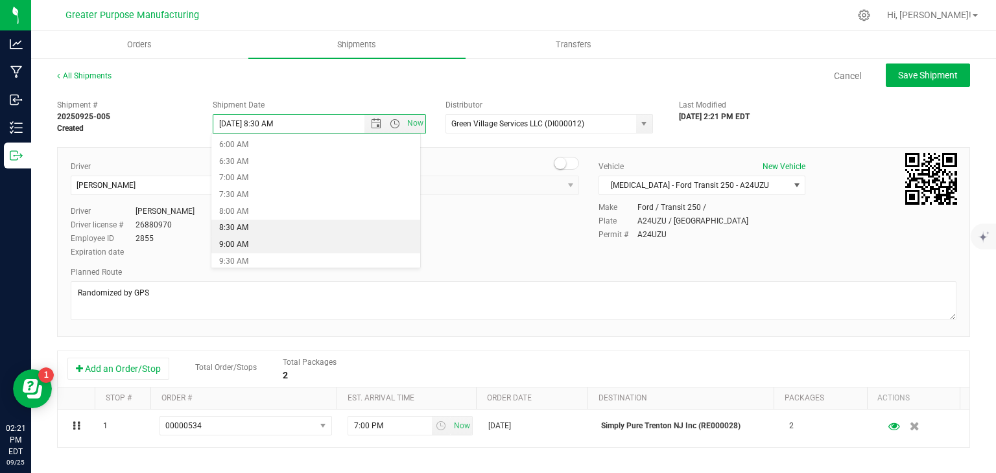
click at [258, 242] on li "9:00 AM" at bounding box center [315, 245] width 209 height 17
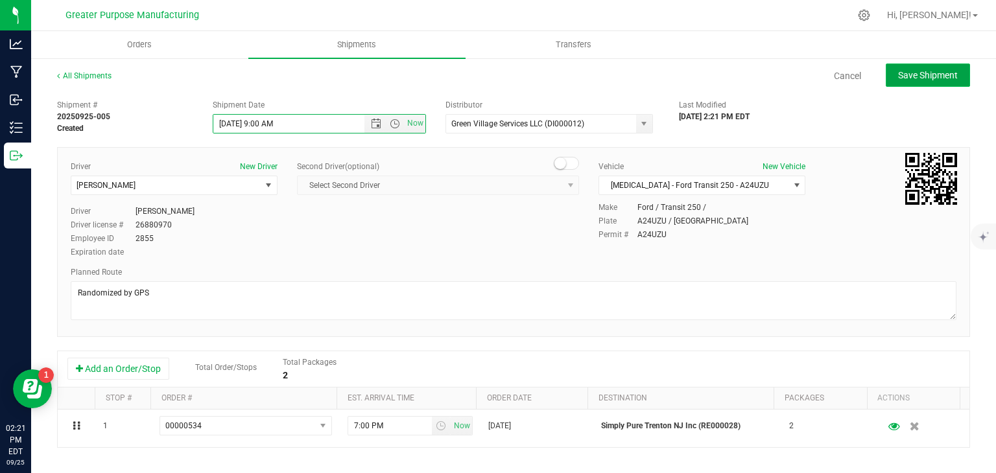
click at [925, 78] on span "Save Shipment" at bounding box center [928, 75] width 60 height 10
type input "[DATE] 1:00 PM"
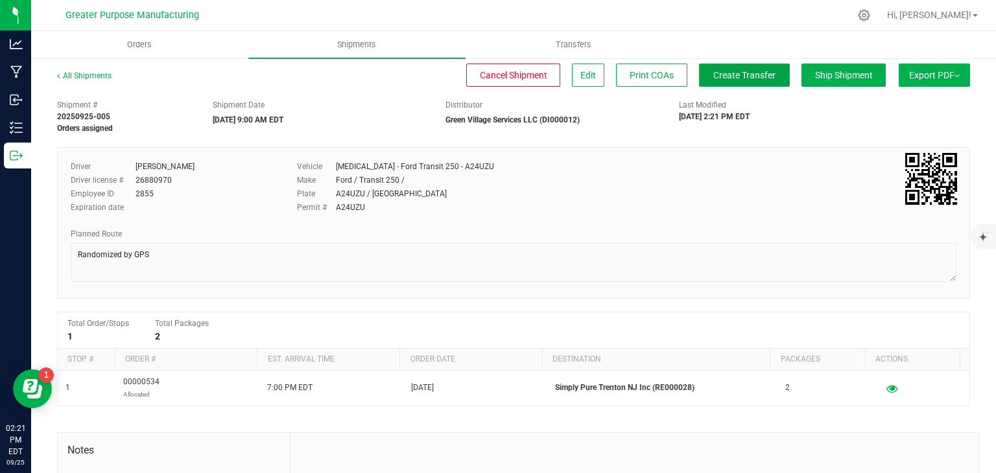
click at [748, 78] on span "Create Transfer" at bounding box center [744, 75] width 62 height 10
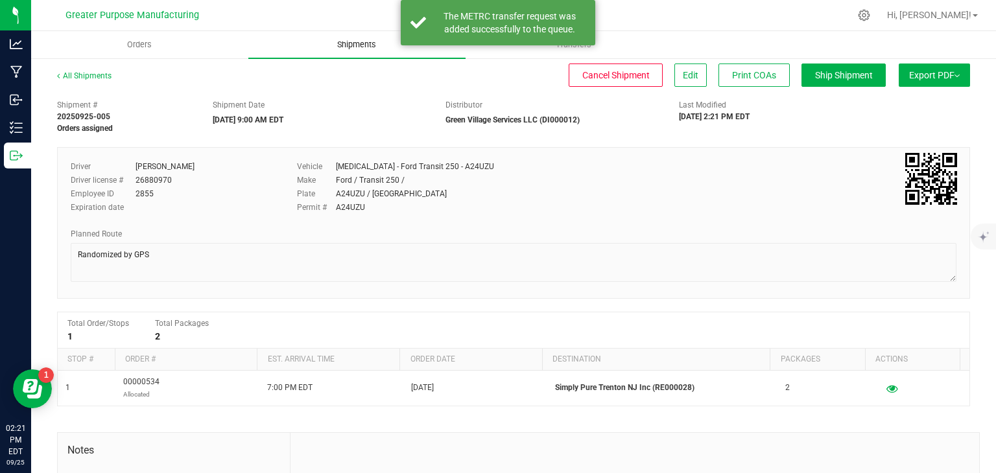
click at [355, 47] on span "Shipments" at bounding box center [357, 45] width 74 height 12
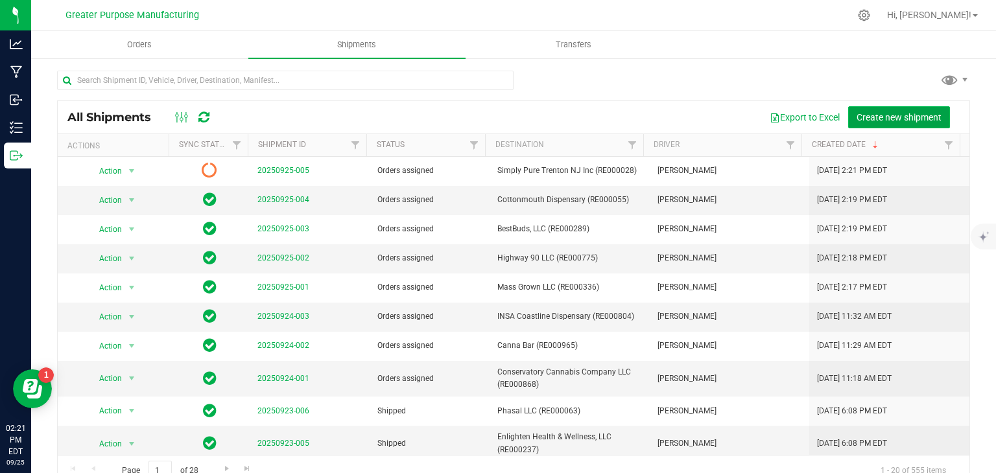
click at [877, 117] on span "Create new shipment" at bounding box center [898, 117] width 85 height 10
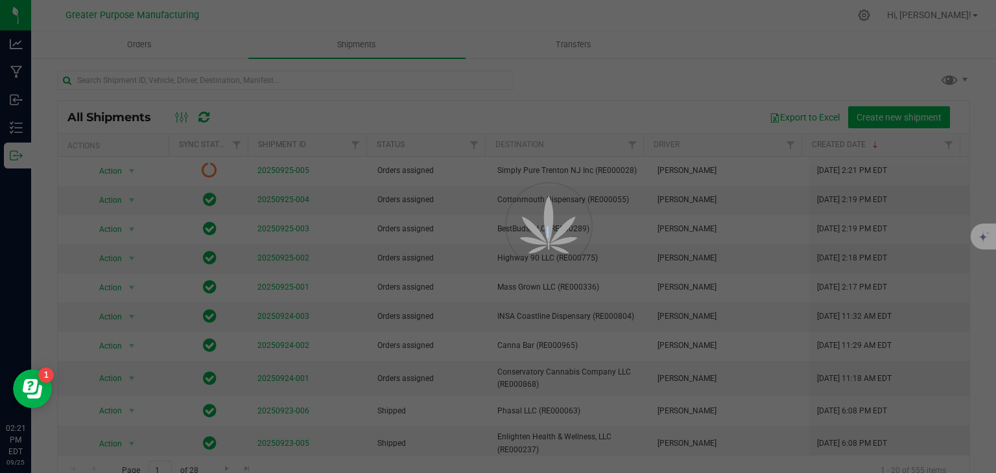
click at [877, 117] on div at bounding box center [498, 236] width 996 height 473
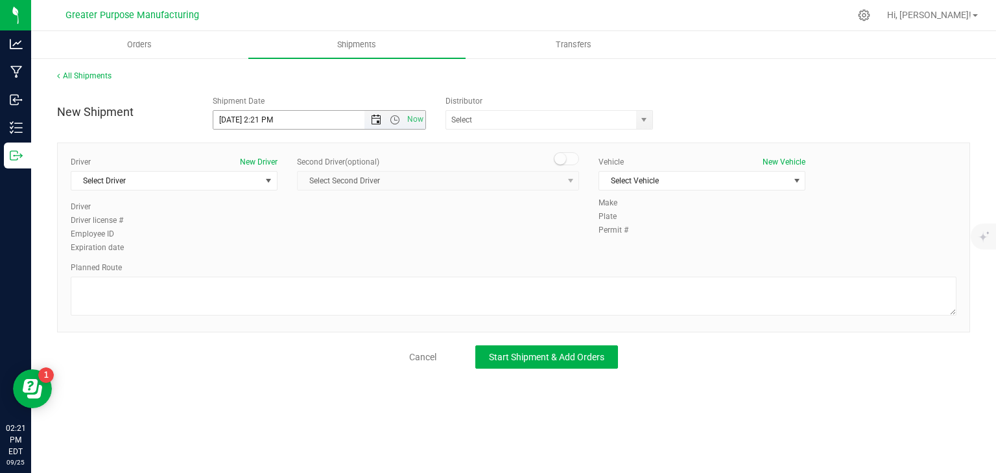
click at [377, 122] on span "Open the date view" at bounding box center [376, 120] width 10 height 10
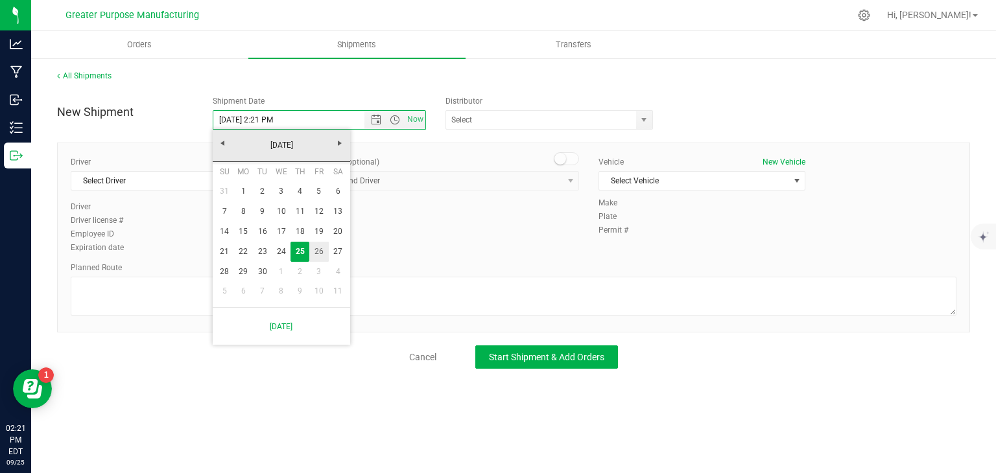
click at [319, 252] on link "26" at bounding box center [318, 252] width 19 height 20
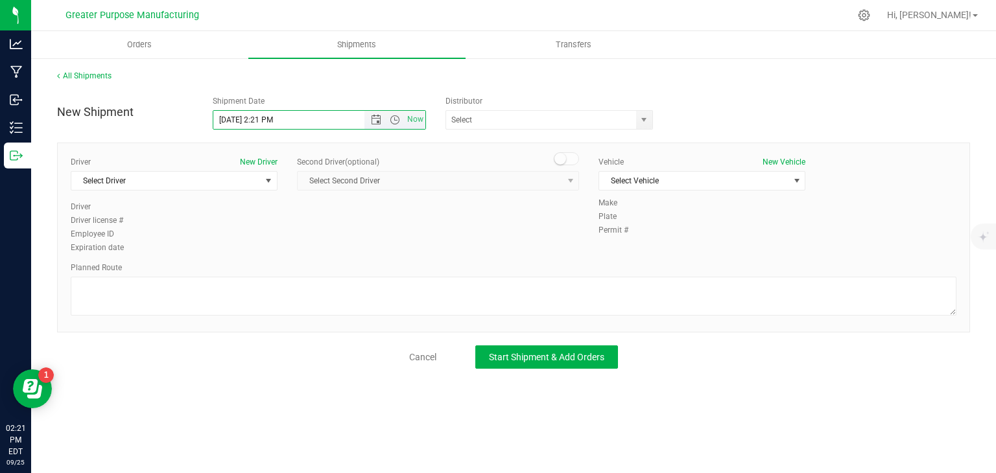
click at [394, 125] on span "Now" at bounding box center [394, 120] width 61 height 18
click at [393, 120] on span "Open the time view" at bounding box center [395, 120] width 10 height 10
click at [283, 231] on li "9:00 AM" at bounding box center [318, 233] width 211 height 17
type input "[DATE] 9:00 AM"
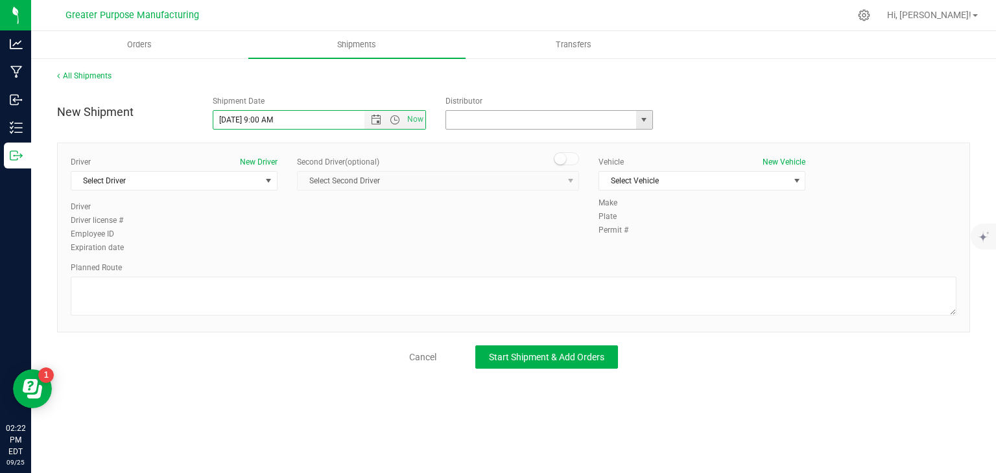
click at [478, 121] on input "text" at bounding box center [538, 120] width 184 height 18
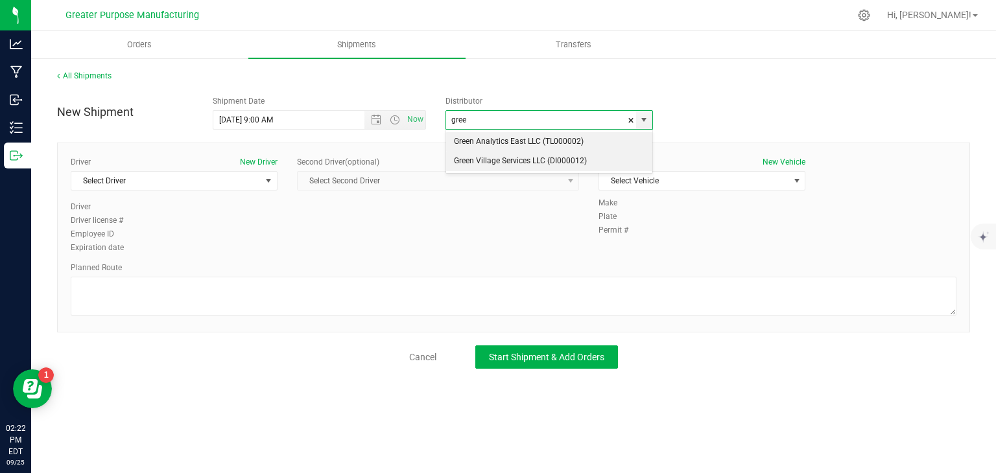
click at [484, 163] on li "Green Village Services LLC (DI000012)" at bounding box center [549, 161] width 206 height 19
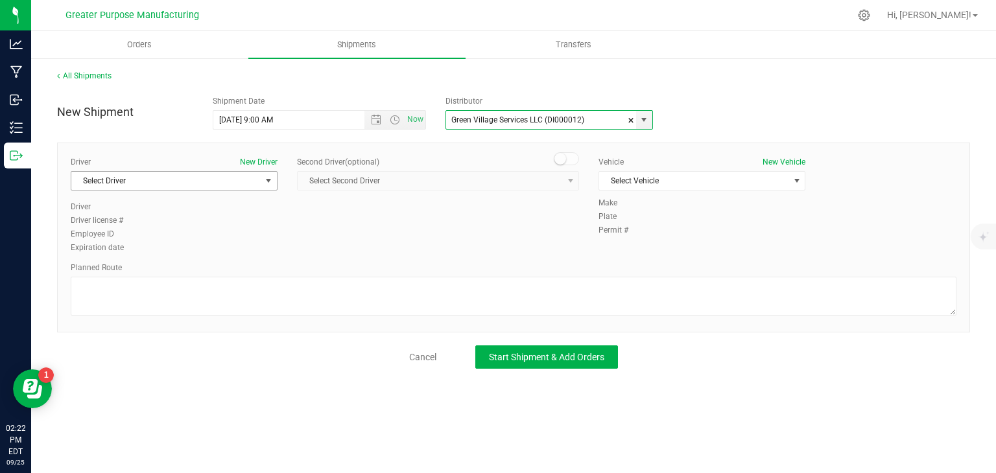
type input "Green Village Services LLC (DI000012)"
click at [252, 185] on span "Select Driver" at bounding box center [165, 181] width 189 height 18
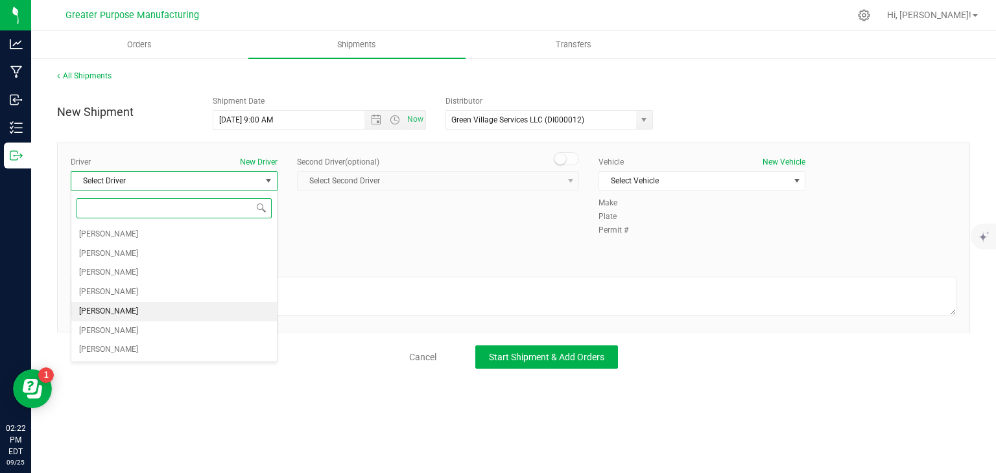
click at [149, 305] on li "[PERSON_NAME]" at bounding box center [174, 311] width 206 height 19
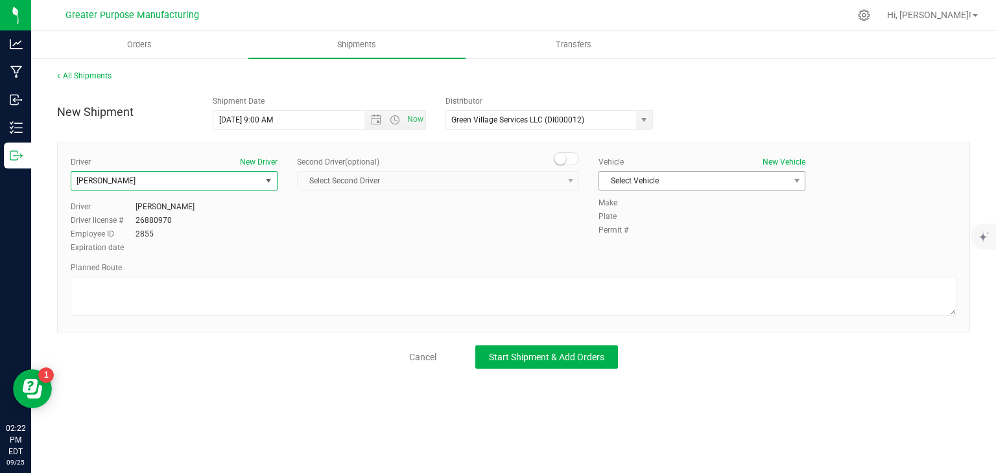
click at [637, 185] on span "Select Vehicle" at bounding box center [693, 181] width 189 height 18
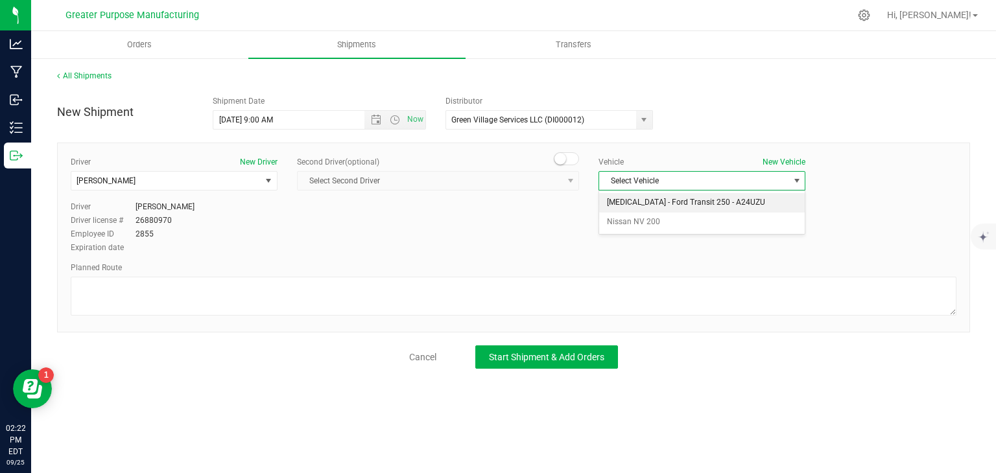
click at [652, 203] on li "[MEDICAL_DATA] - Ford Transit 250 - A24UZU" at bounding box center [702, 202] width 206 height 19
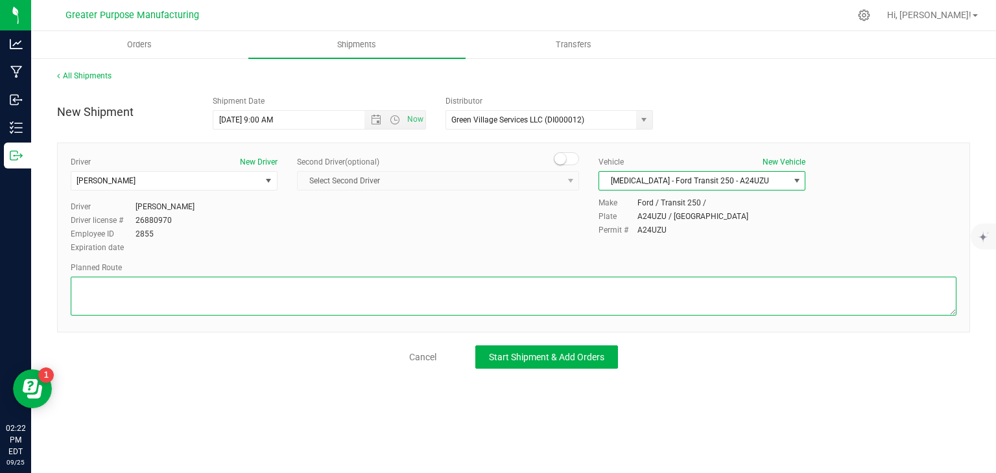
click at [534, 301] on textarea at bounding box center [514, 296] width 886 height 39
paste textarea "Randomized by GPS"
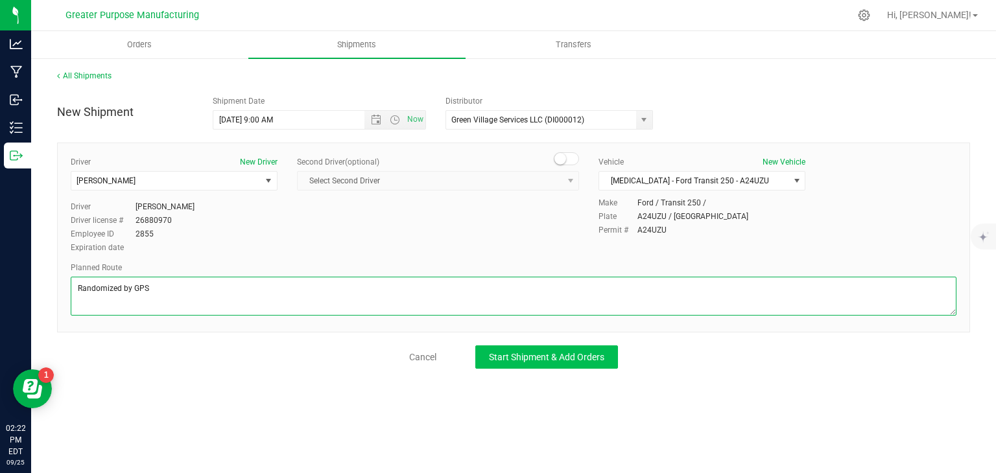
type textarea "Randomized by GPS"
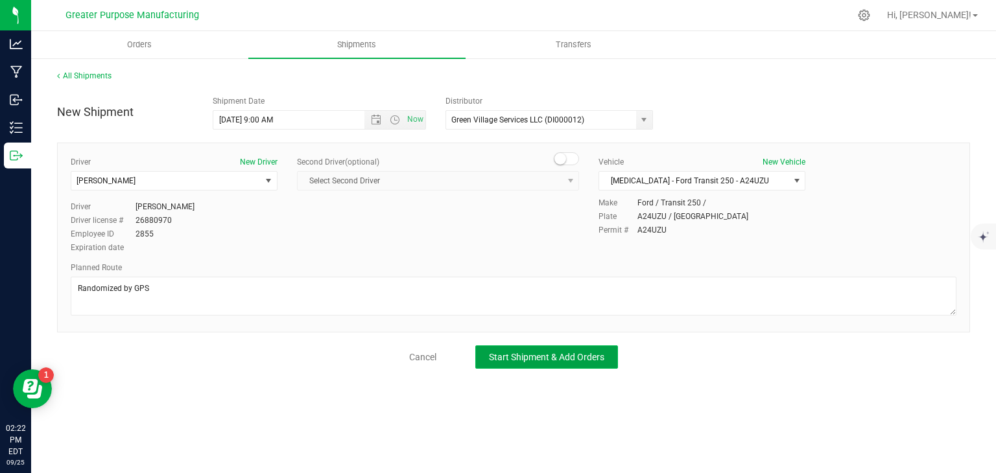
click at [536, 360] on span "Start Shipment & Add Orders" at bounding box center [546, 357] width 115 height 10
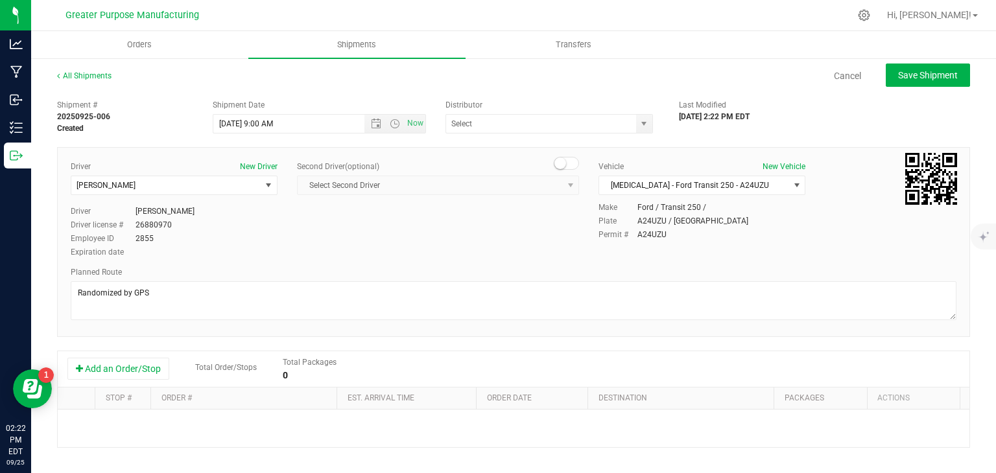
type input "Green Village Services LLC (DI000012)"
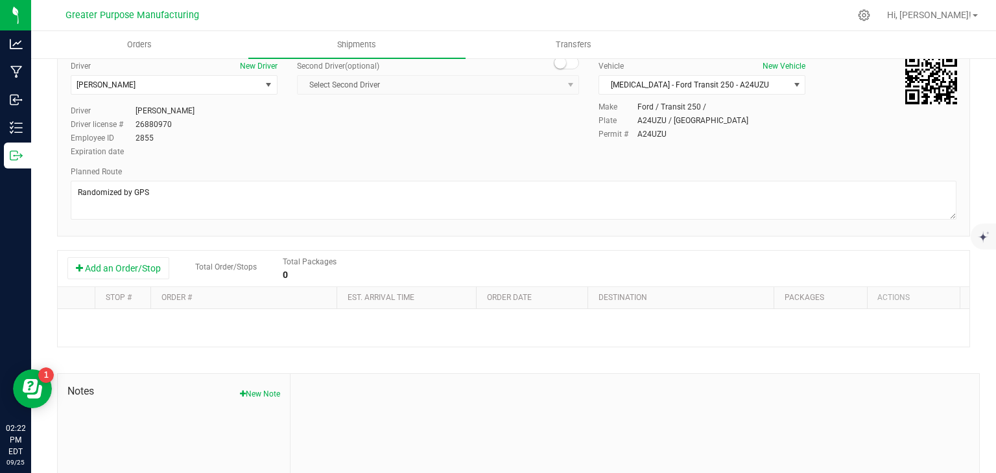
scroll to position [101, 0]
click at [126, 265] on button "Add an Order/Stop" at bounding box center [118, 268] width 102 height 22
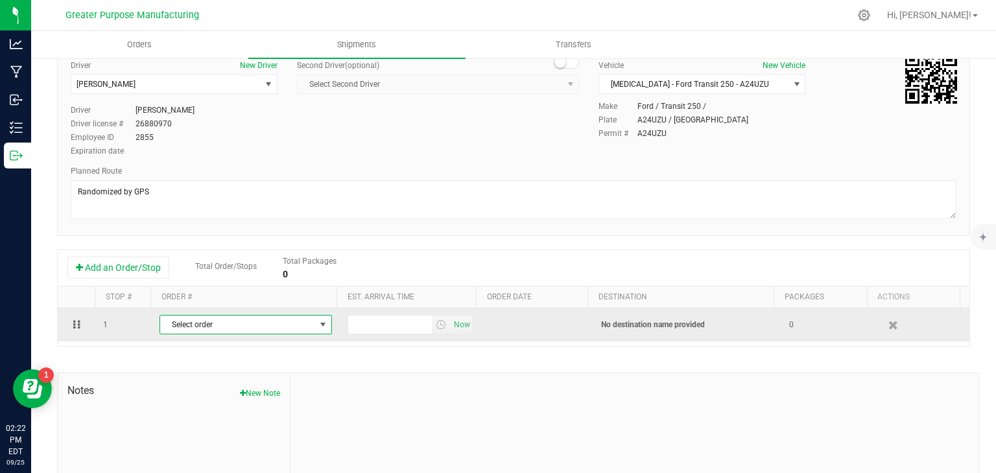
click at [285, 327] on span "Select order" at bounding box center [237, 325] width 155 height 18
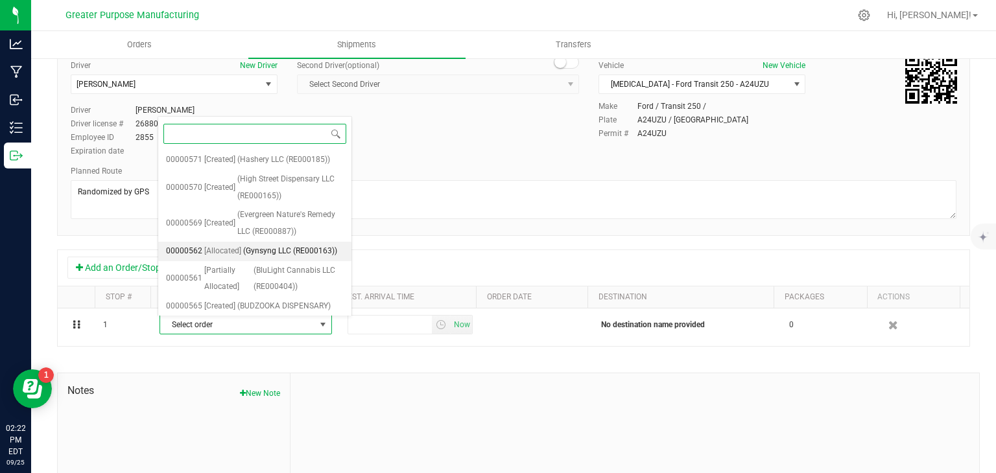
click at [275, 249] on span "(Gynsyng LLC (RE000163))" at bounding box center [290, 251] width 94 height 17
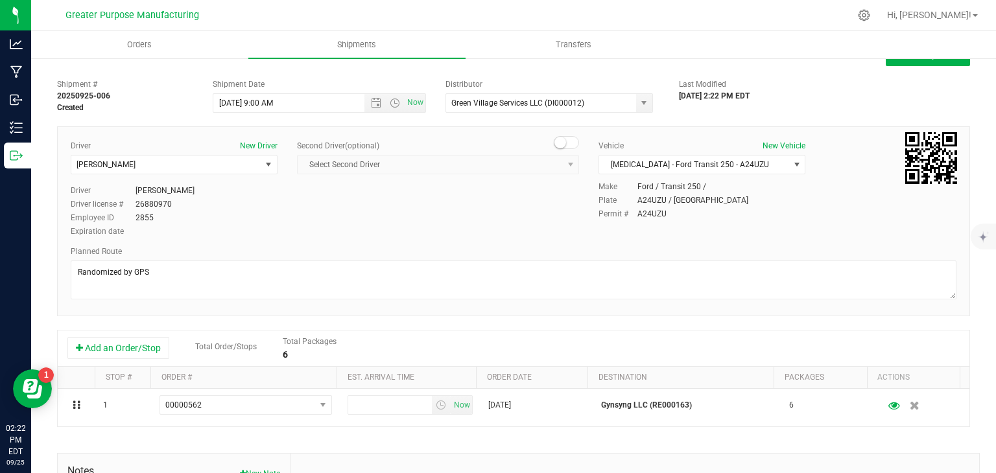
scroll to position [3, 0]
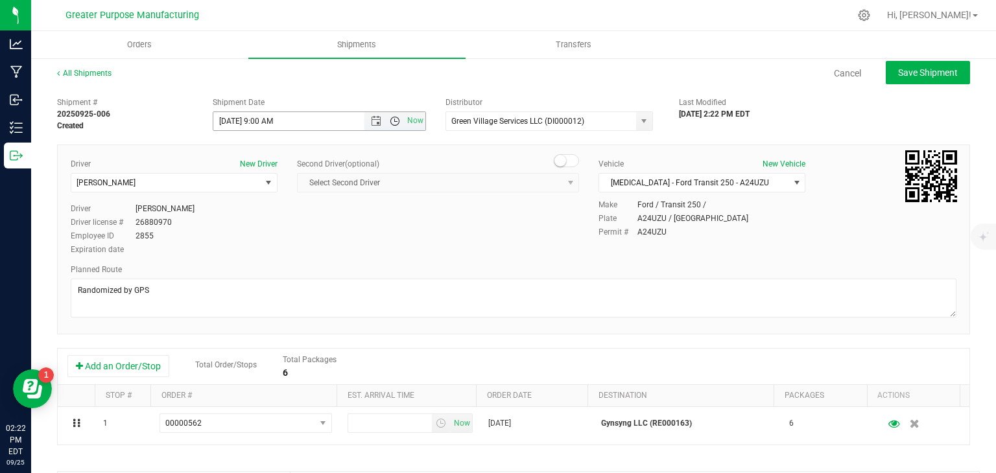
click at [390, 124] on span "Open the time view" at bounding box center [395, 121] width 10 height 10
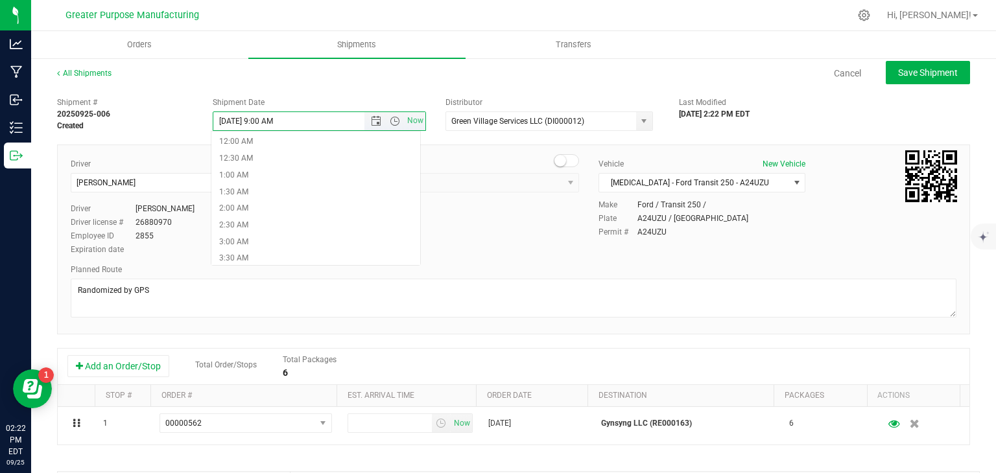
scroll to position [183, 0]
click at [293, 243] on li "8:30 AM" at bounding box center [315, 242] width 209 height 17
click at [390, 119] on span "Open the time view" at bounding box center [395, 121] width 10 height 10
click at [252, 256] on li "9:00 AM" at bounding box center [315, 259] width 209 height 17
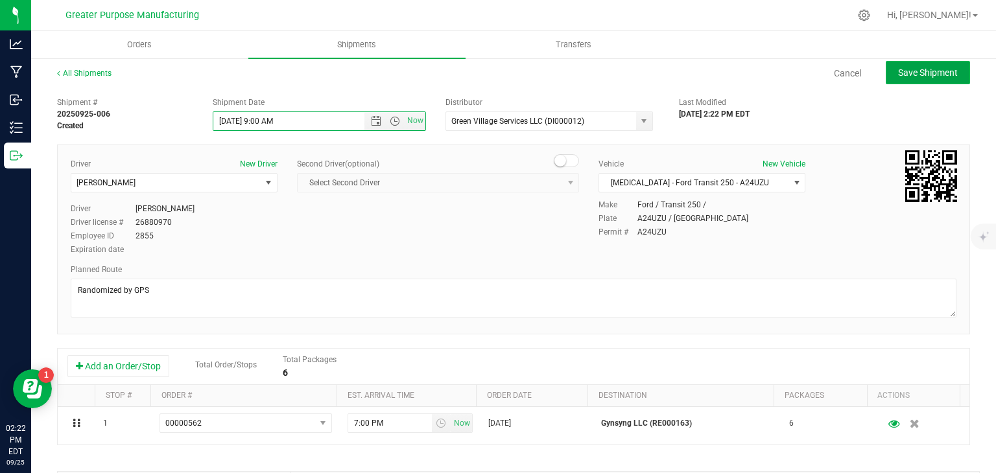
click at [908, 78] on button "Save Shipment" at bounding box center [928, 72] width 84 height 23
type input "[DATE] 1:00 PM"
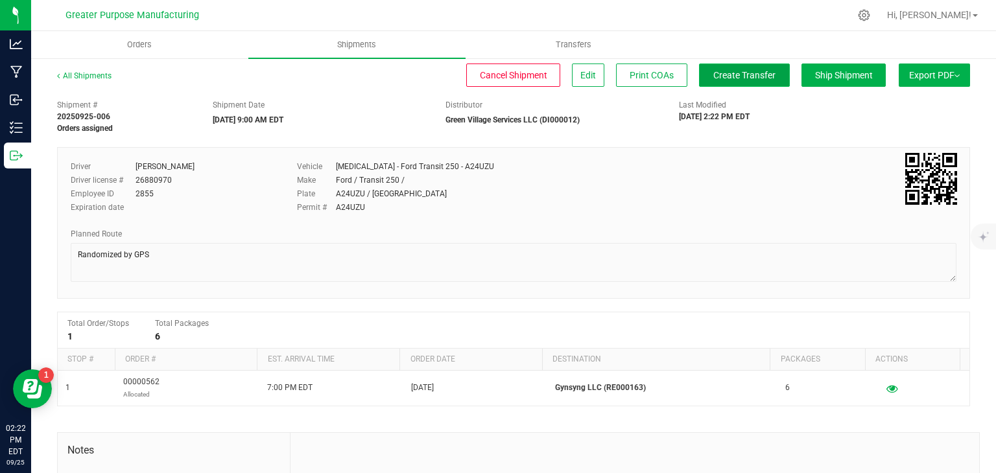
click at [739, 78] on span "Create Transfer" at bounding box center [744, 75] width 62 height 10
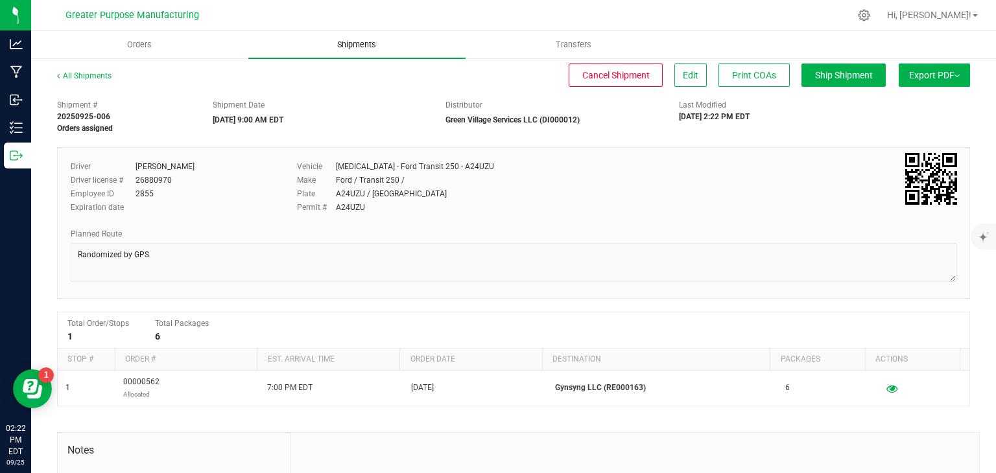
click at [345, 47] on span "Shipments" at bounding box center [357, 45] width 74 height 12
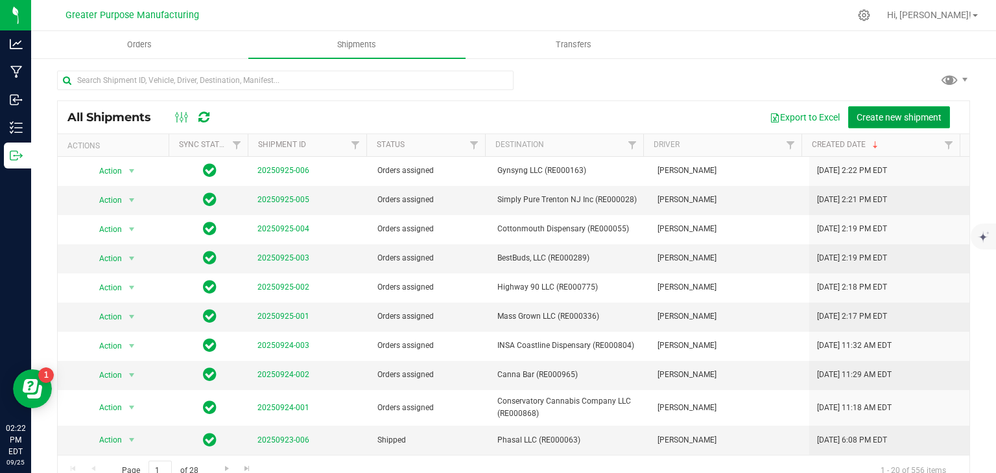
click at [879, 112] on span "Create new shipment" at bounding box center [898, 117] width 85 height 10
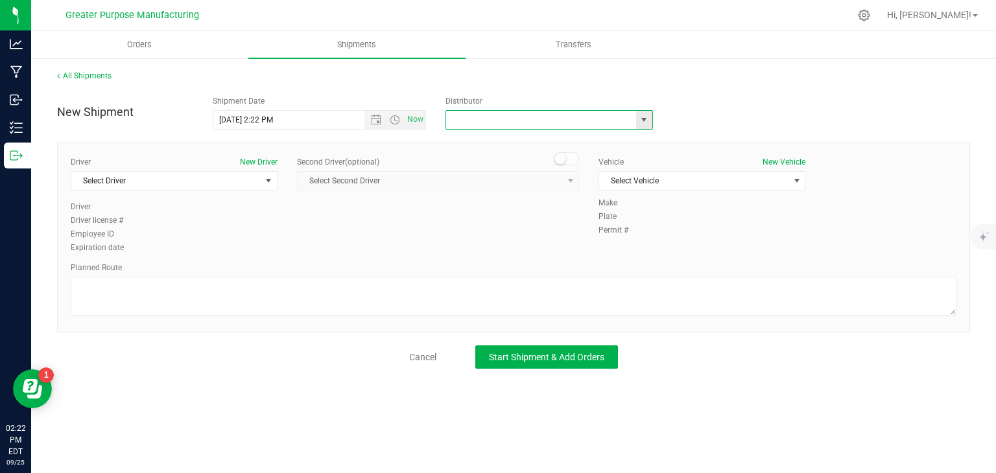
click at [516, 119] on input "text" at bounding box center [538, 120] width 184 height 18
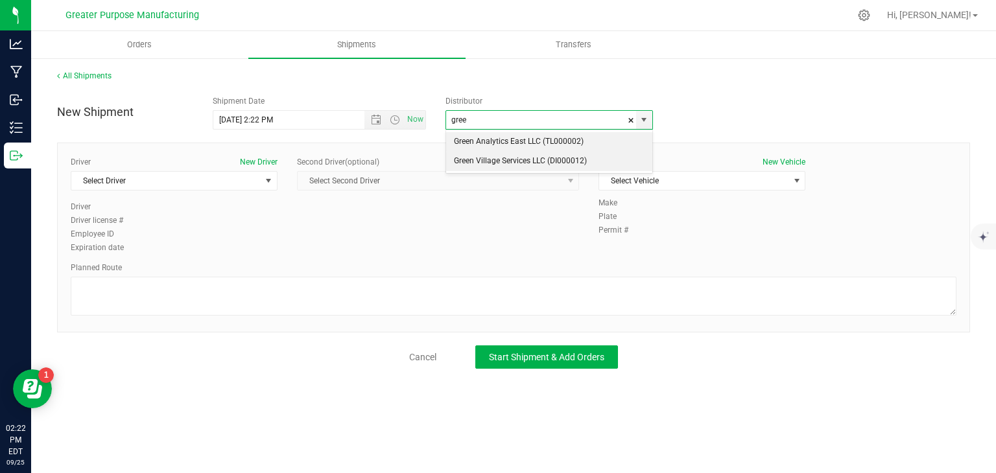
click at [499, 156] on li "Green Village Services LLC (DI000012)" at bounding box center [549, 161] width 206 height 19
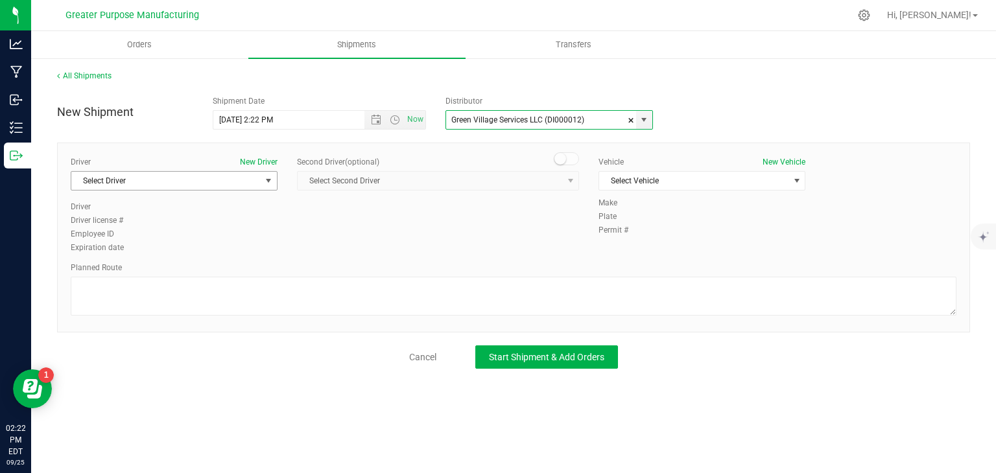
type input "Green Village Services LLC (DI000012)"
click at [246, 178] on span "Select Driver" at bounding box center [165, 181] width 189 height 18
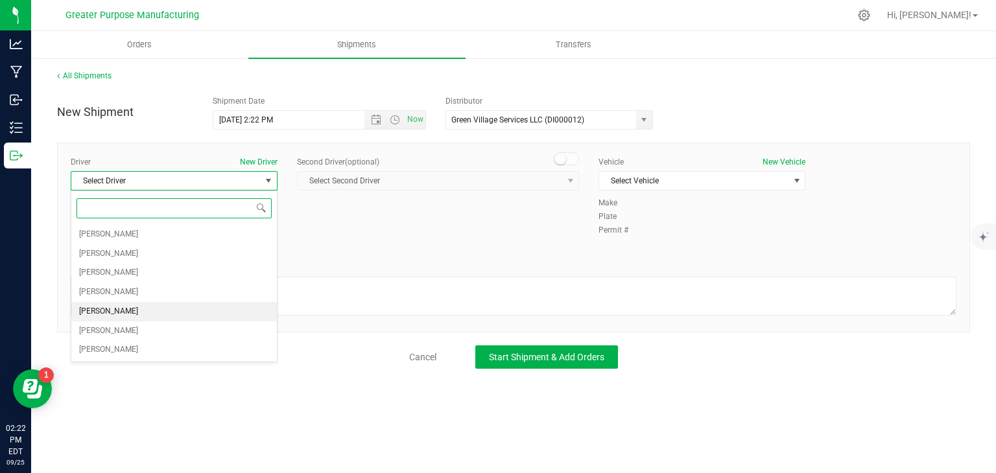
click at [148, 304] on li "[PERSON_NAME]" at bounding box center [174, 311] width 206 height 19
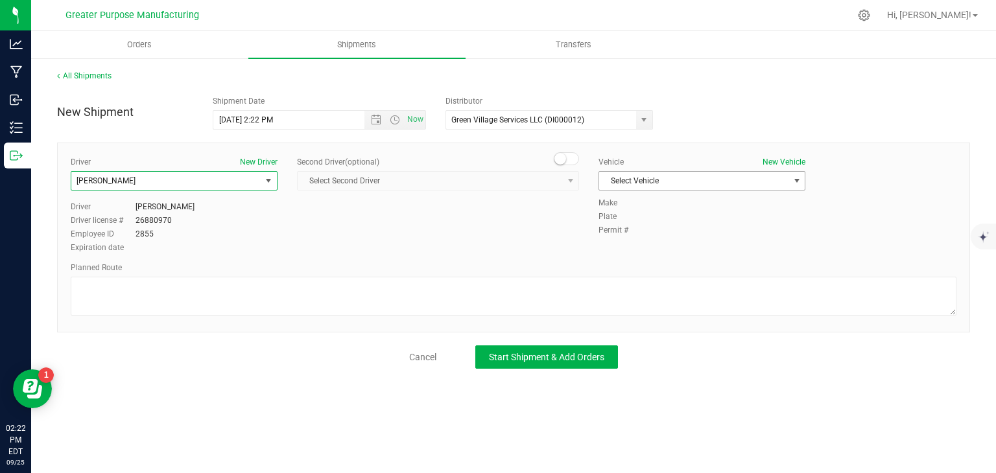
click at [665, 178] on span "Select Vehicle" at bounding box center [693, 181] width 189 height 18
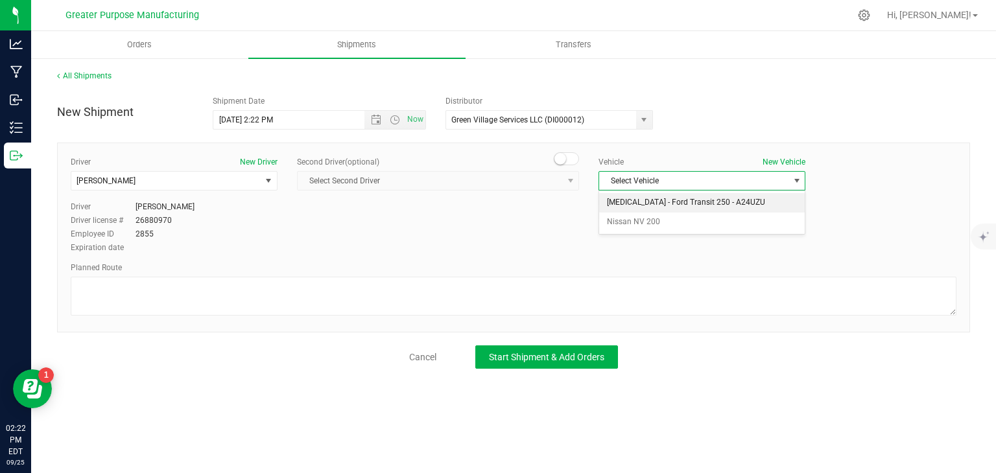
click at [659, 200] on li "[MEDICAL_DATA] - Ford Transit 250 - A24UZU" at bounding box center [702, 202] width 206 height 19
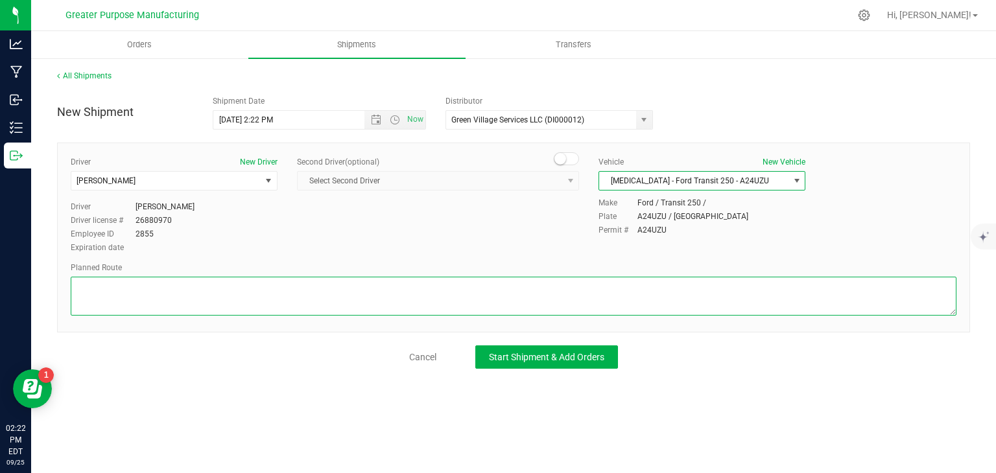
click at [471, 290] on textarea at bounding box center [514, 296] width 886 height 39
paste textarea "Randomized by GPS"
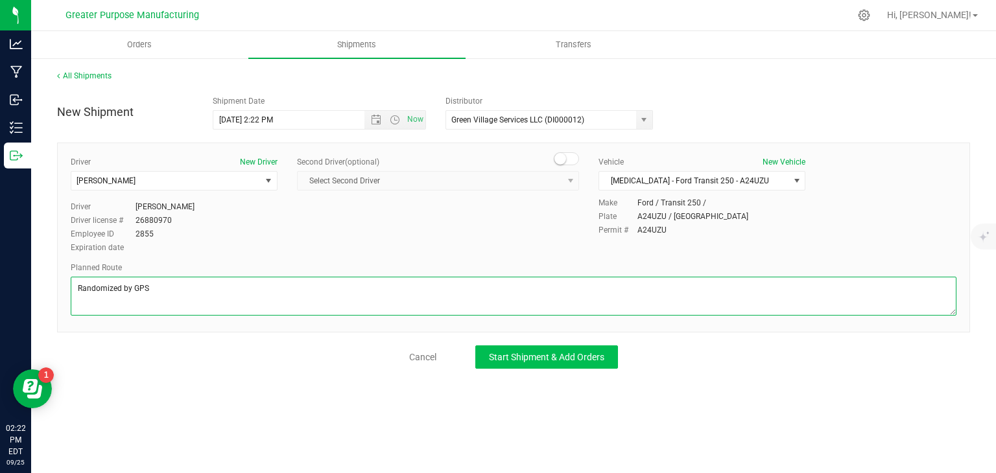
type textarea "Randomized by GPS"
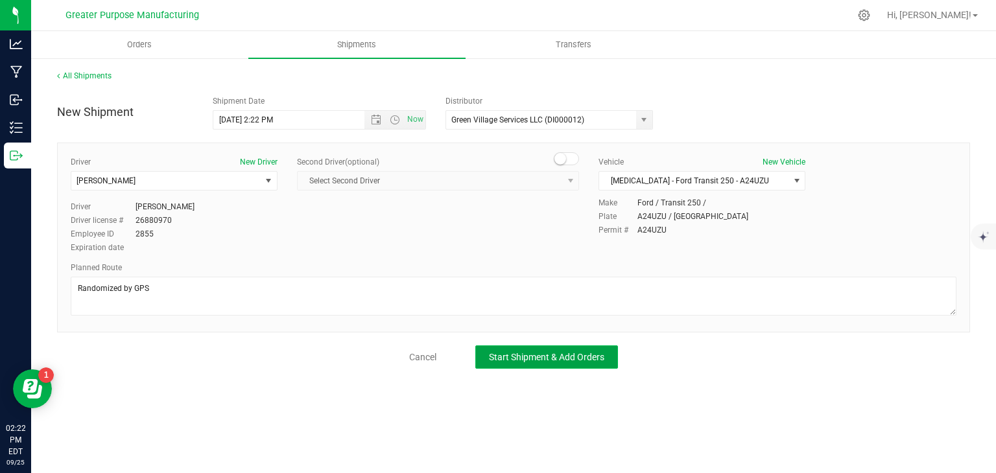
click at [521, 349] on button "Start Shipment & Add Orders" at bounding box center [546, 357] width 143 height 23
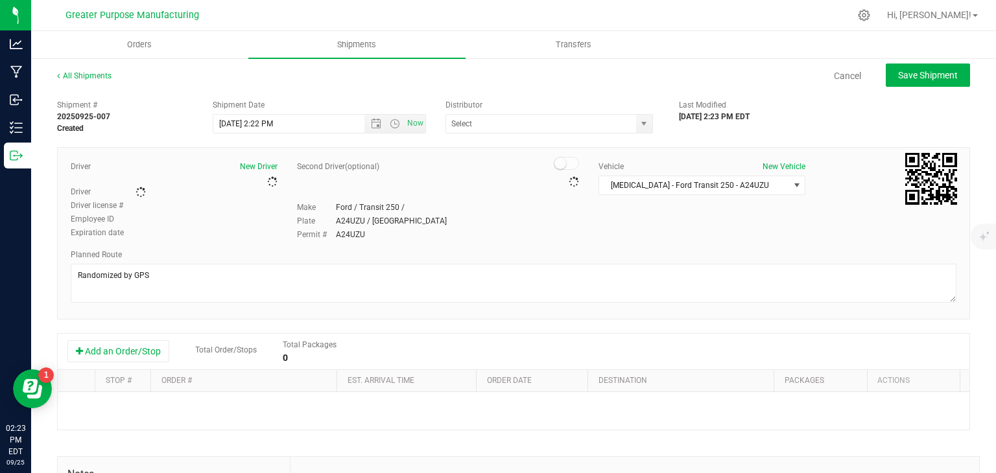
type input "Green Village Services LLC (DI000012)"
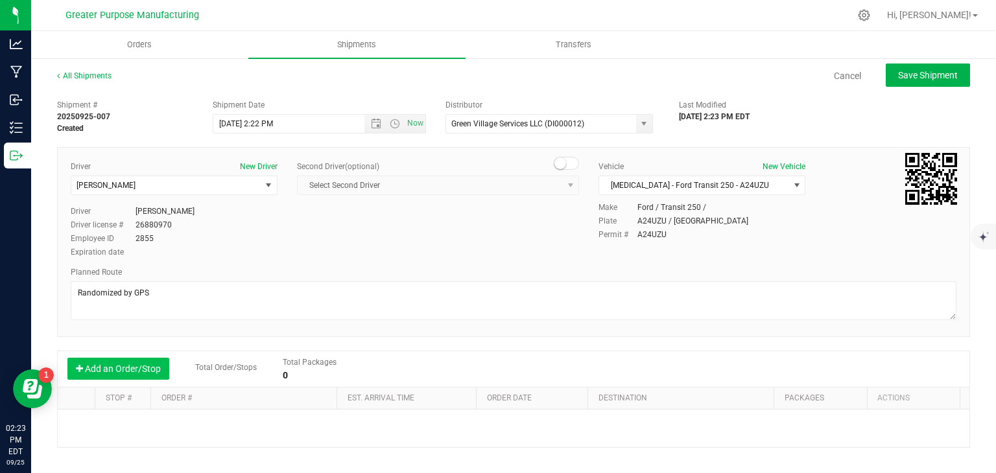
click at [139, 366] on button "Add an Order/Stop" at bounding box center [118, 369] width 102 height 22
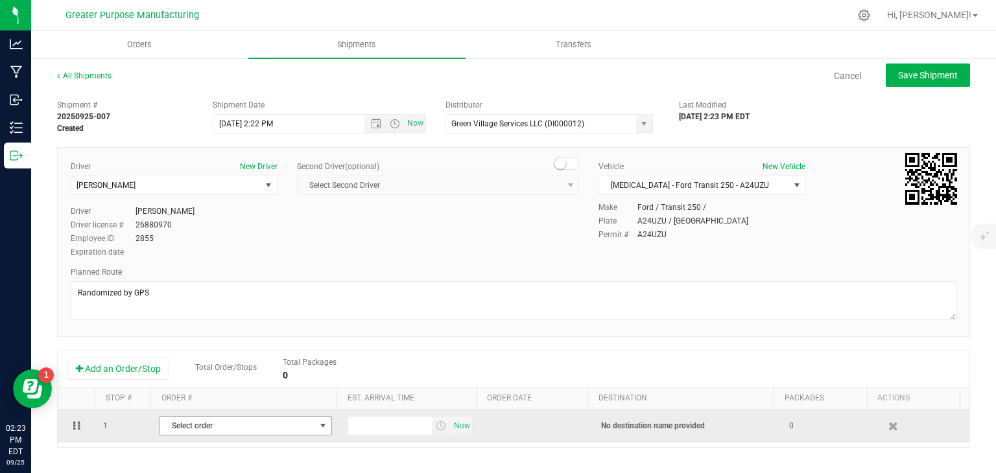
click at [220, 423] on span "Select order" at bounding box center [237, 426] width 155 height 18
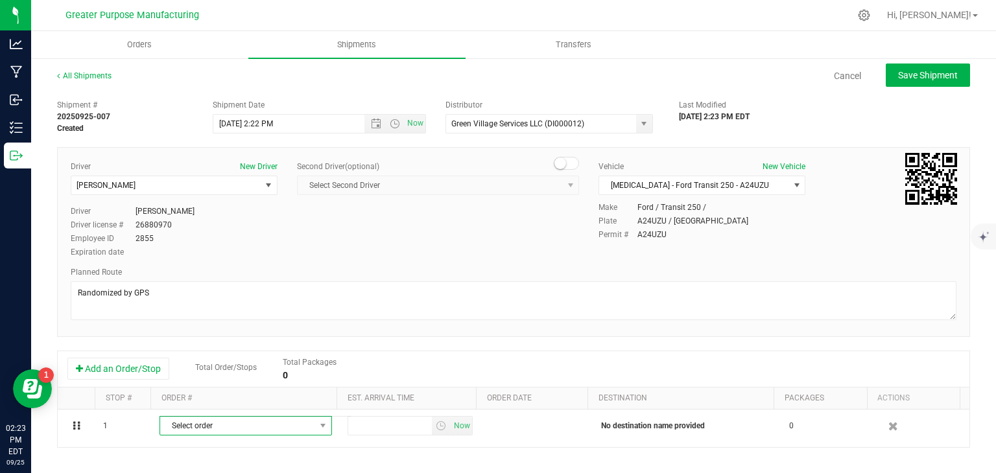
click at [471, 252] on div "Driver New Driver [PERSON_NAME] Select Driver [PERSON_NAME] [PERSON_NAME] [PERS…" at bounding box center [513, 210] width 905 height 99
click at [358, 41] on span "Shipments" at bounding box center [357, 45] width 74 height 12
